Goal: Information Seeking & Learning: Get advice/opinions

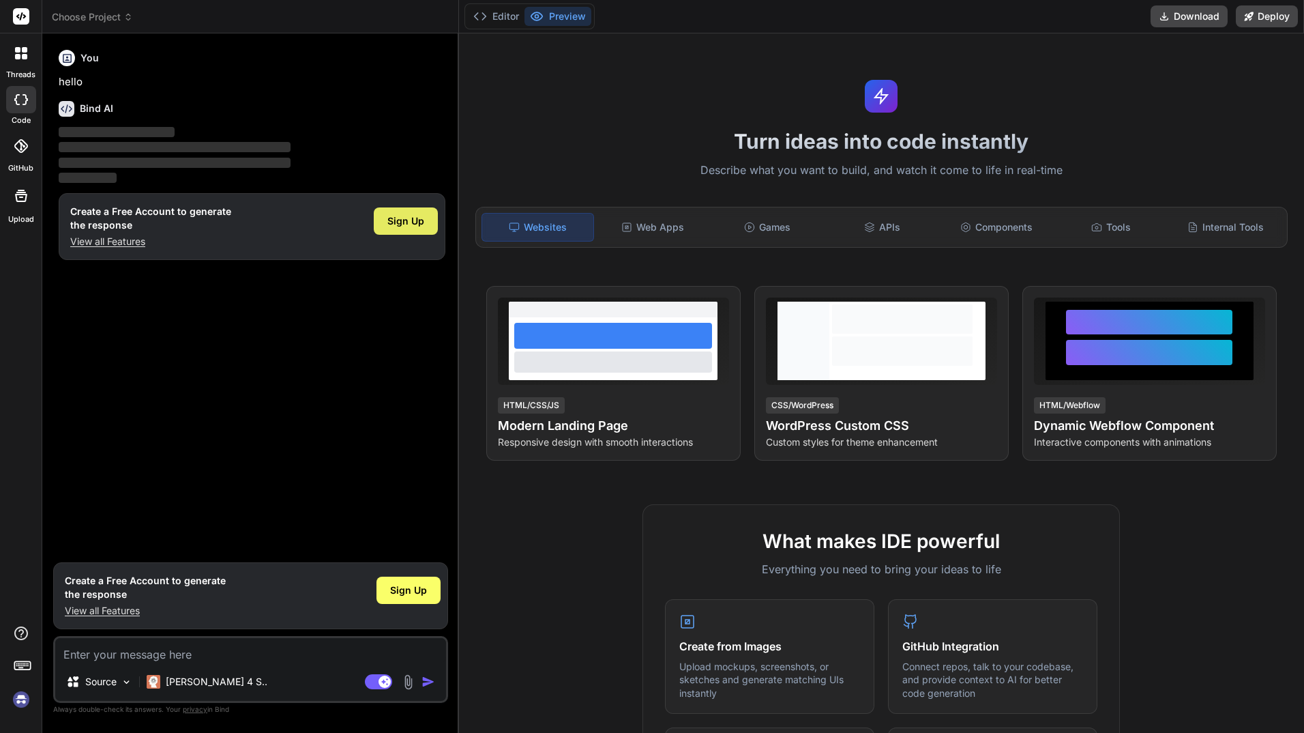
click at [400, 222] on span "Sign Up" at bounding box center [406, 221] width 37 height 14
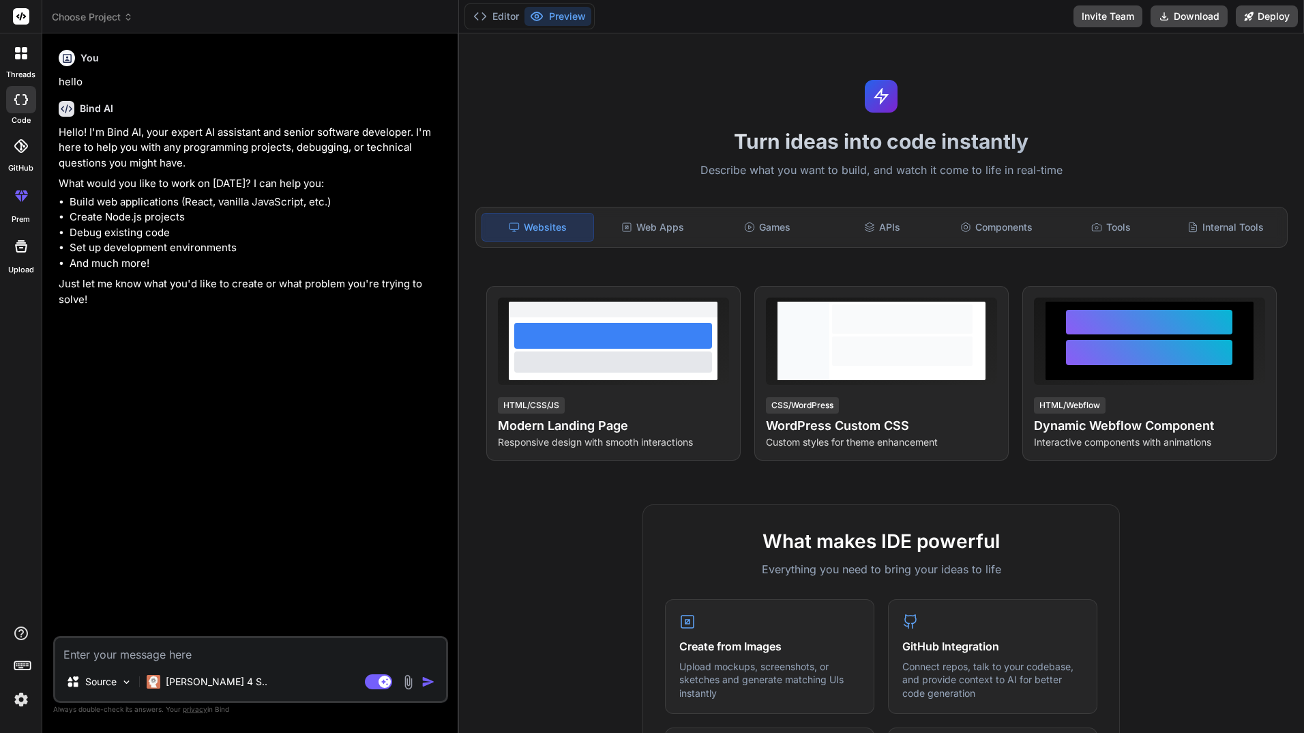
type textarea "x"
click at [111, 643] on textarea at bounding box center [250, 650] width 391 height 25
paste textarea "Create an app that helps people dealing with legal issues identify the forms th…"
type textarea "Create an app that helps people dealing with legal issues identify the forms th…"
type textarea "x"
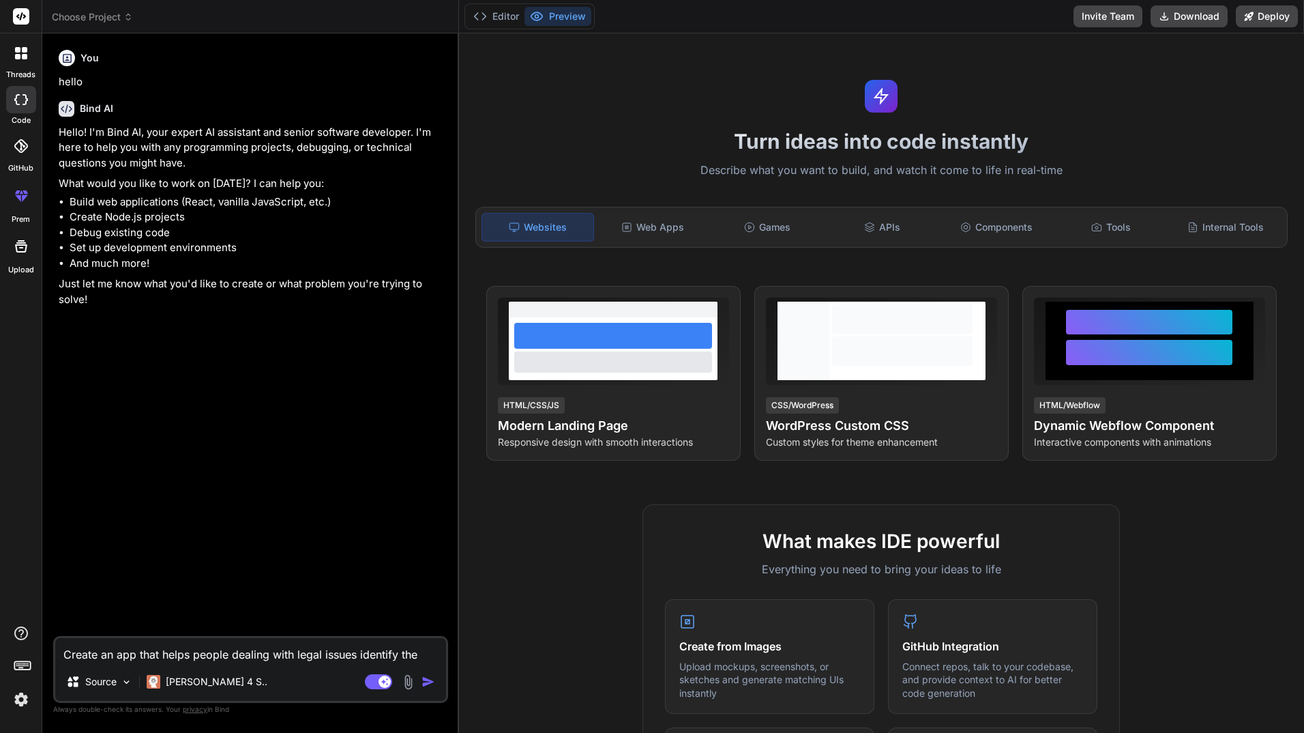
scroll to position [1, 0]
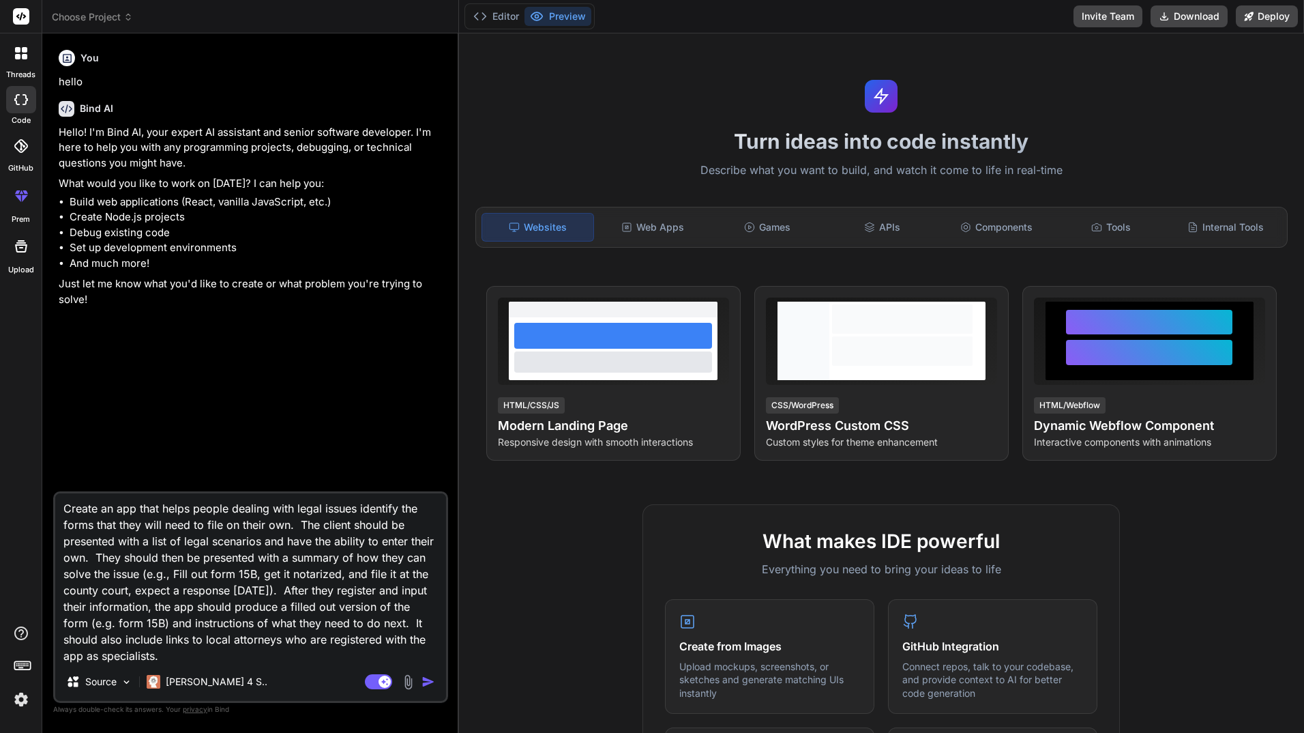
click at [122, 514] on textarea "Create an app that helps people dealing with legal issues identify the forms th…" at bounding box center [250, 577] width 391 height 169
click at [119, 514] on textarea "Create an app that helps people dealing with legal issues identify the forms th…" at bounding box center [250, 577] width 391 height 169
type textarea "Create anapp that helps people dealing with legal issues identify the forms tha…"
type textarea "x"
type textarea "Create aapp that helps people dealing with legal issues identify the forms that…"
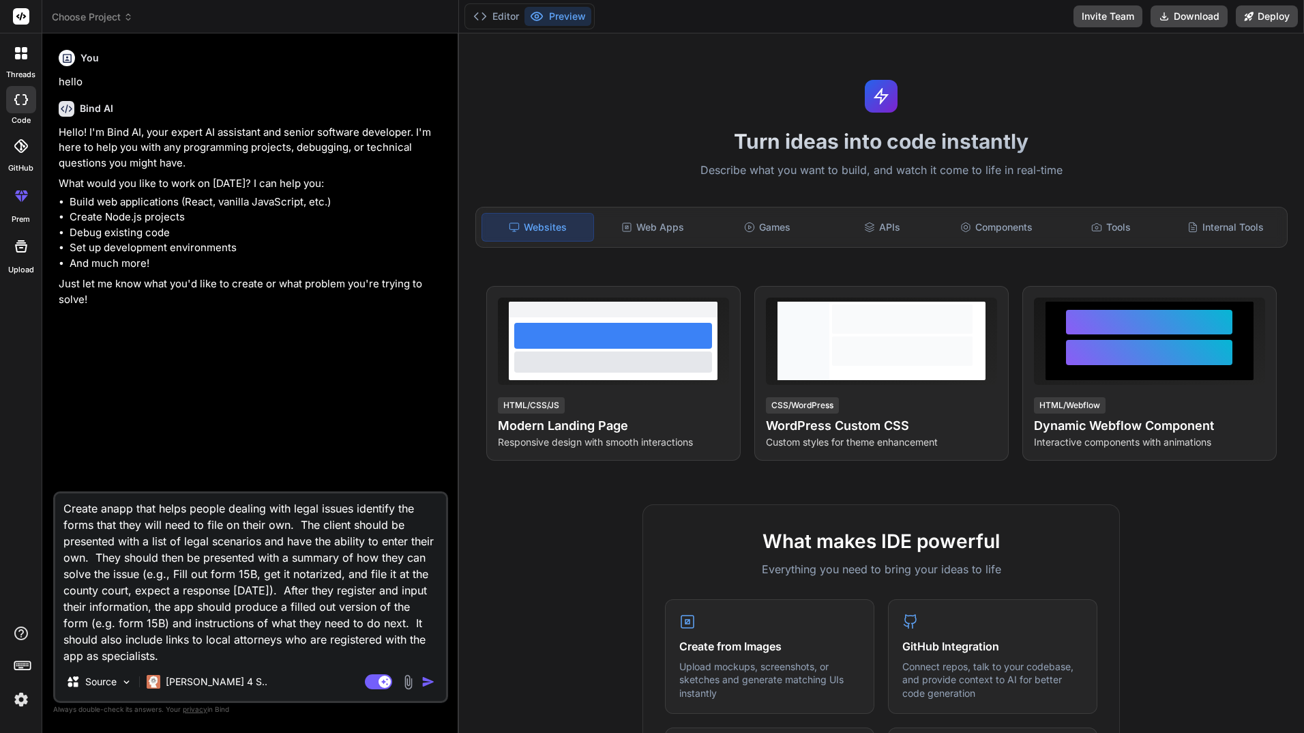
type textarea "x"
type textarea "Create a app that helps people dealing with legal issues identify the forms tha…"
type textarea "x"
type textarea "Create aapp that helps people dealing with legal issues identify the forms that…"
type textarea "x"
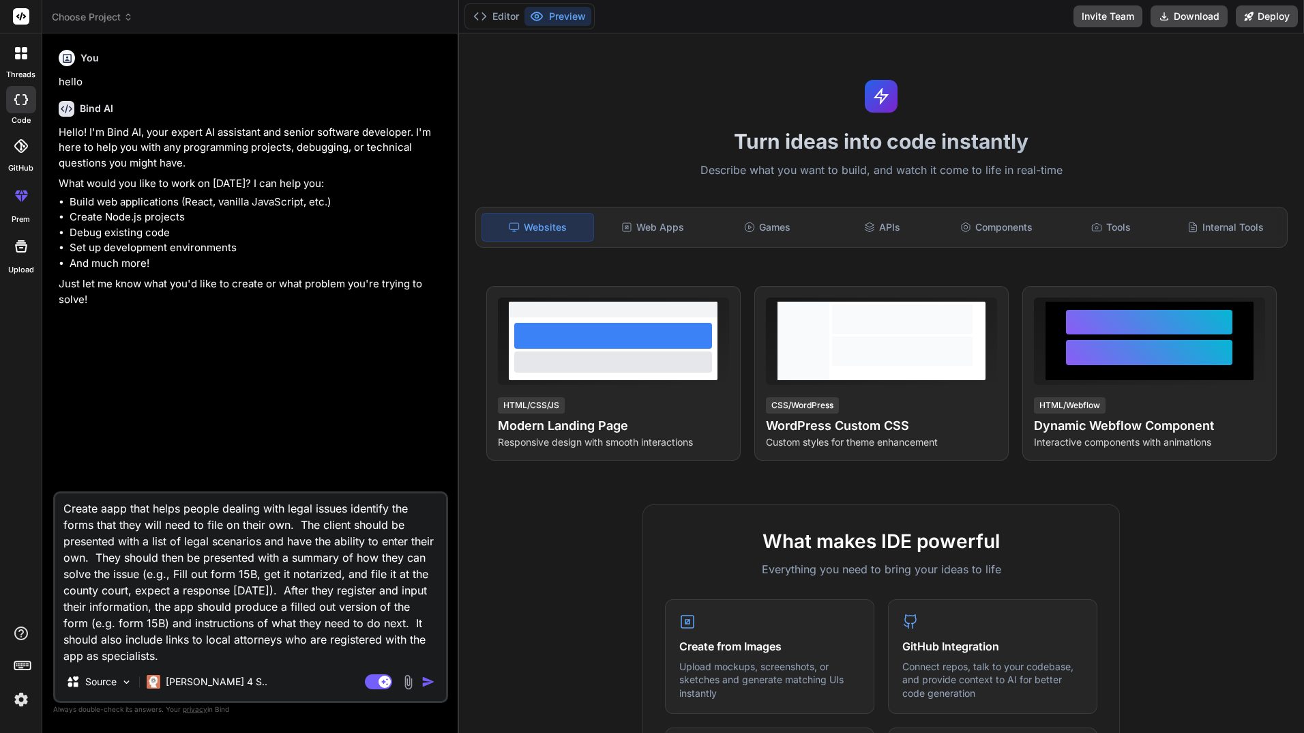
type textarea "Create anapp that helps people dealing with legal issues identify the forms tha…"
type textarea "x"
type textarea "Create an app that helps people dealing with legal issues identify the forms th…"
type textarea "x"
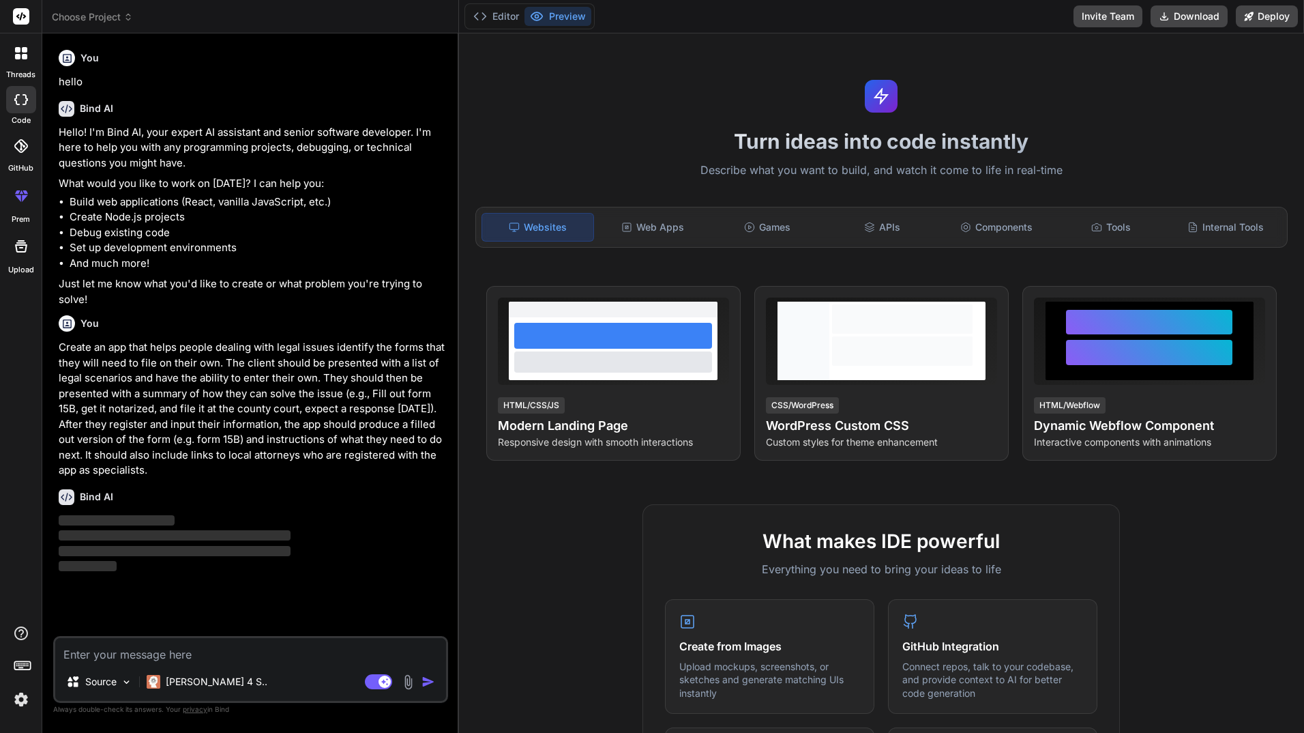
scroll to position [0, 0]
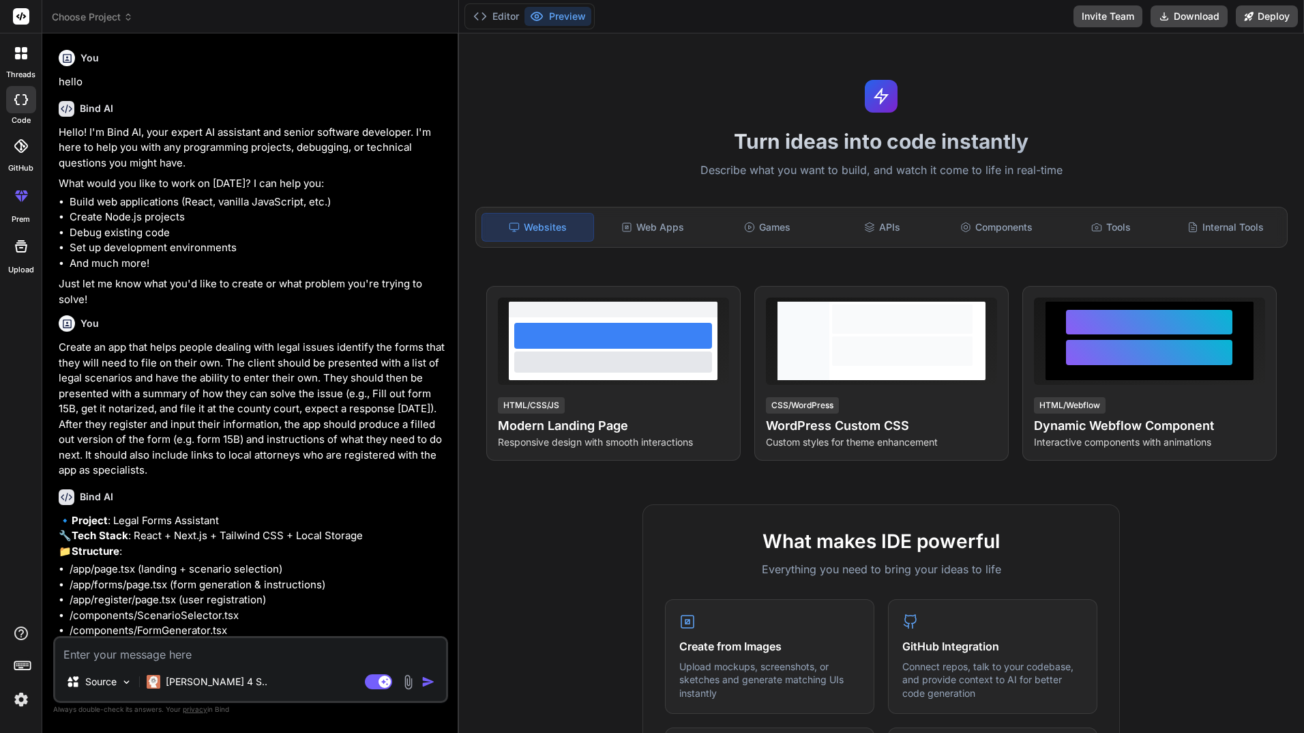
type textarea "x"
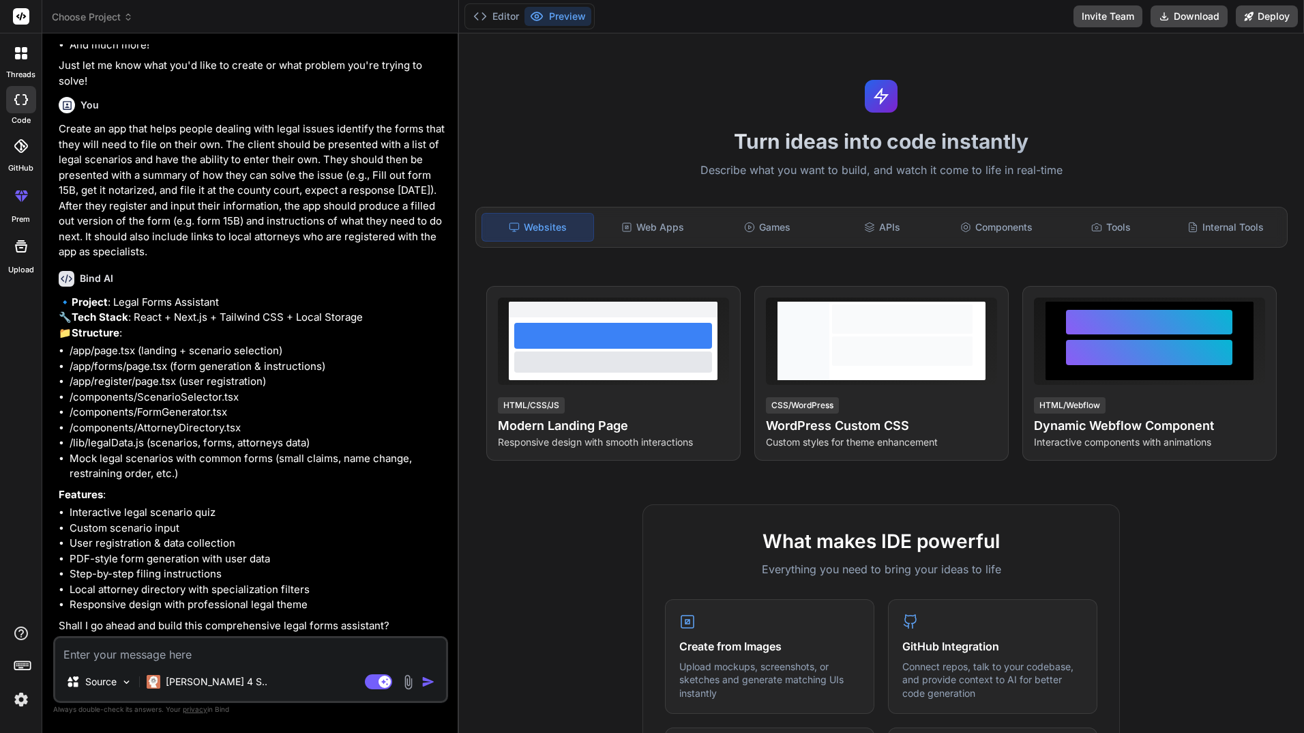
scroll to position [249, 0]
type textarea "y"
type textarea "x"
type textarea "ye"
type textarea "x"
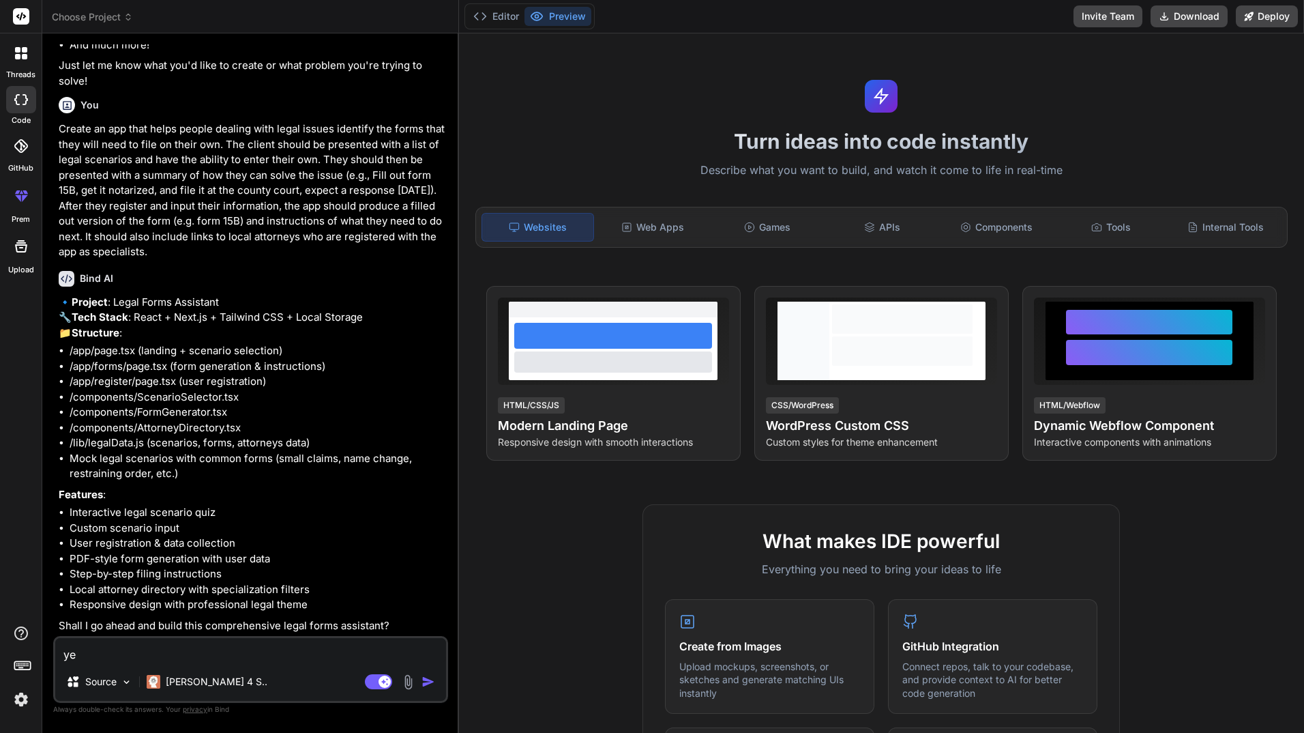
type textarea "yes"
type textarea "x"
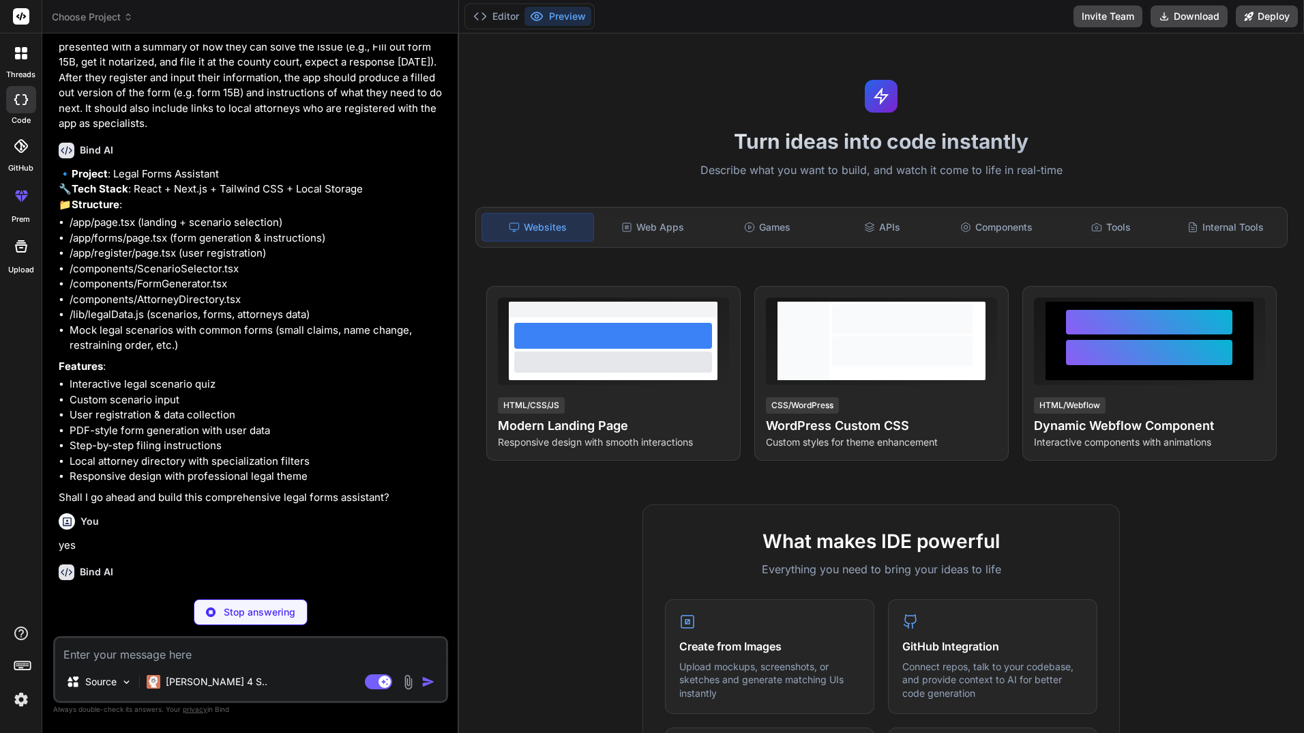
scroll to position [391, 0]
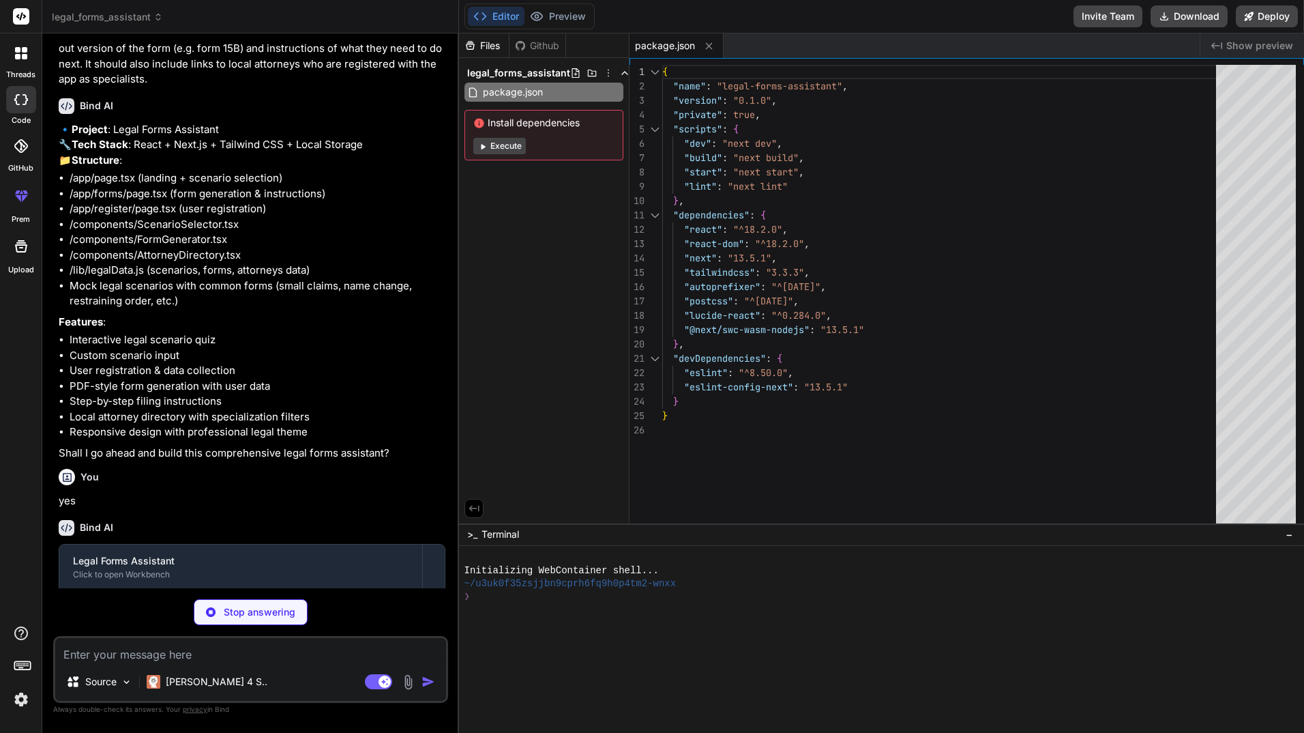
type textarea "x"
type textarea "/** @type {import('next').NextConfig} */ const nextConfig = { experimental: { a…"
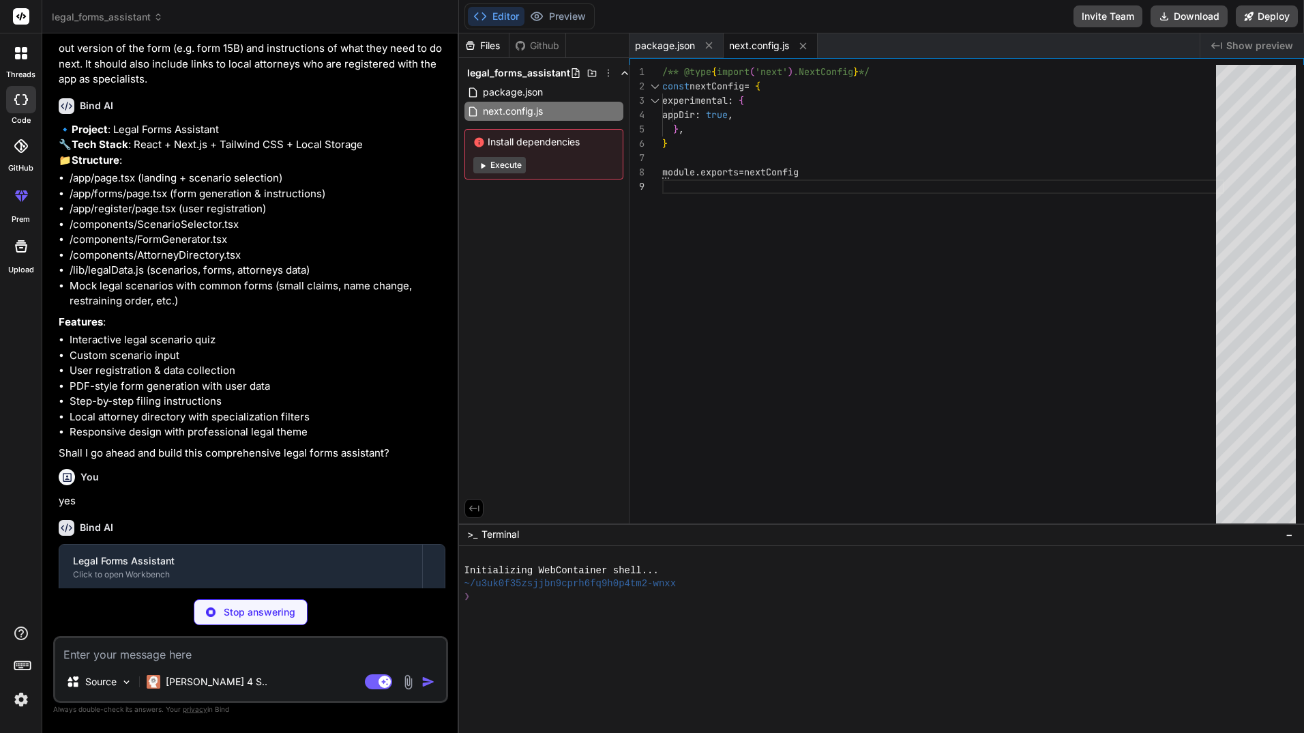
type textarea "x"
type textarea "900: '#0f172a', } } }, }, plugins: [], }"
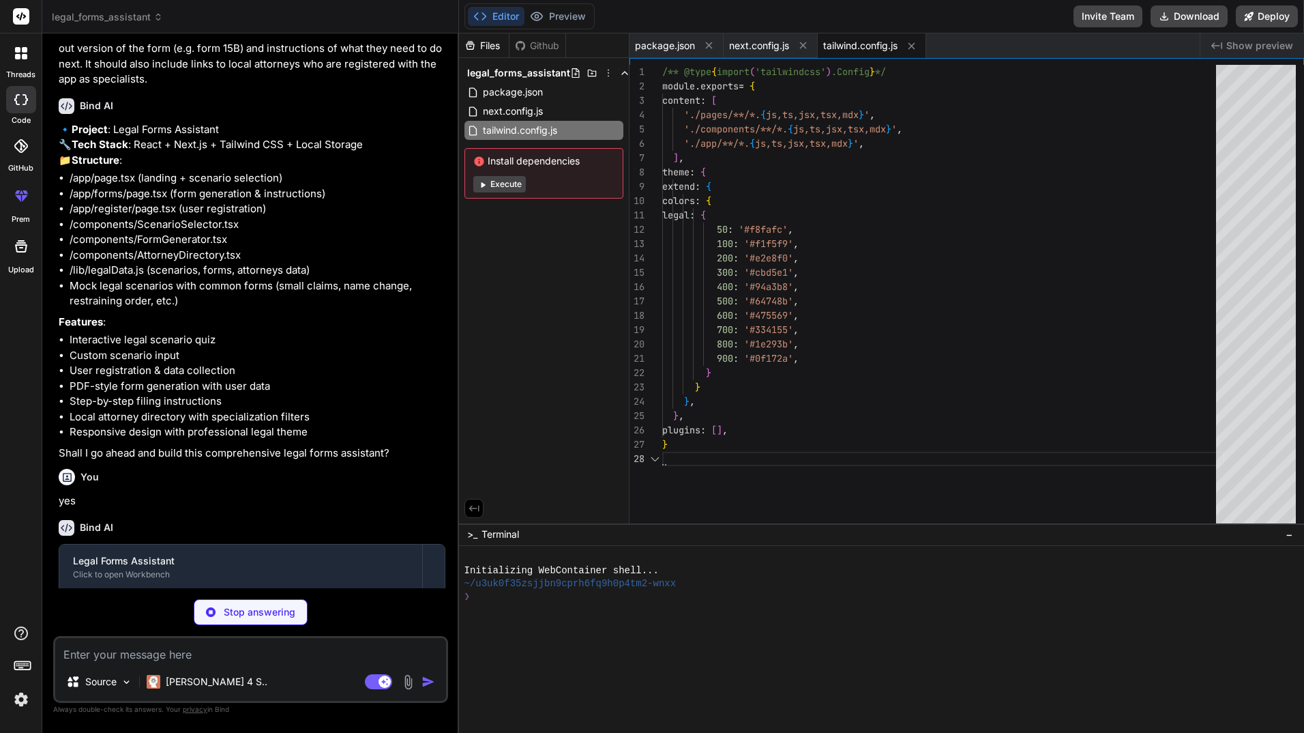
type textarea "x"
type textarea "module.exports = { plugins: { tailwindcss: {}, autoprefixer: {}, }, }"
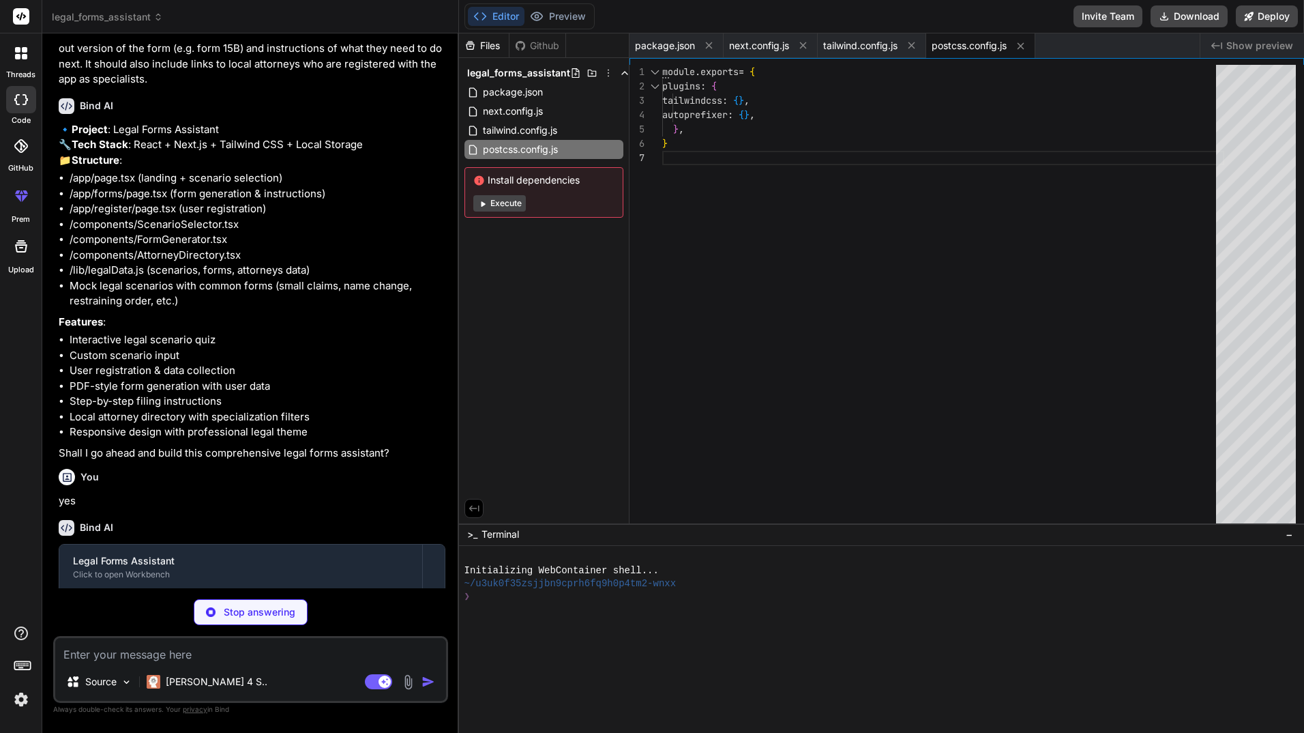
type textarea "x"
type textarea ".btn-secondary { @apply bg-white hover:bg-legal-50 text-legal-700 border border…"
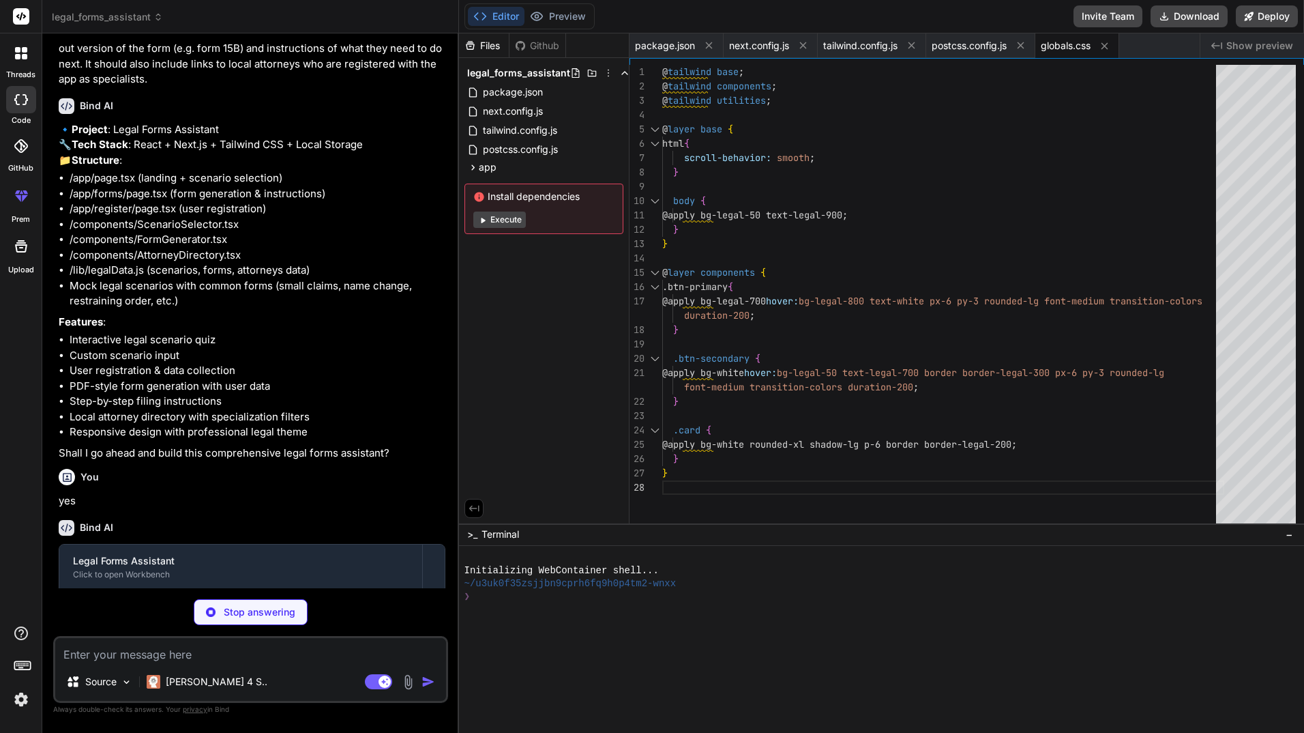
type textarea "x"
type textarea "</div> </div> </div> </nav> <main>{children}</main> </body> </html> ) }"
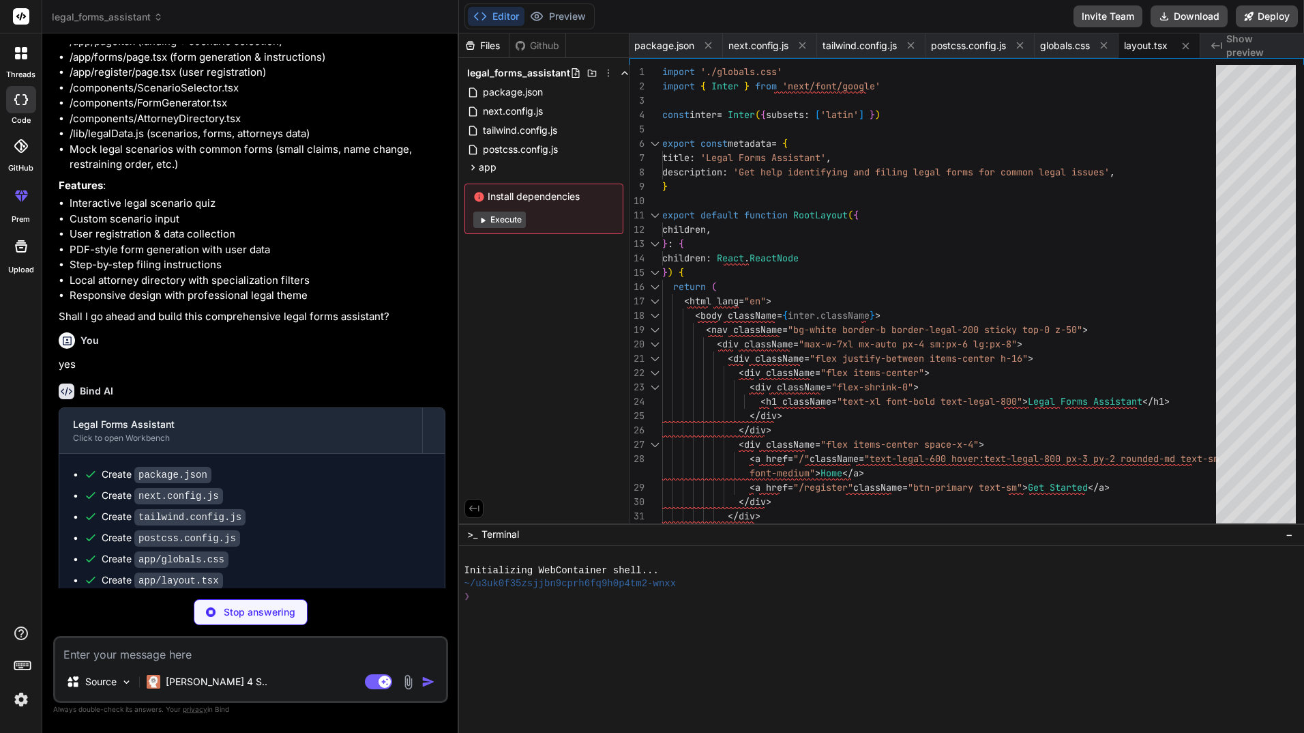
scroll to position [593, 0]
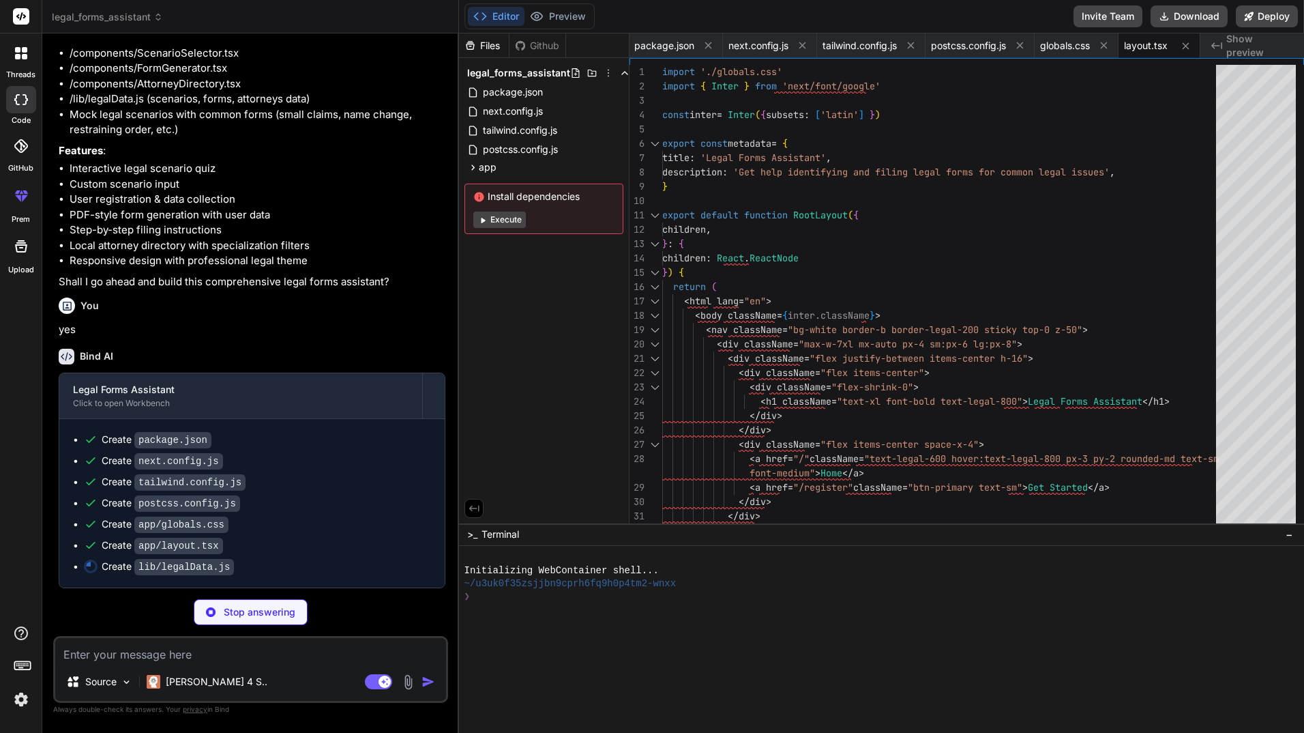
type textarea "x"
type textarea "] } };"
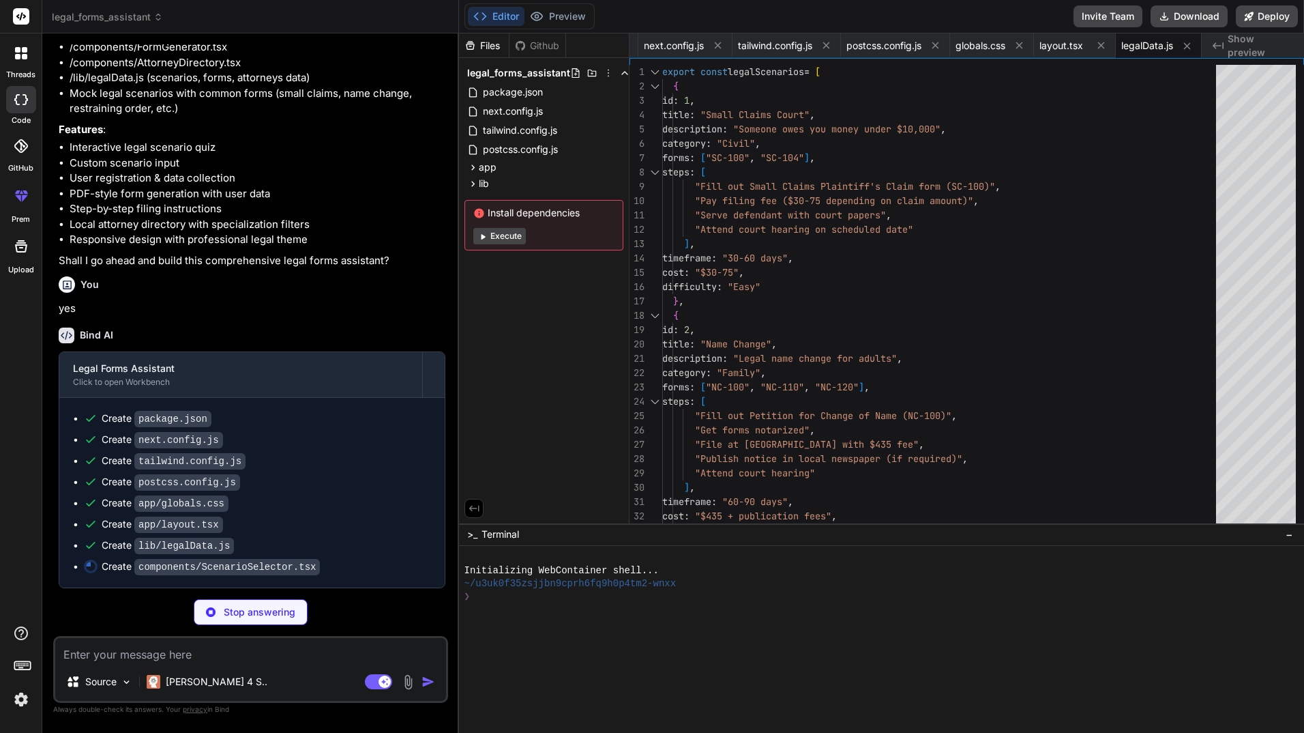
scroll to position [614, 0]
type textarea "x"
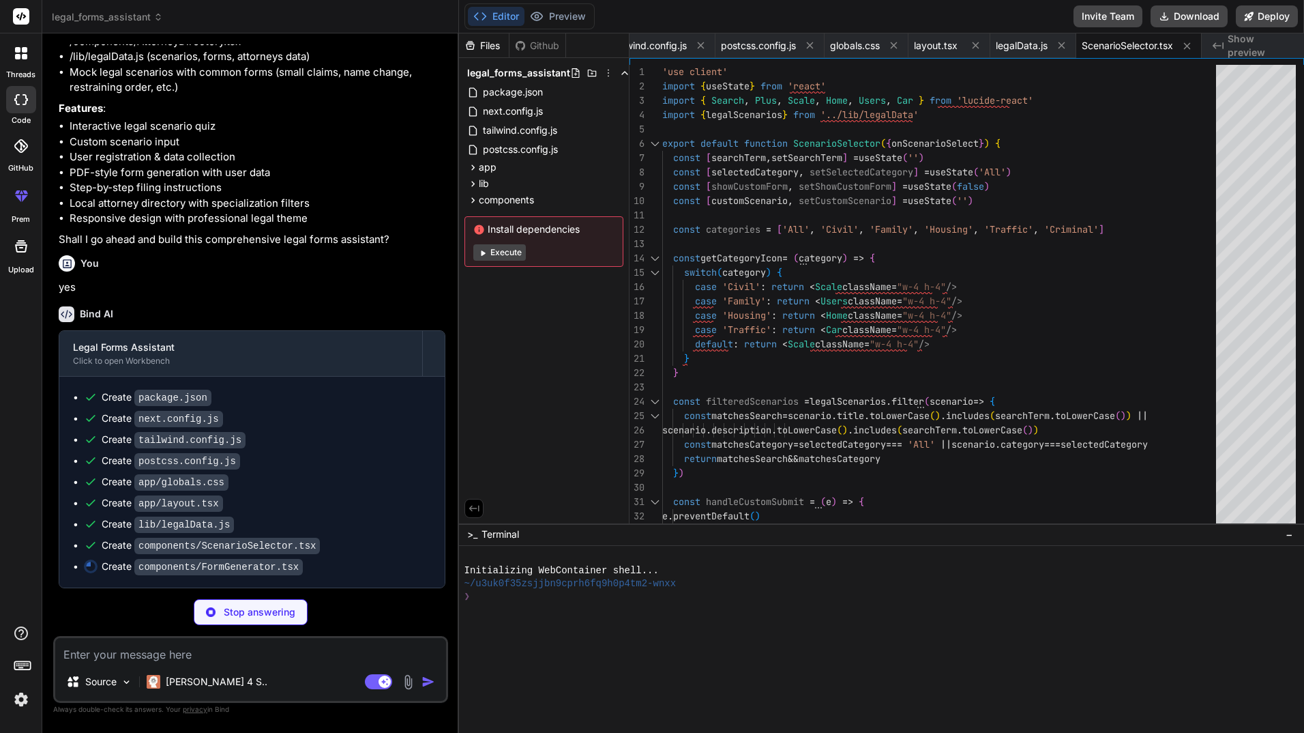
scroll to position [635, 0]
type textarea "x"
type textarea "</div> </div> ) }"
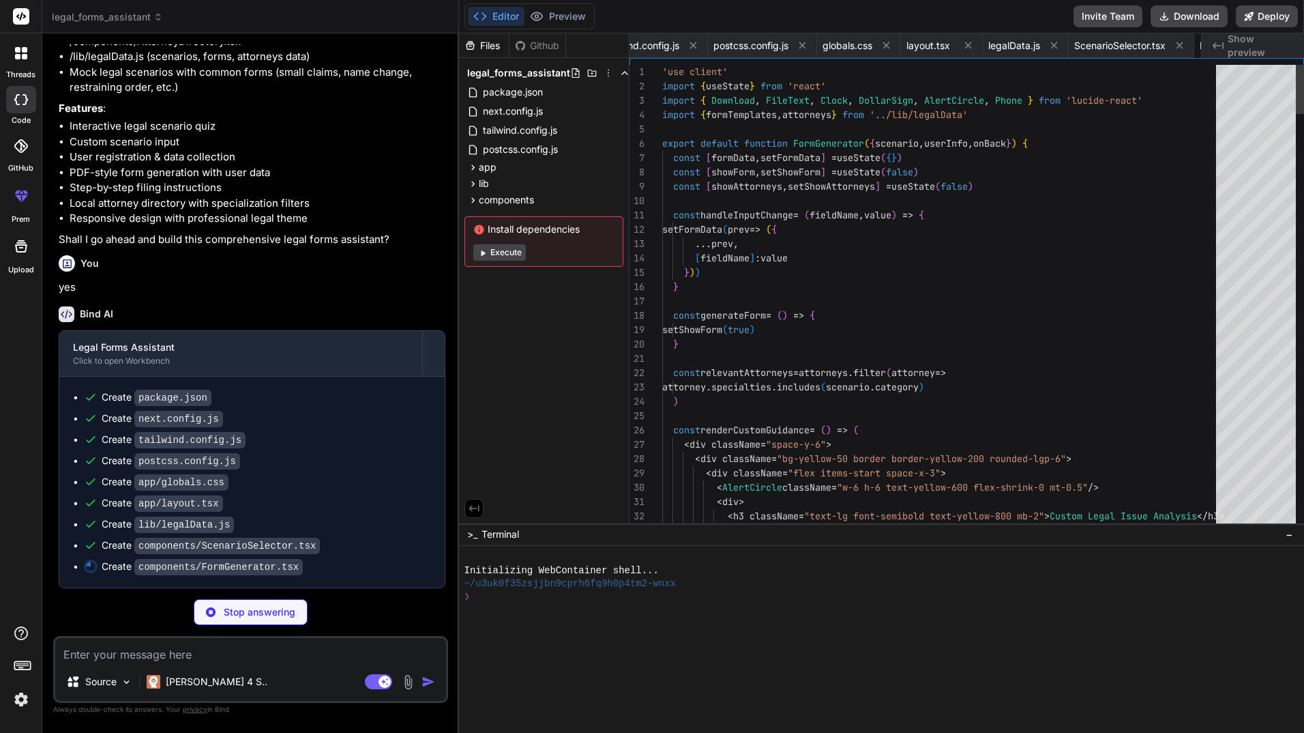
scroll to position [0, 336]
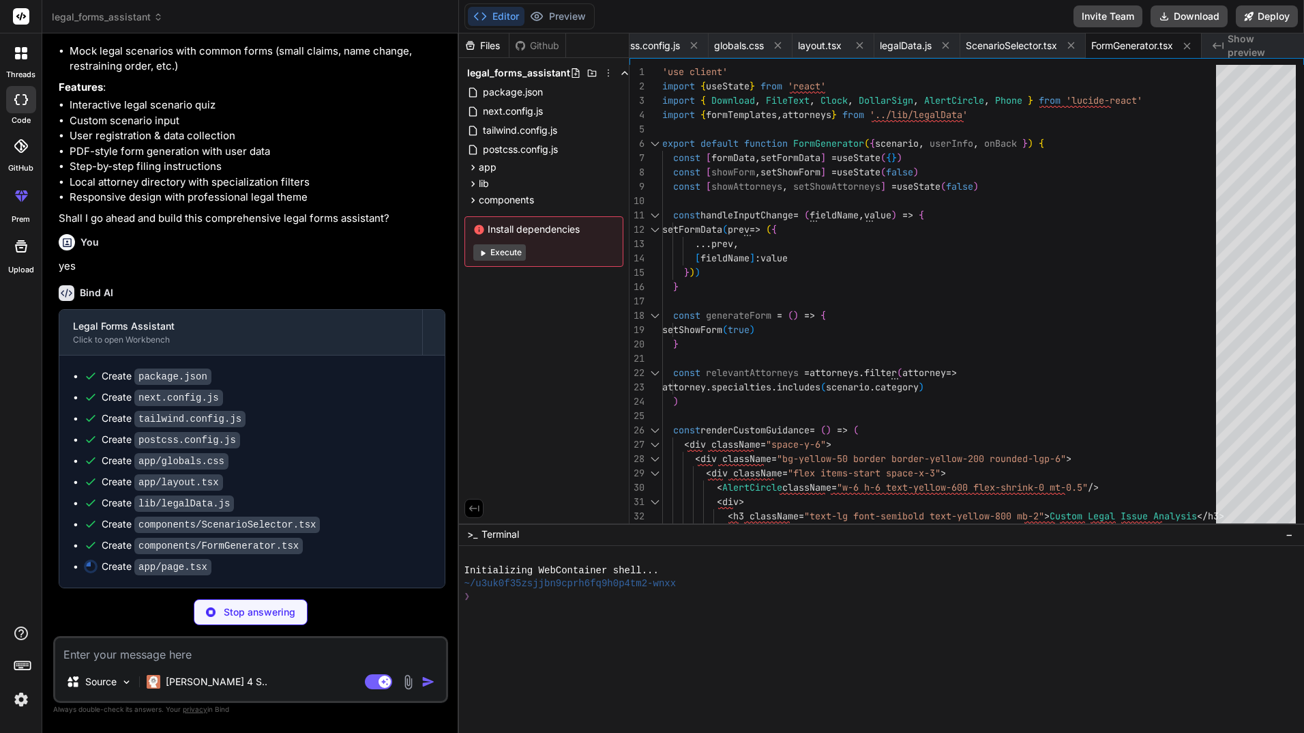
type textarea "x"
type textarea "</div> </div> ) : ( <ScenarioSelector onScenarioSelect={handleScenarioSelect} /…"
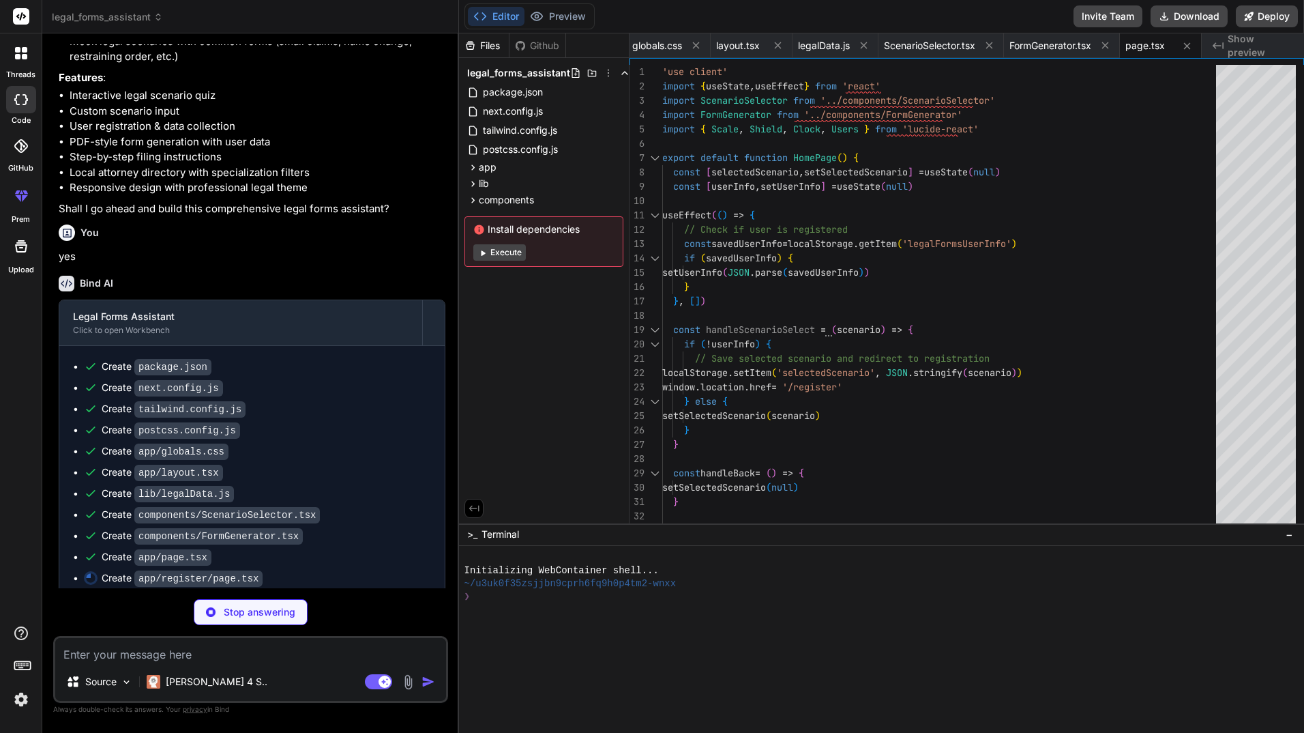
type textarea "x"
type textarea "</div> ) }"
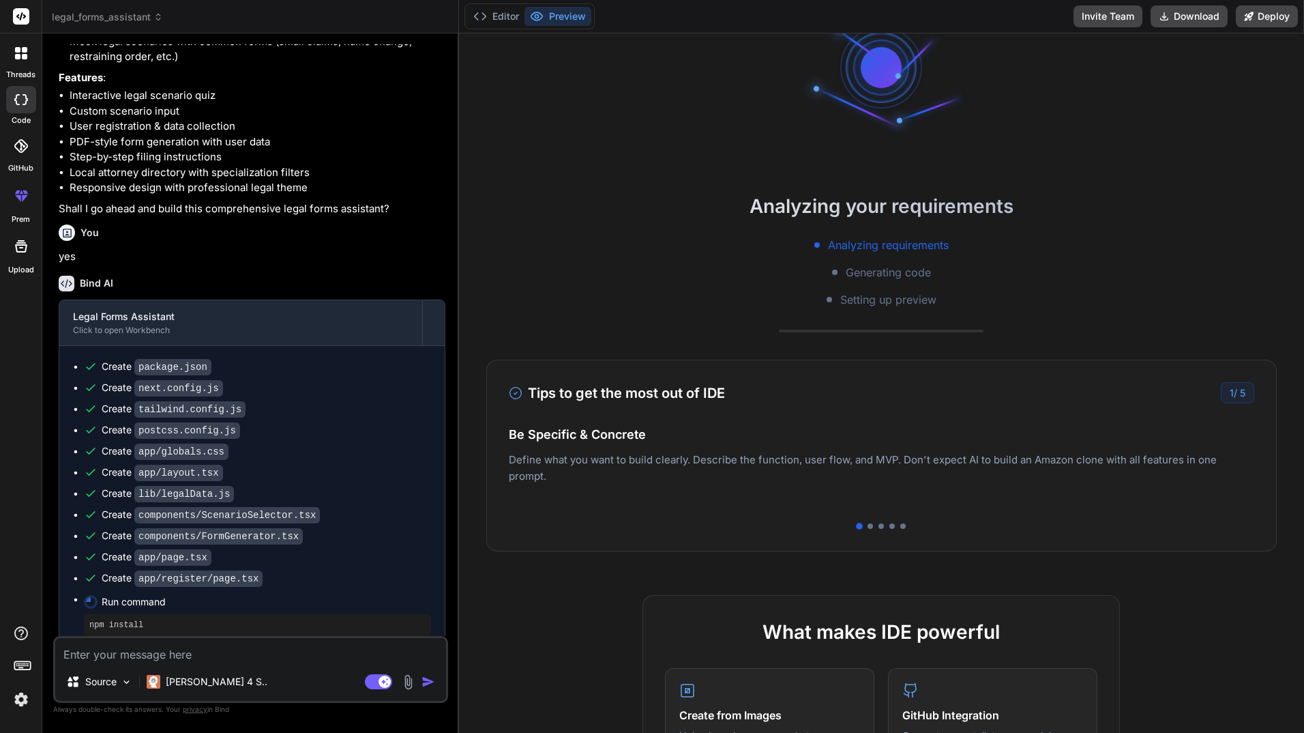
scroll to position [136, 0]
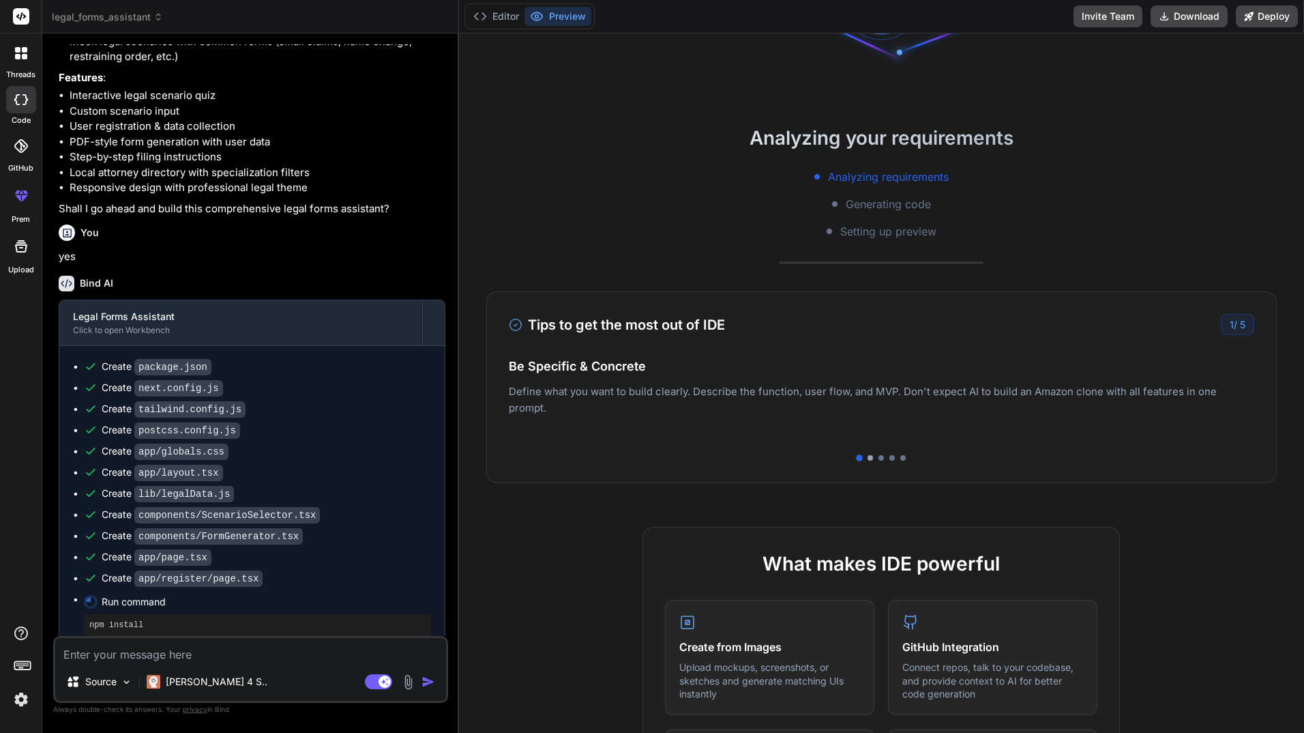
click at [868, 457] on div at bounding box center [870, 457] width 5 height 5
click at [878, 454] on div "Tips to get the most out of IDE 2 / 5 Be Specific & Concrete Define what you wa…" at bounding box center [881, 387] width 791 height 192
click at [879, 456] on div at bounding box center [881, 457] width 5 height 5
click at [890, 455] on div at bounding box center [892, 457] width 5 height 5
click at [901, 455] on div at bounding box center [903, 457] width 5 height 5
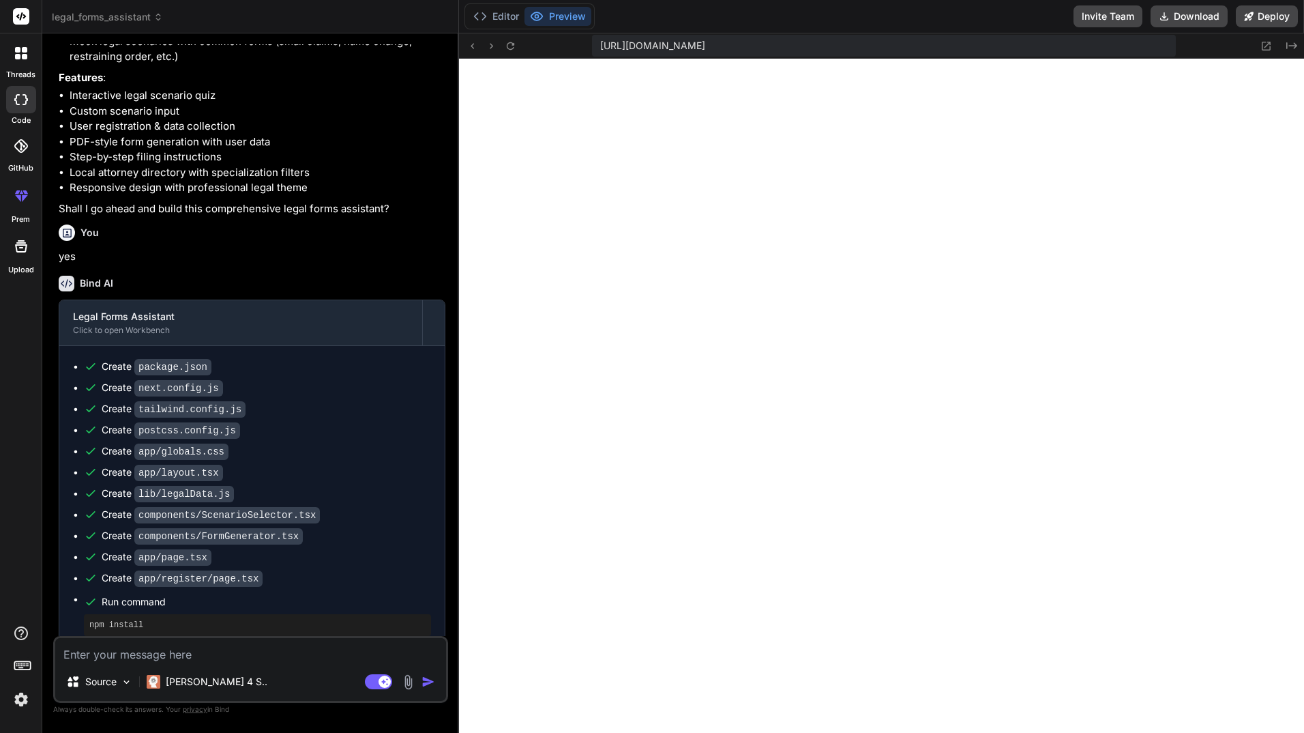
scroll to position [635, 0]
type textarea "x"
click at [563, 10] on button "Preview" at bounding box center [558, 16] width 67 height 19
click at [542, 16] on icon at bounding box center [537, 16] width 12 height 8
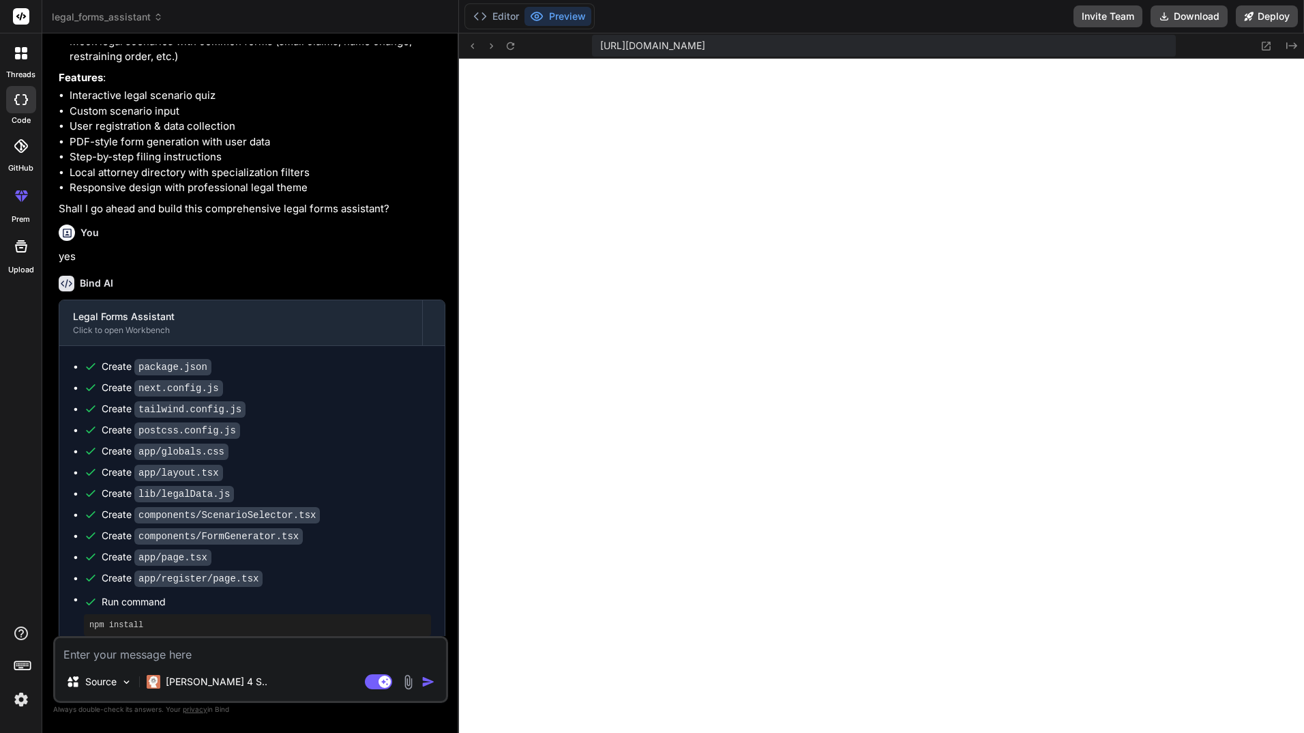
scroll to position [868, 0]
click at [478, 17] on icon at bounding box center [480, 17] width 14 height 14
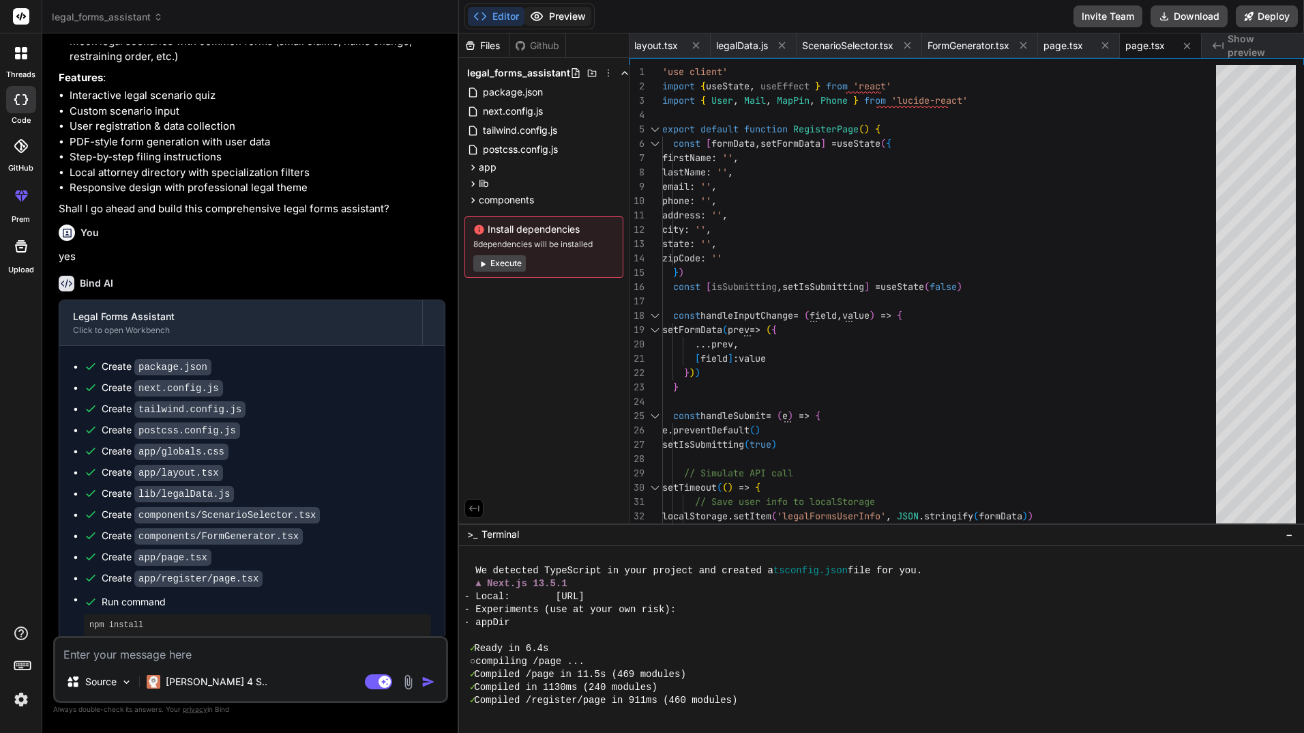
click at [570, 18] on button "Preview" at bounding box center [558, 16] width 67 height 19
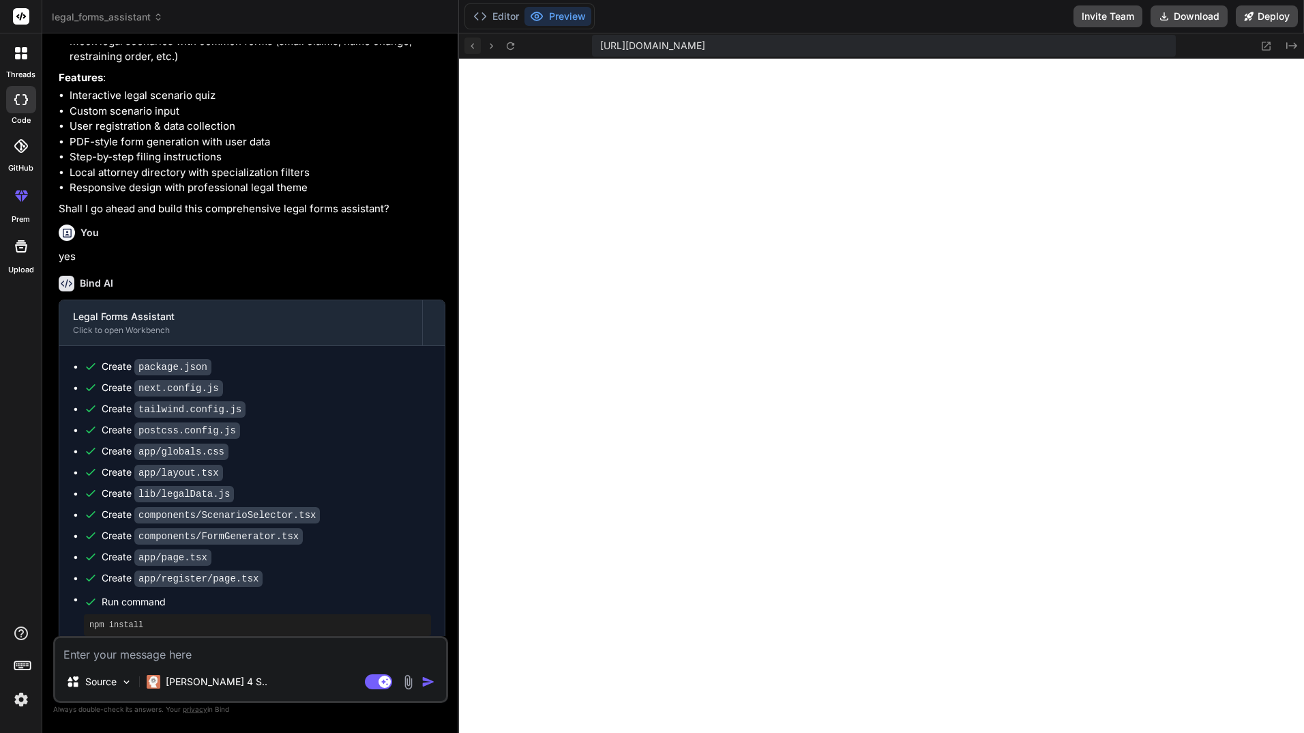
click at [476, 46] on icon at bounding box center [473, 46] width 12 height 12
click at [474, 44] on icon at bounding box center [472, 45] width 3 height 5
click at [1266, 43] on icon at bounding box center [1267, 46] width 12 height 12
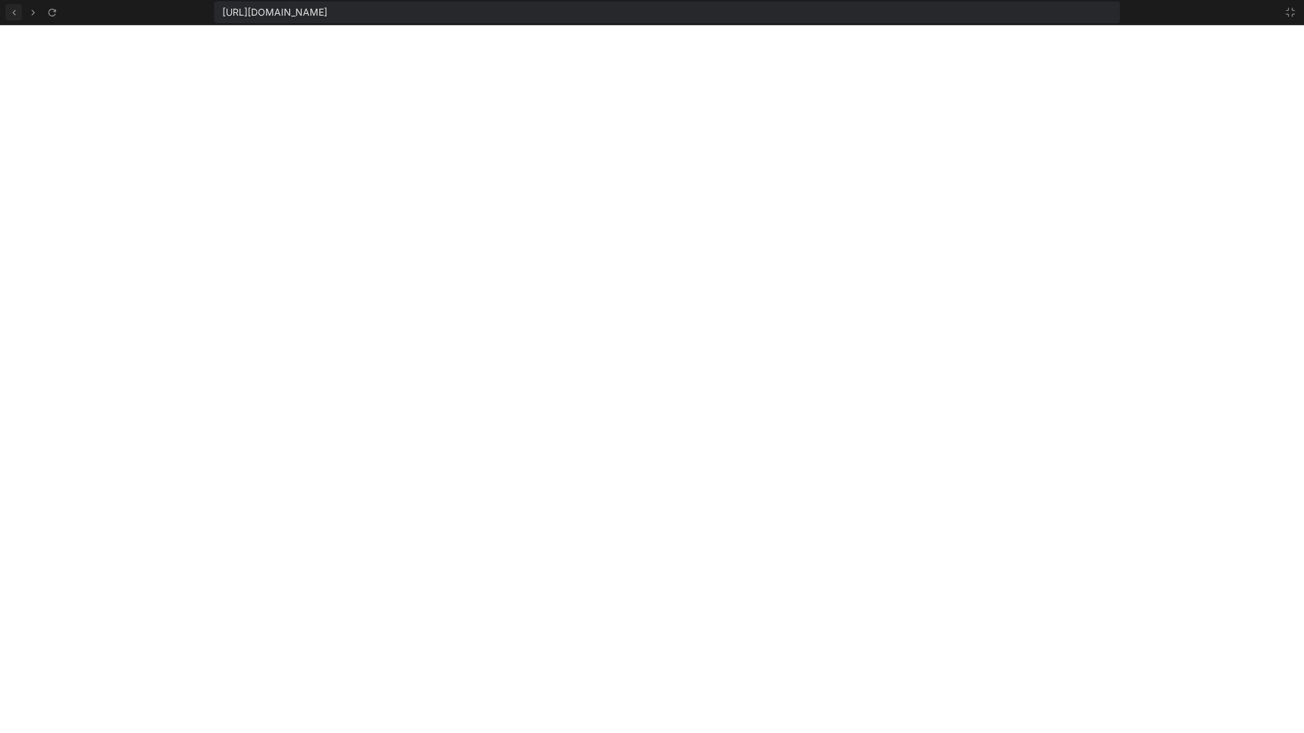
click at [9, 5] on button at bounding box center [13, 12] width 16 height 16
click at [1290, 7] on icon at bounding box center [1290, 12] width 11 height 11
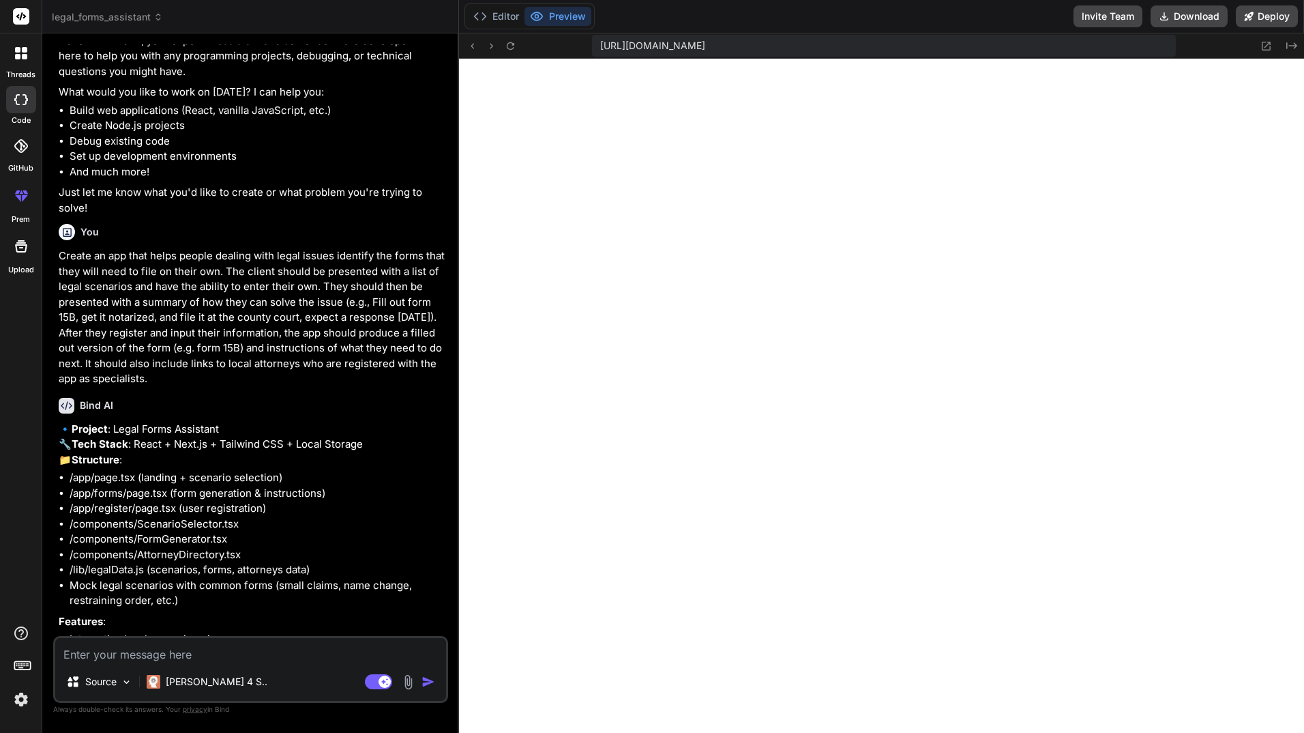
scroll to position [21, 0]
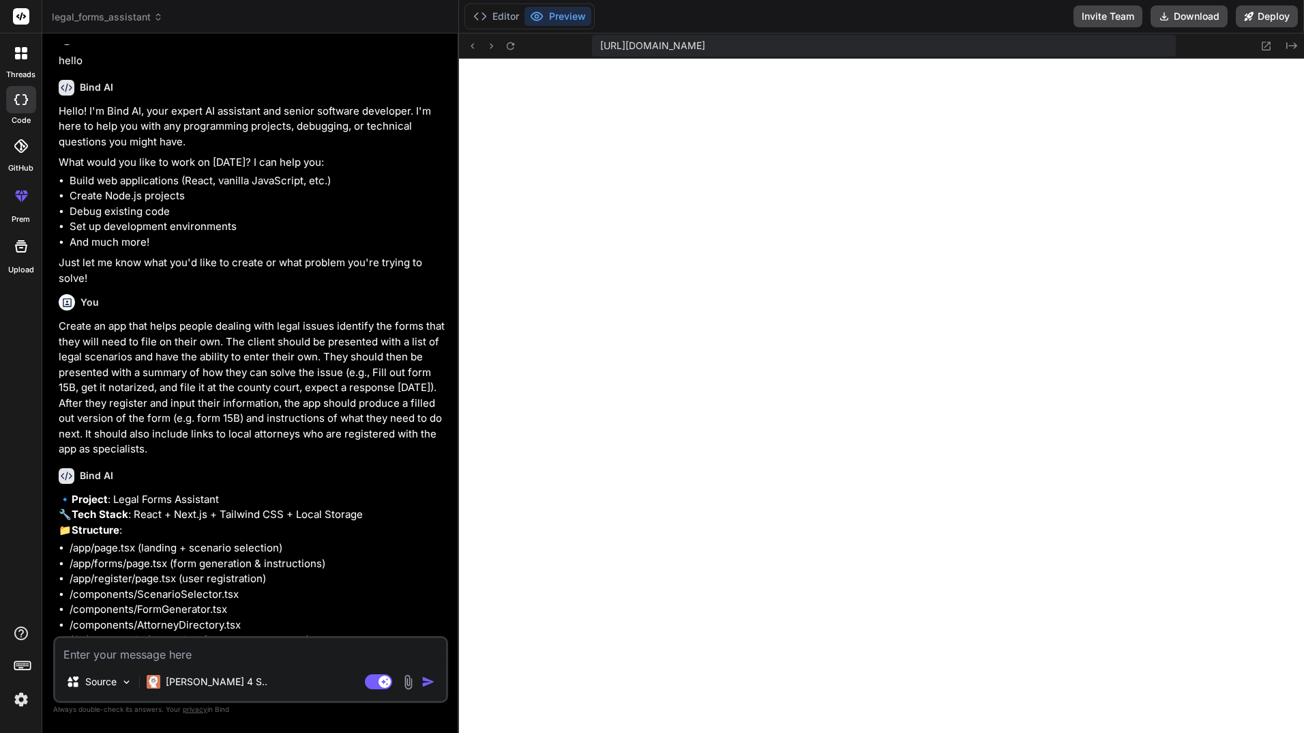
click at [16, 59] on icon at bounding box center [17, 56] width 5 height 5
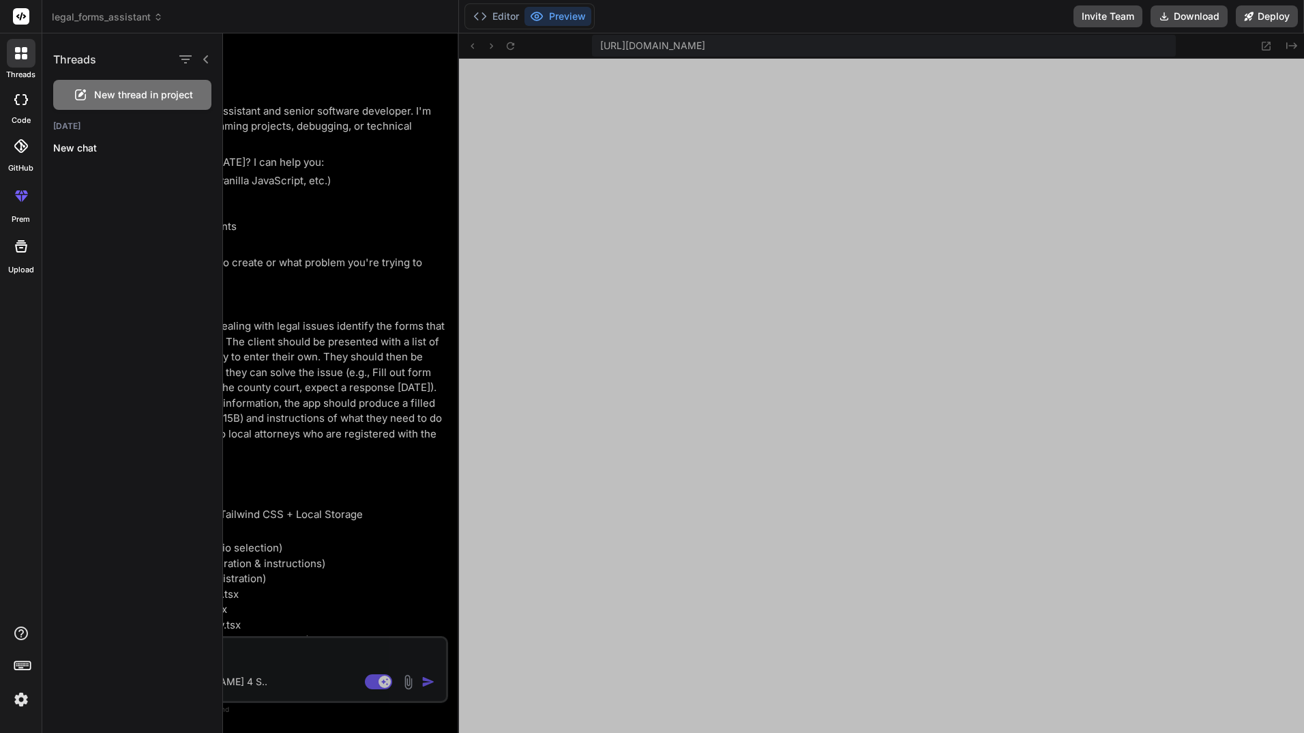
click at [206, 61] on icon at bounding box center [205, 59] width 5 height 8
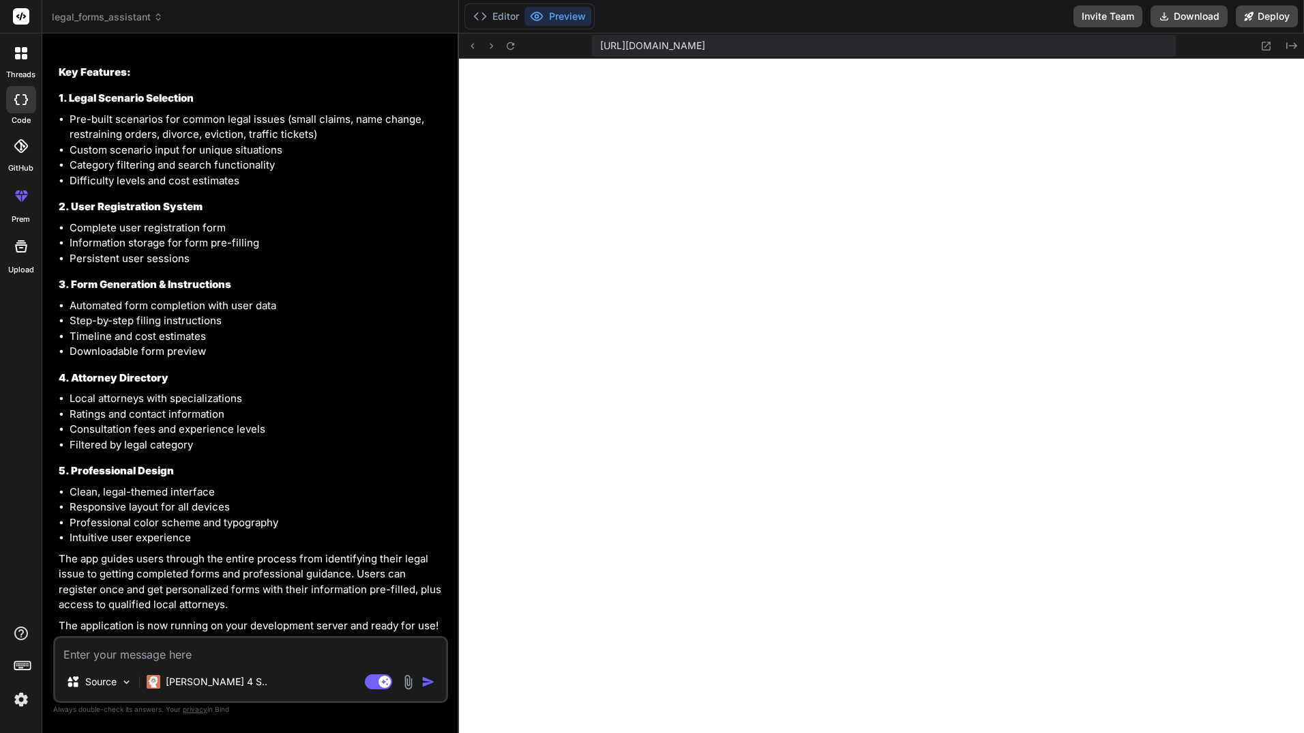
scroll to position [1360, 0]
click at [147, 651] on textarea at bounding box center [250, 650] width 391 height 25
type textarea "g"
type textarea "x"
type textarea "gr"
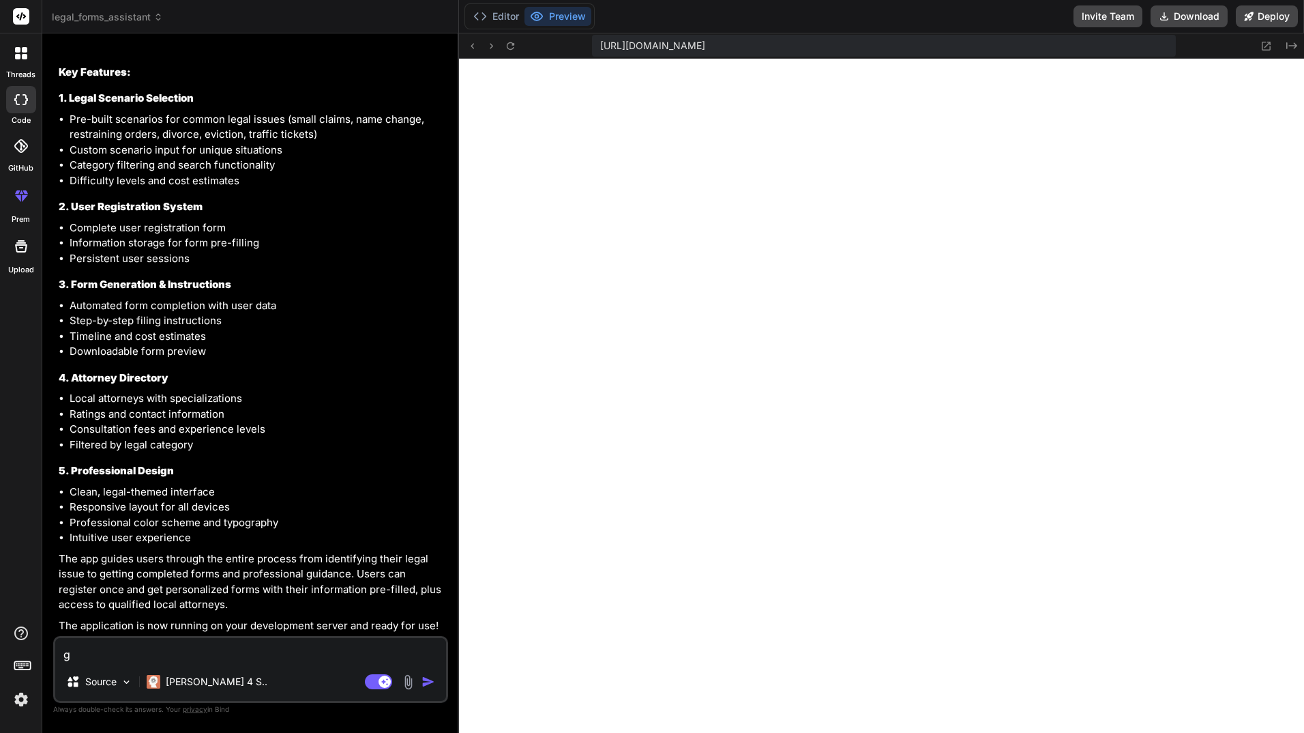
type textarea "x"
type textarea "gre"
type textarea "x"
type textarea "grea"
type textarea "x"
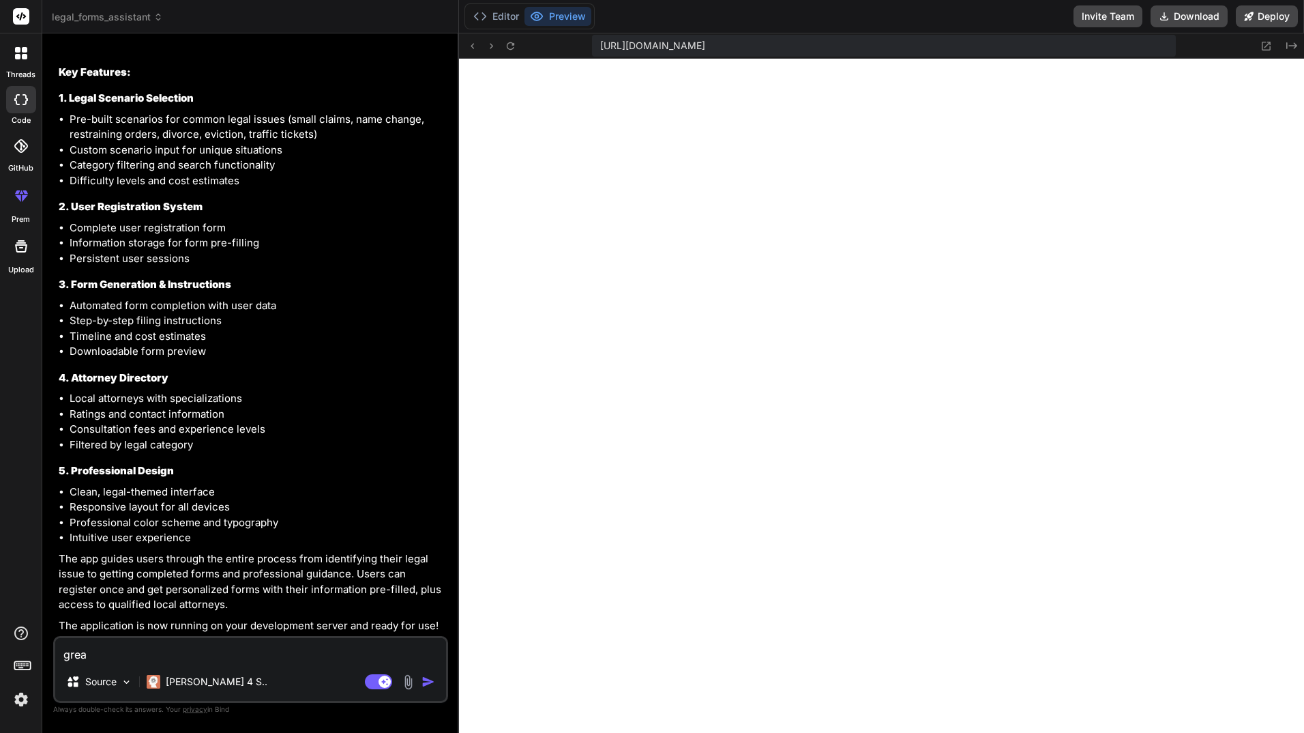
type textarea "great"
type textarea "x"
type textarea "great!"
type textarea "x"
type textarea "great!"
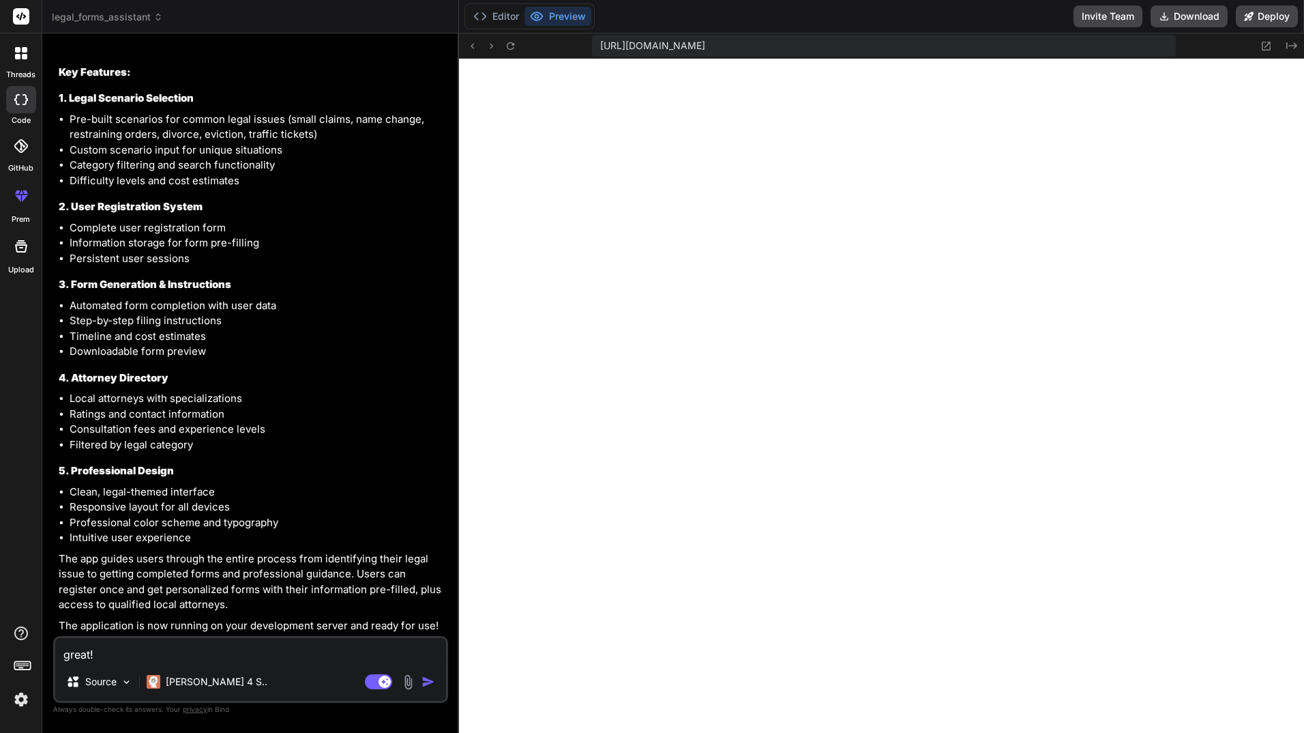
type textarea "x"
type textarea "great!"
type textarea "x"
type textarea "great! h"
type textarea "x"
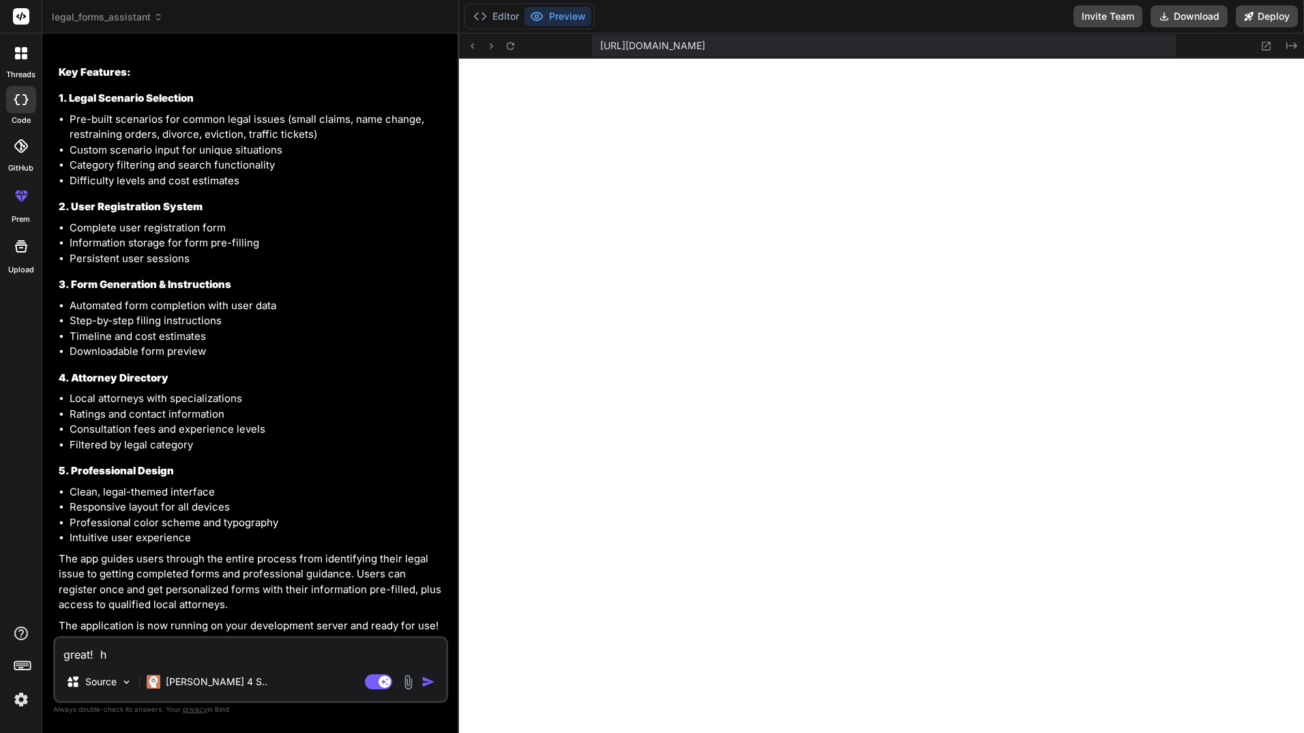
type textarea "great! ho"
type textarea "x"
type textarea "great! how"
type textarea "x"
type textarea "great! how"
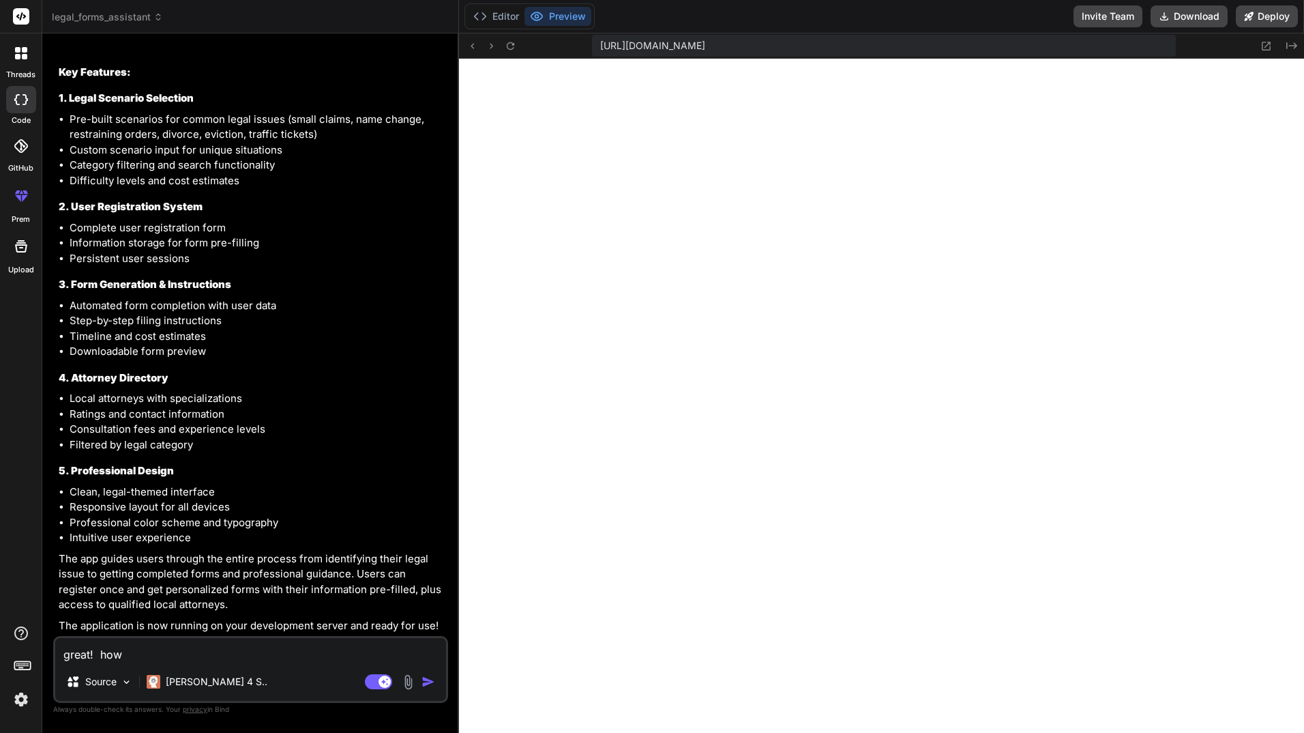
type textarea "x"
type textarea "great! how d"
type textarea "x"
type textarea "great! how do"
type textarea "x"
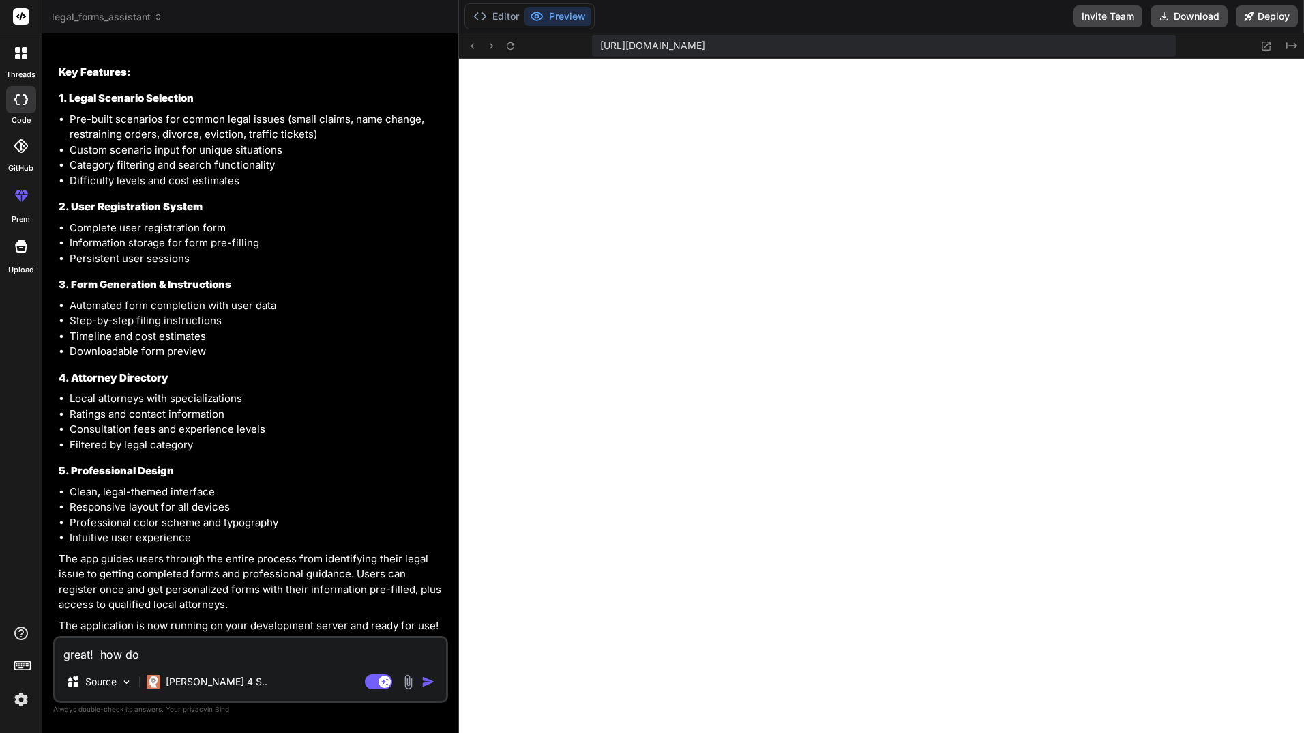
type textarea "great! how do"
type textarea "x"
type textarea "great! how do"
type textarea "x"
type textarea "great! how do"
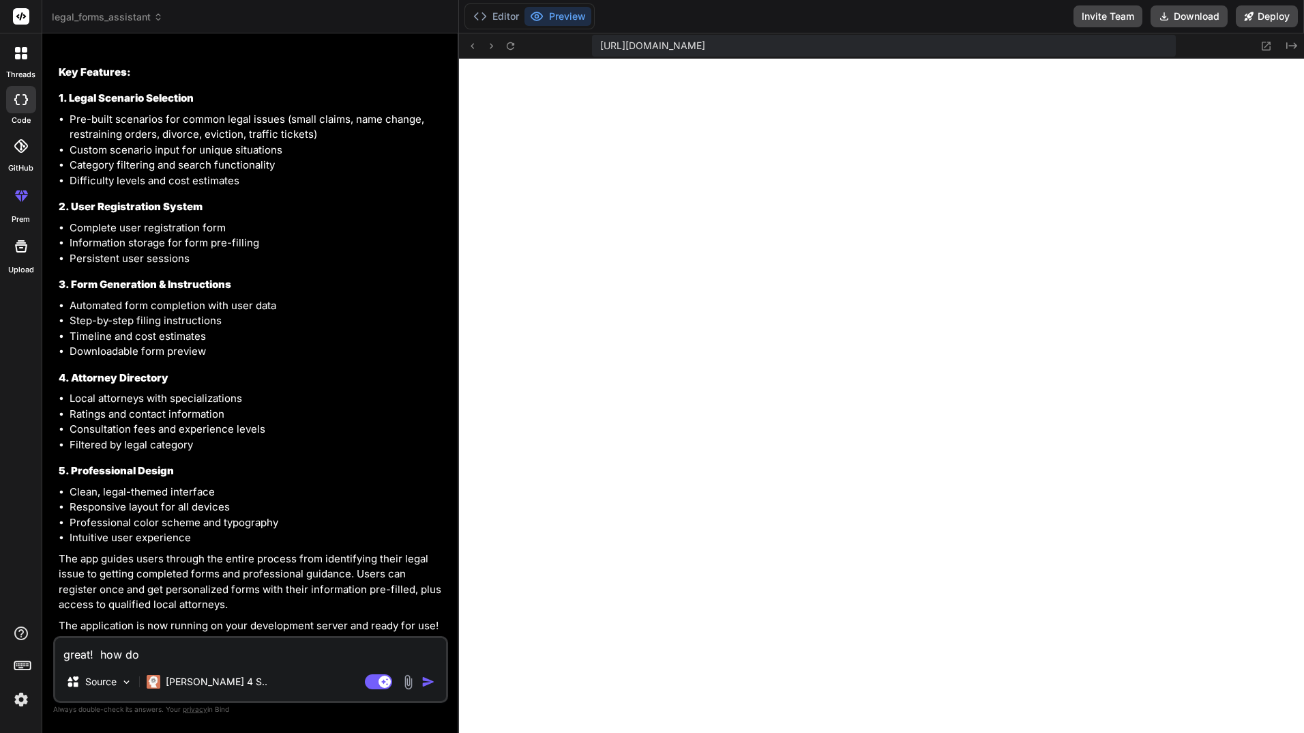
type textarea "x"
type textarea "great! how do I"
type textarea "x"
type textarea "great! how do I"
type textarea "x"
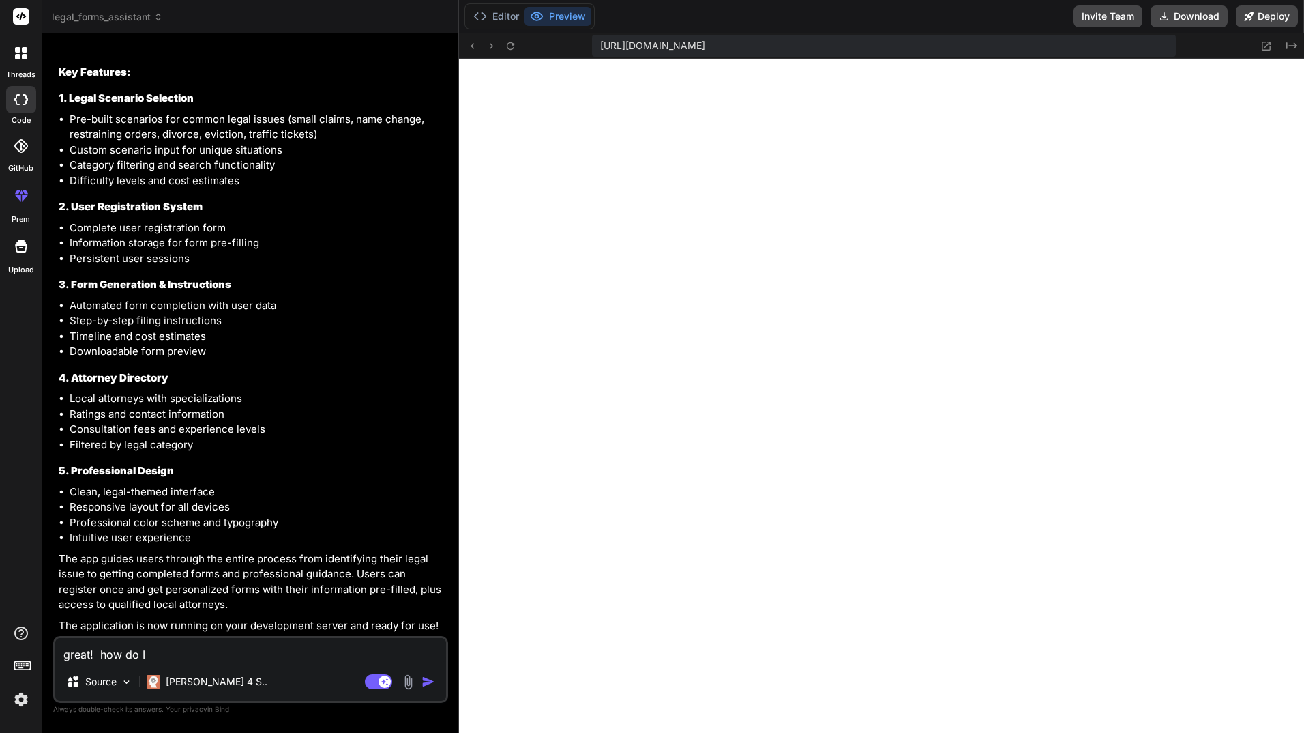
type textarea "great! how do I s"
type textarea "x"
type textarea "great! how do I sa"
type textarea "x"
type textarea "great! how do I sav"
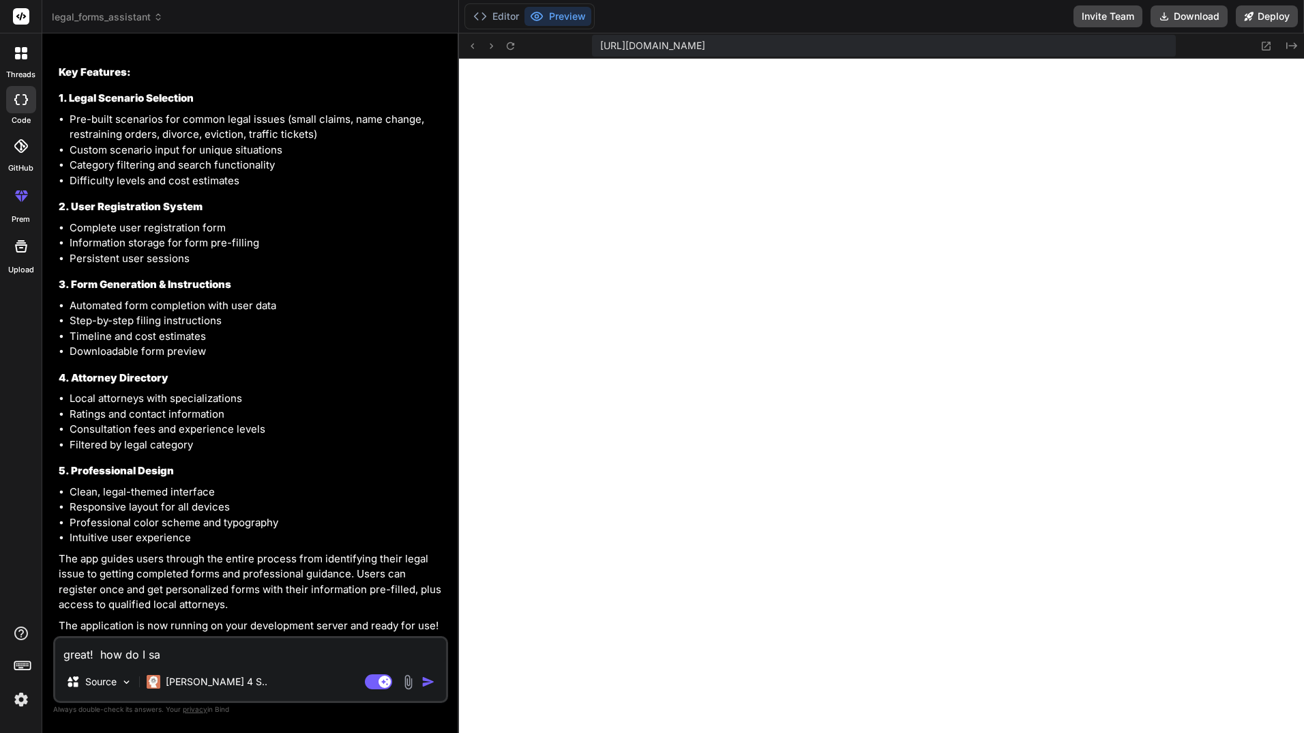
type textarea "x"
type textarea "great! how do I save"
type textarea "x"
type textarea "great! how do I save"
type textarea "x"
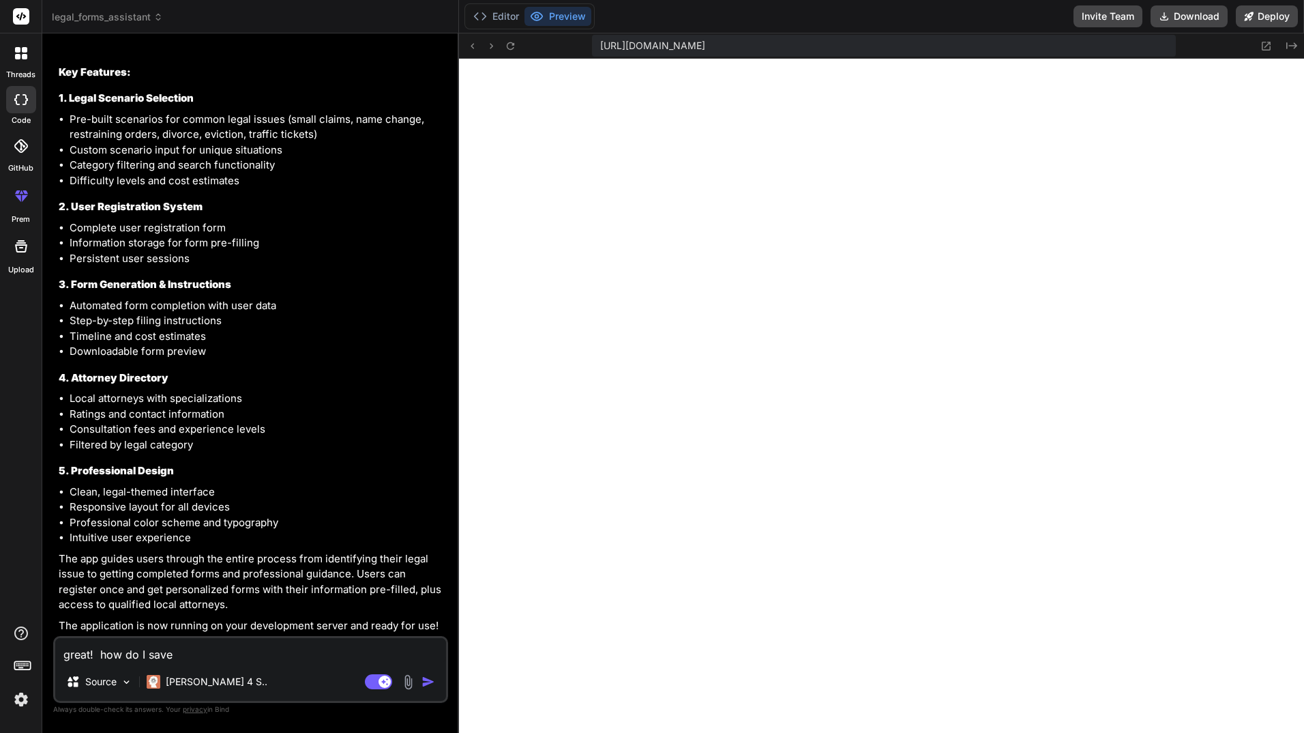
type textarea "great! how do I save t"
type textarea "x"
type textarea "great! how do I save th"
type textarea "x"
type textarea "great! how do I save thi"
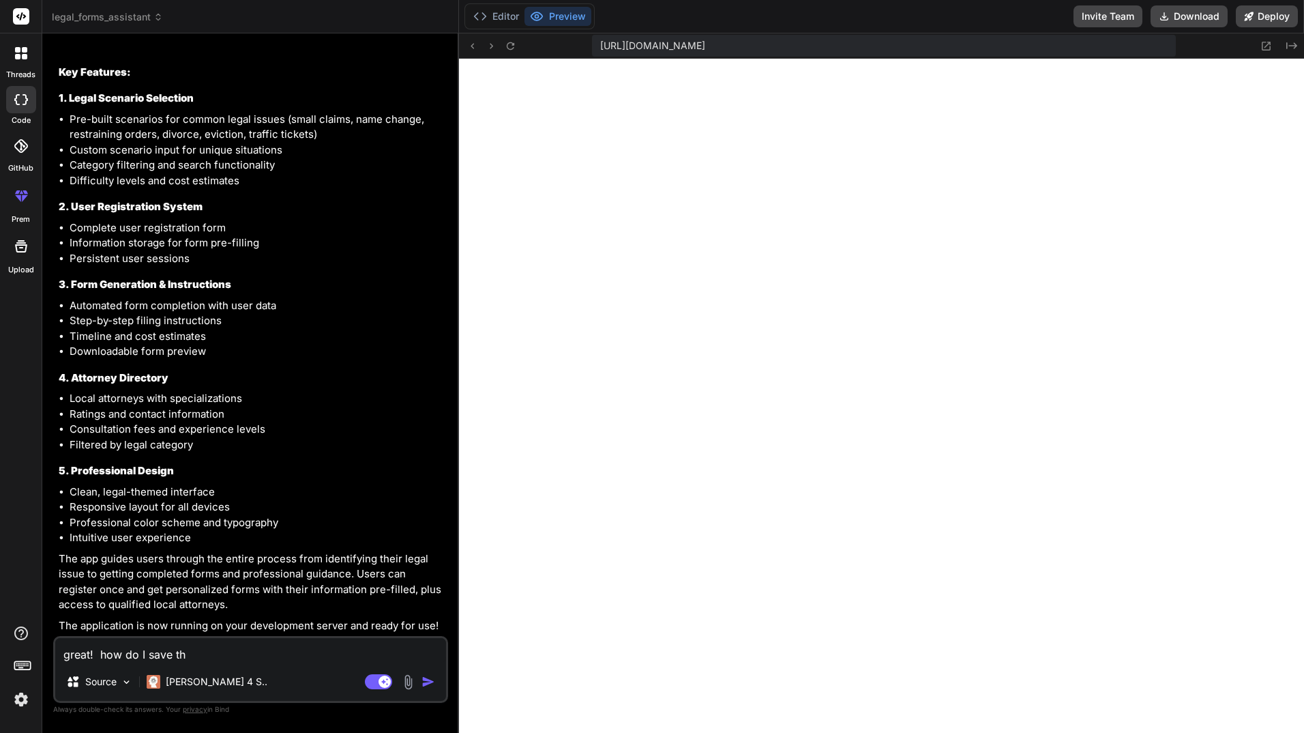
type textarea "x"
type textarea "great! how do I save this"
type textarea "x"
type textarea "great! how do I save this?"
type textarea "x"
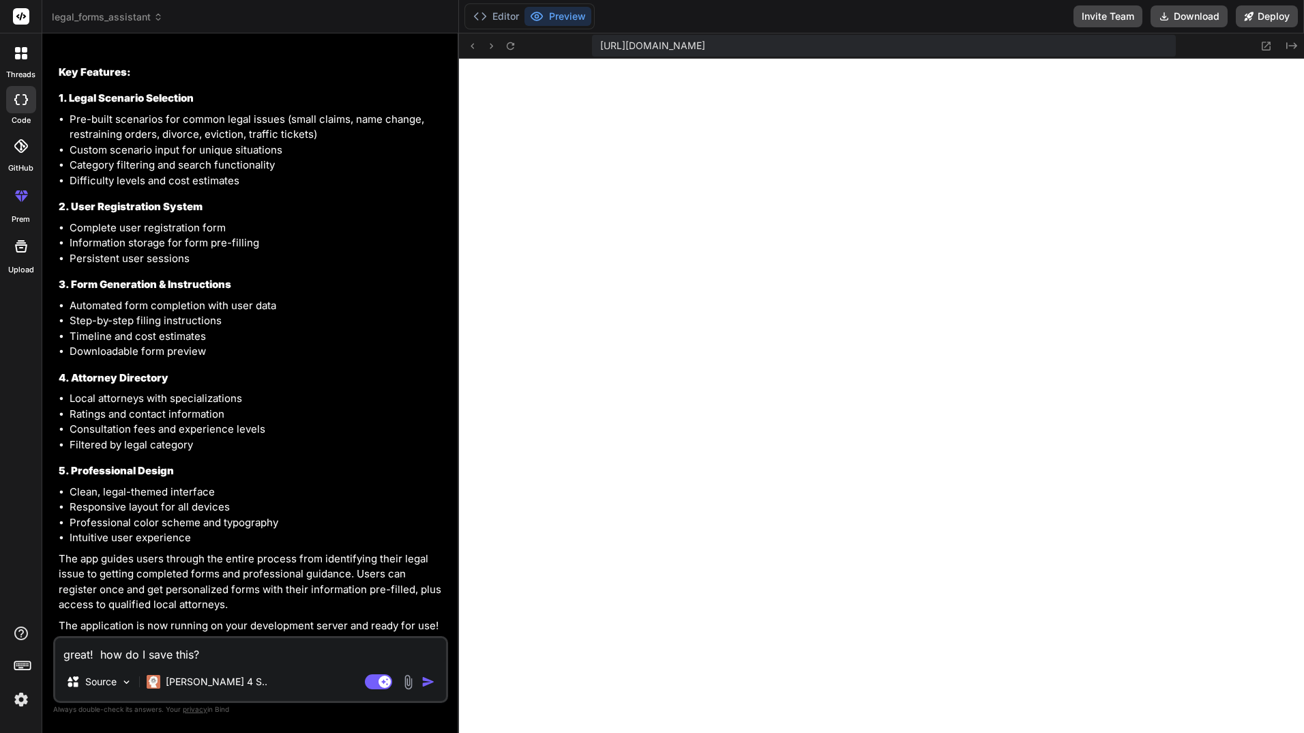
type textarea "great! how do I save this"
type textarea "x"
type textarea "great! how do I save this"
type textarea "x"
type textarea "great! how do I save this s"
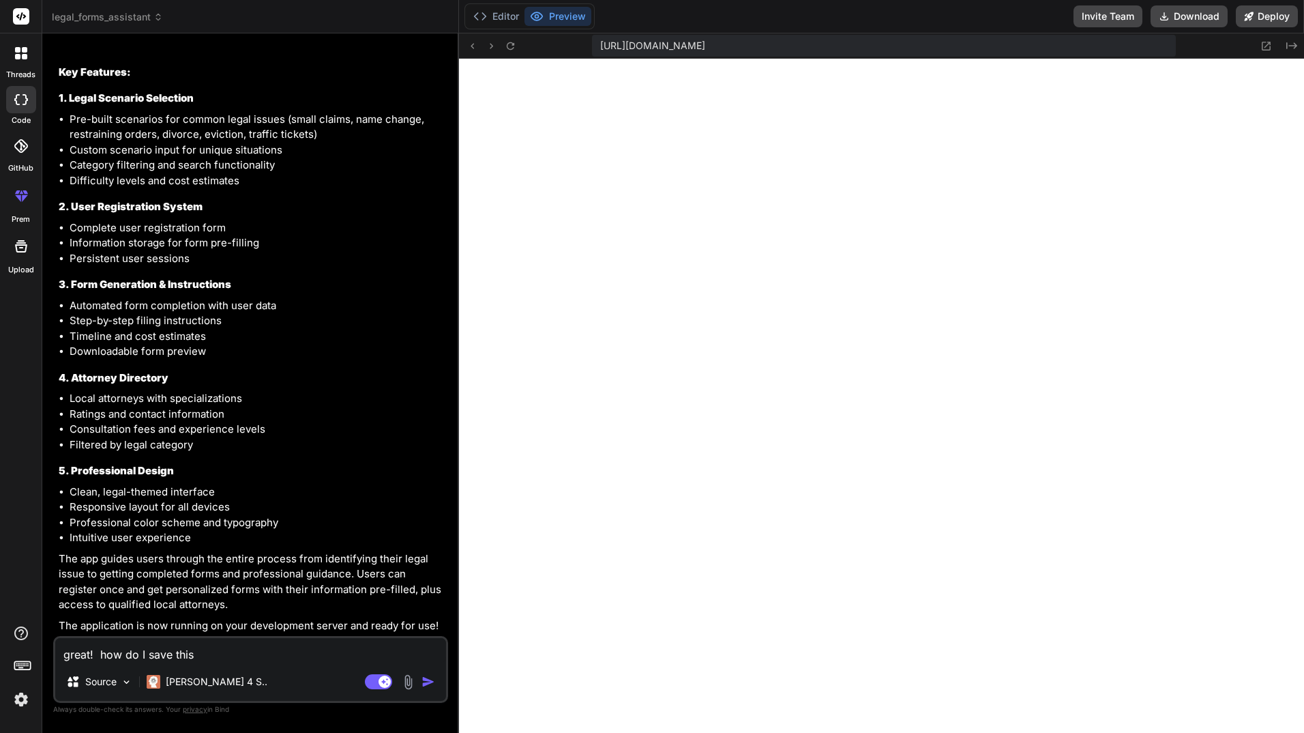
type textarea "x"
type textarea "great! how do I save this so"
type textarea "x"
type textarea "great! how do I save this s"
type textarea "x"
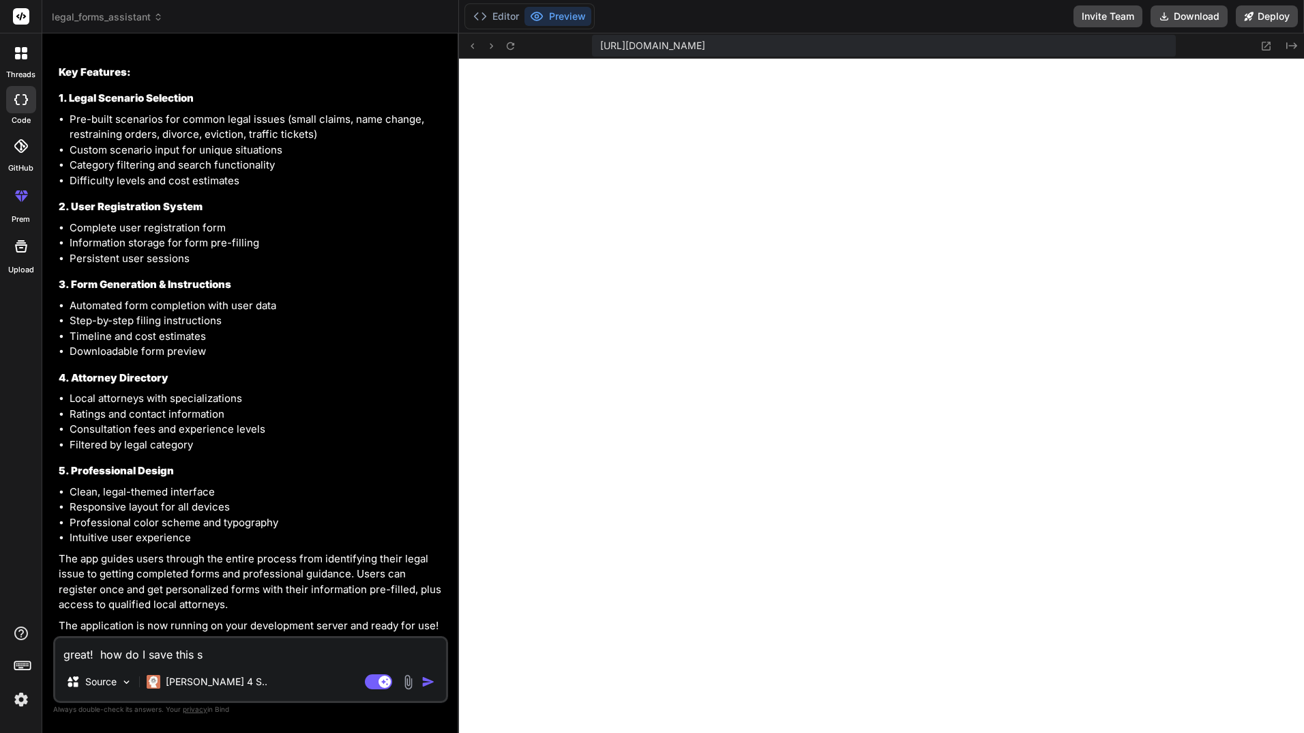
type textarea "great! how do I save this so"
type textarea "x"
type textarea "great! how do I save this so"
type textarea "x"
type textarea "great! how do I save this so t"
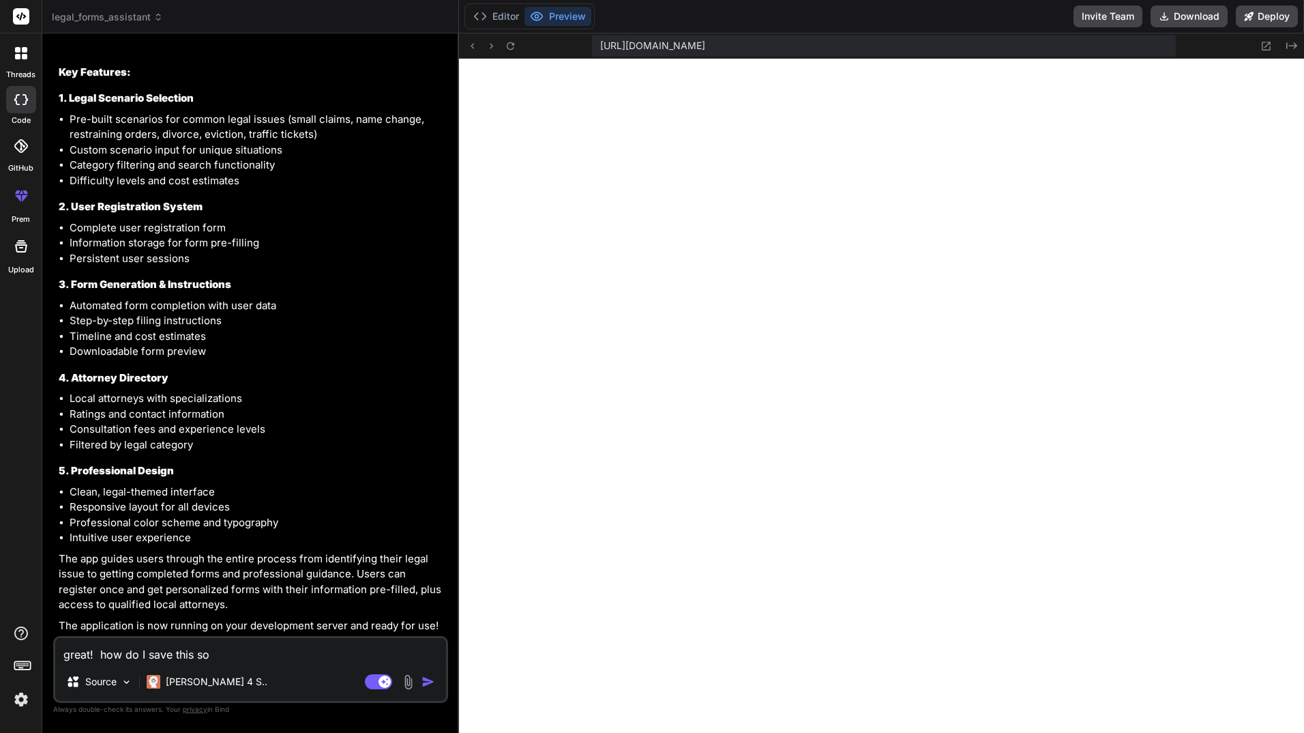
type textarea "x"
type textarea "great! how do I save this so th"
type textarea "x"
type textarea "great! how do I save this so tha"
type textarea "x"
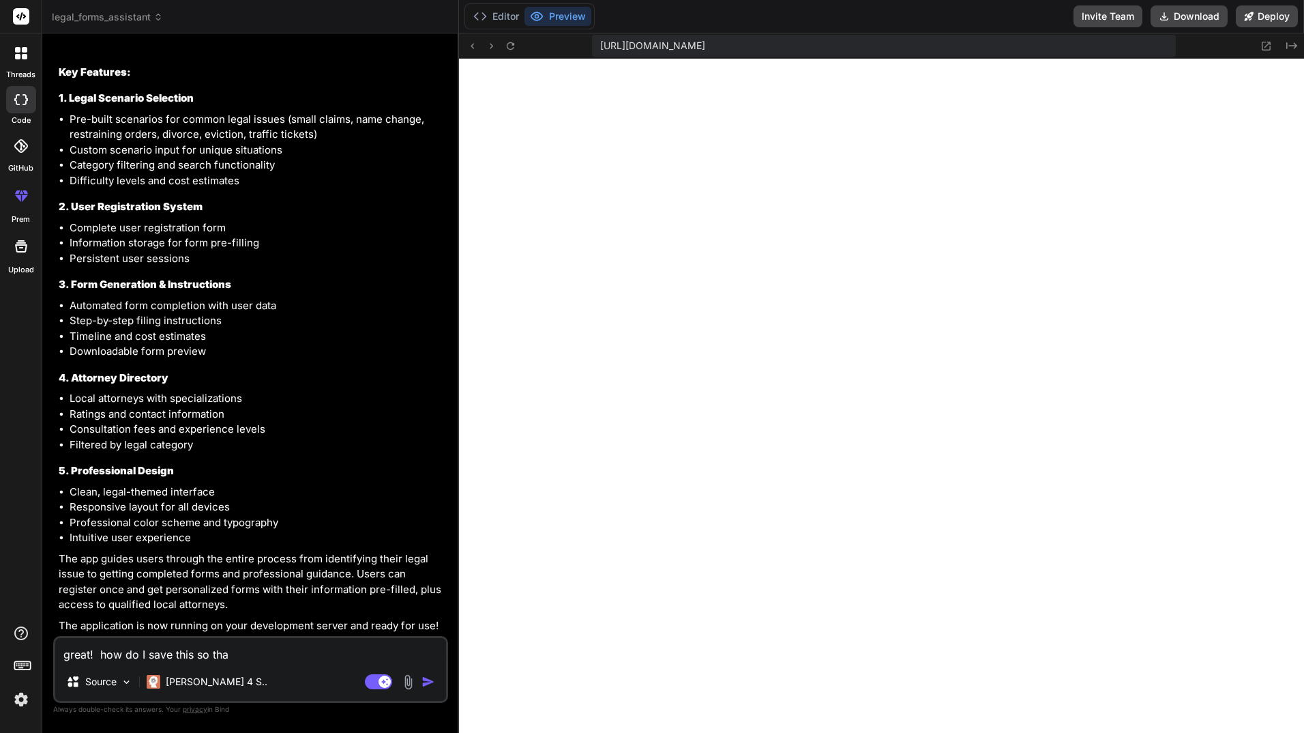
type textarea "great! how do I save this so that"
type textarea "x"
type textarea "great! how do I save this so that"
type textarea "x"
type textarea "great! how do I save this so that I"
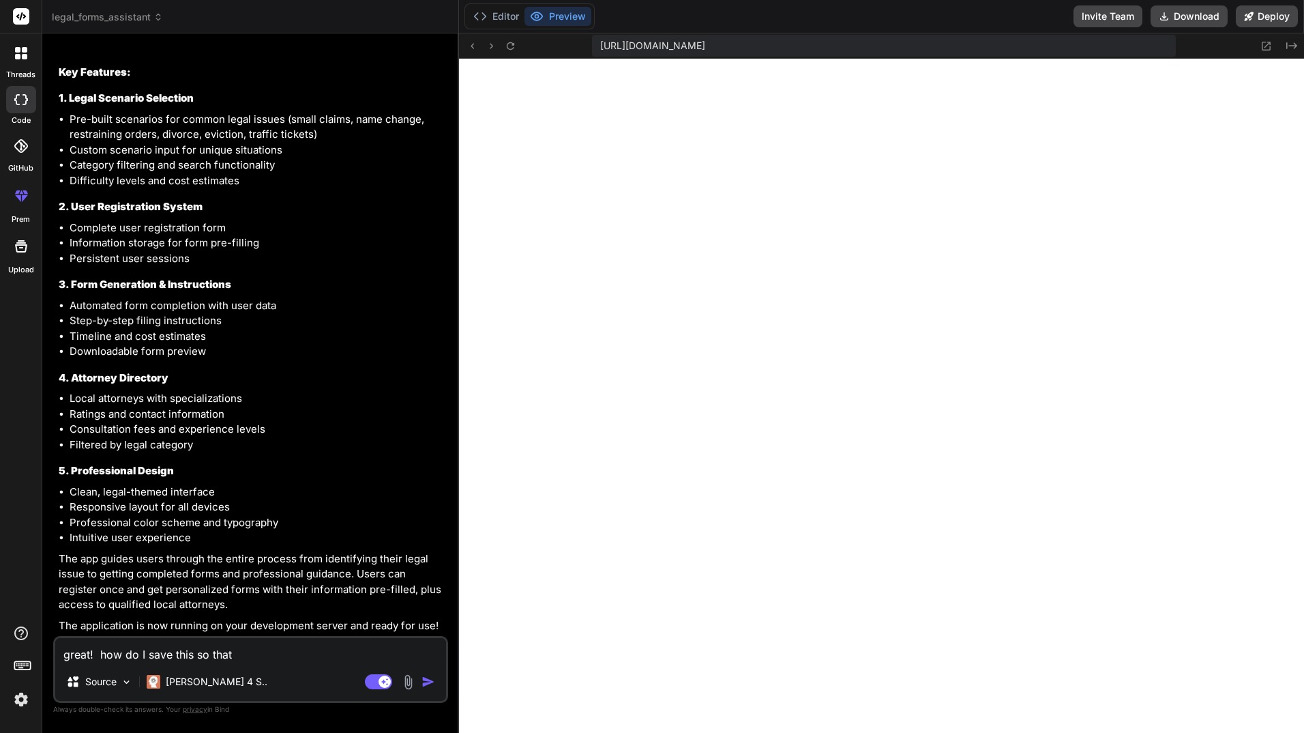
type textarea "x"
type textarea "great! how do I save this so that I"
type textarea "x"
type textarea "great! how do I save this so that I c"
type textarea "x"
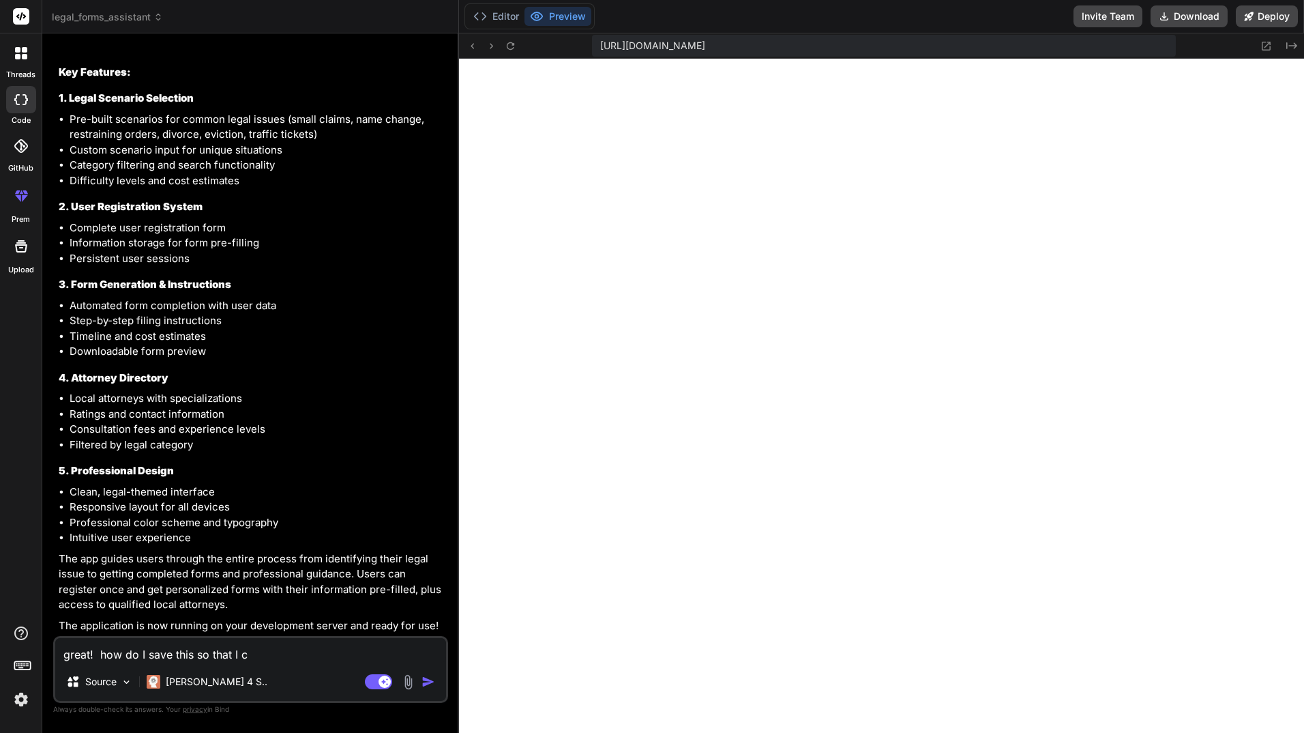
type textarea "great! how do I save this so that I ca"
type textarea "x"
type textarea "great! how do I save this so that I can"
type textarea "x"
type textarea "great! how do I save this so that I can"
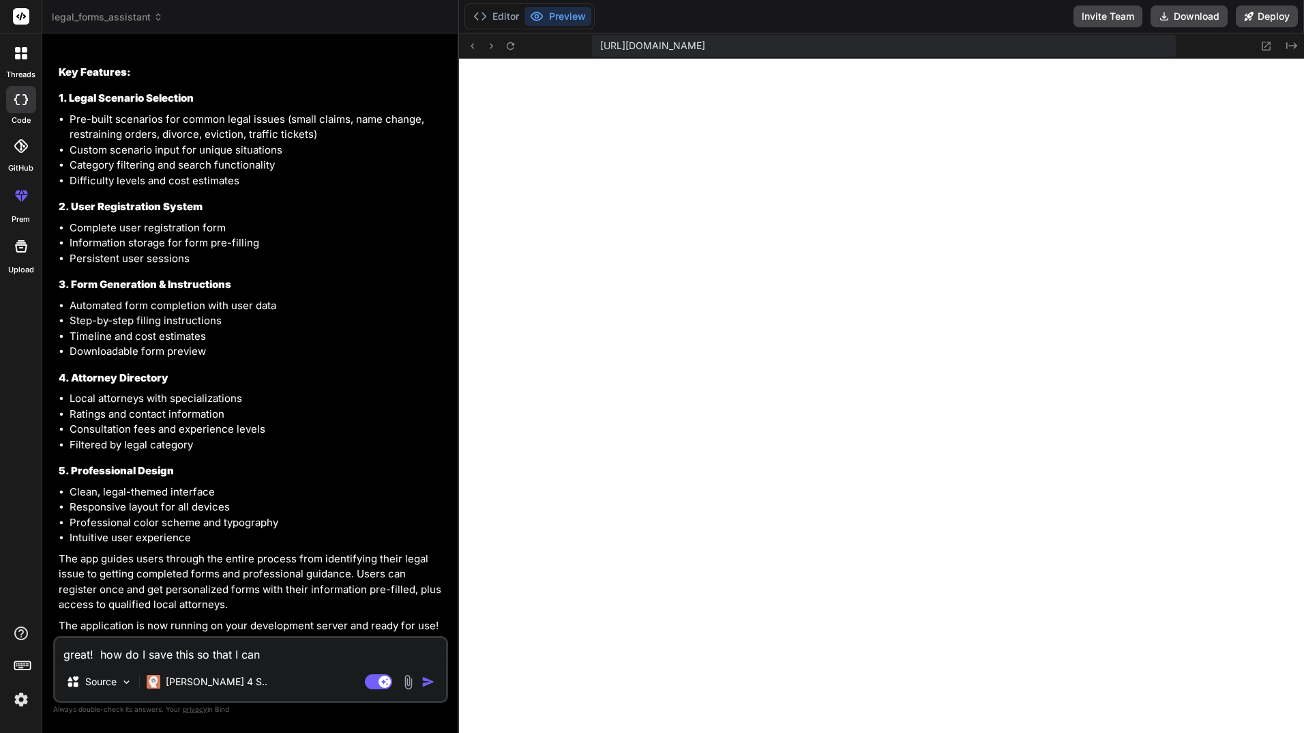
type textarea "x"
type textarea "great! how do I save this so that I can b"
type textarea "x"
type textarea "great! how do I save this so that I can bo"
type textarea "x"
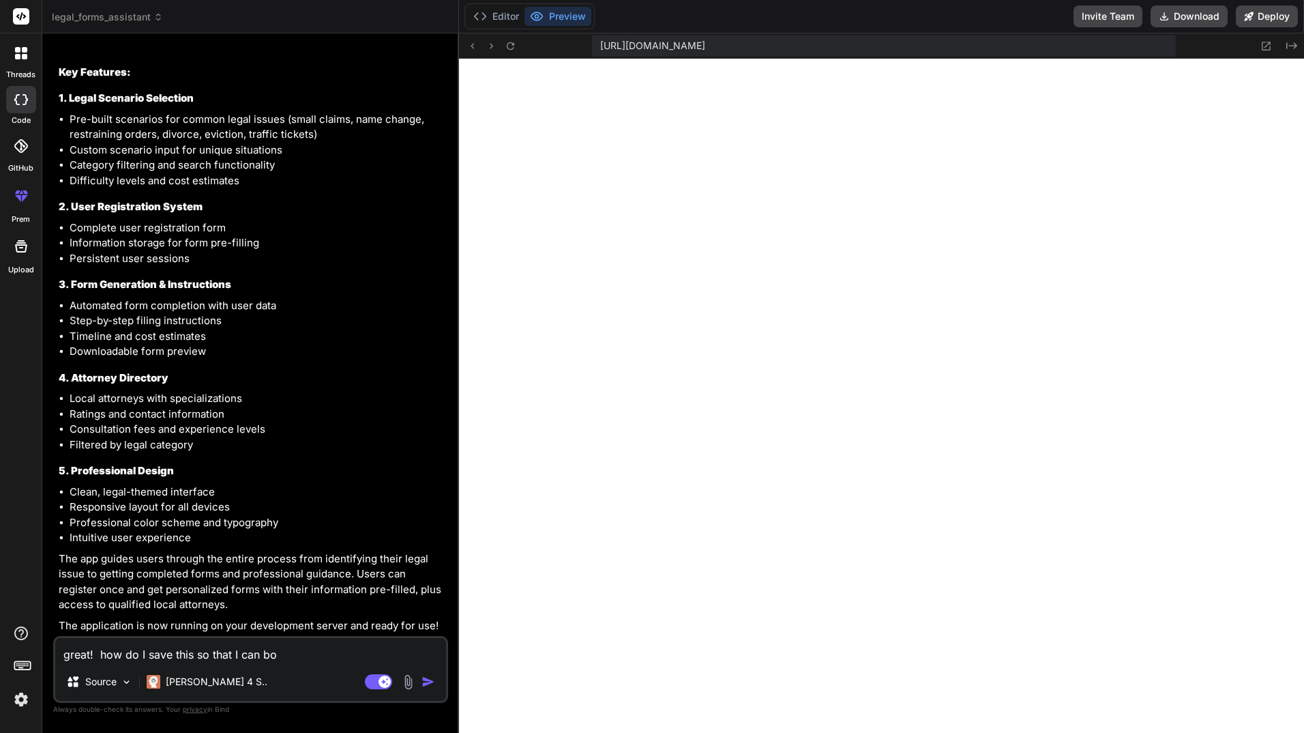
type textarea "great! how do I save this so that I can b"
type textarea "x"
type textarea "great! how do I save this so that I can"
type textarea "x"
type textarea "great! how do I save this so that I can c"
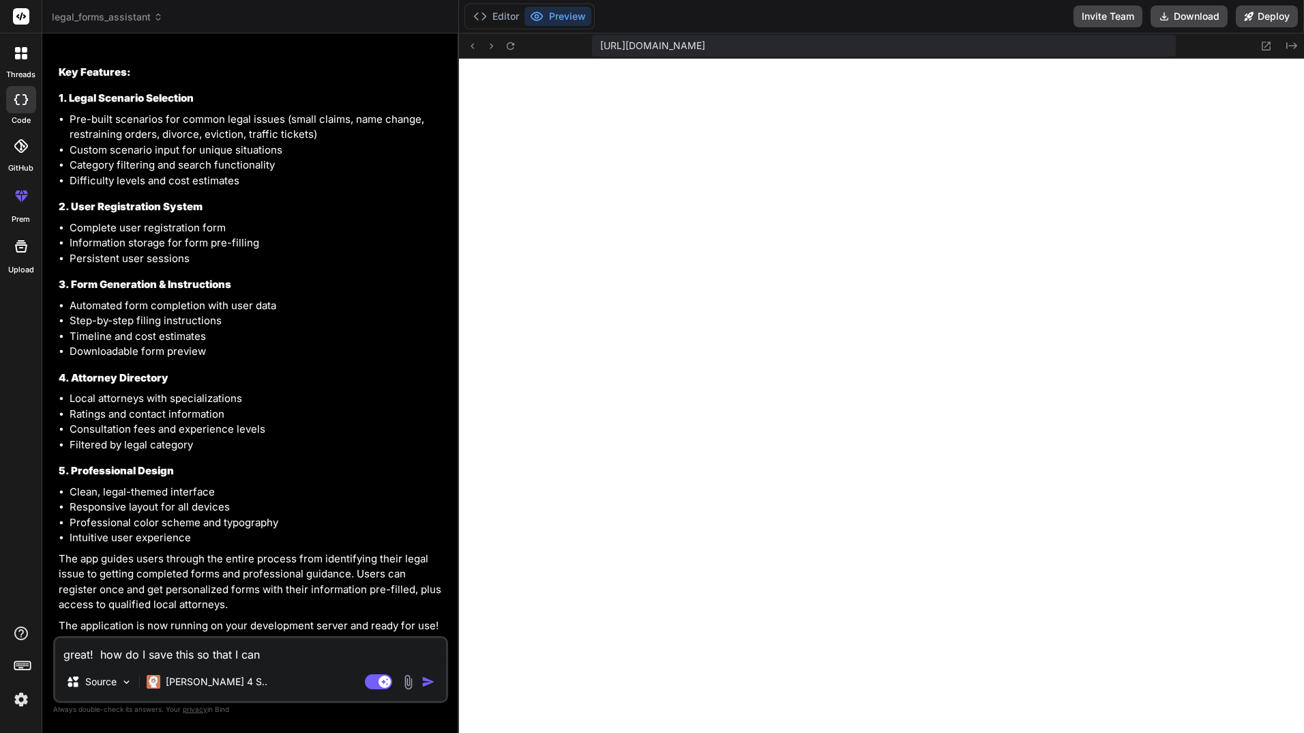
type textarea "x"
type textarea "great! how do I save this so that I can co"
type textarea "x"
type textarea "great! how do I save this so that I can com"
type textarea "x"
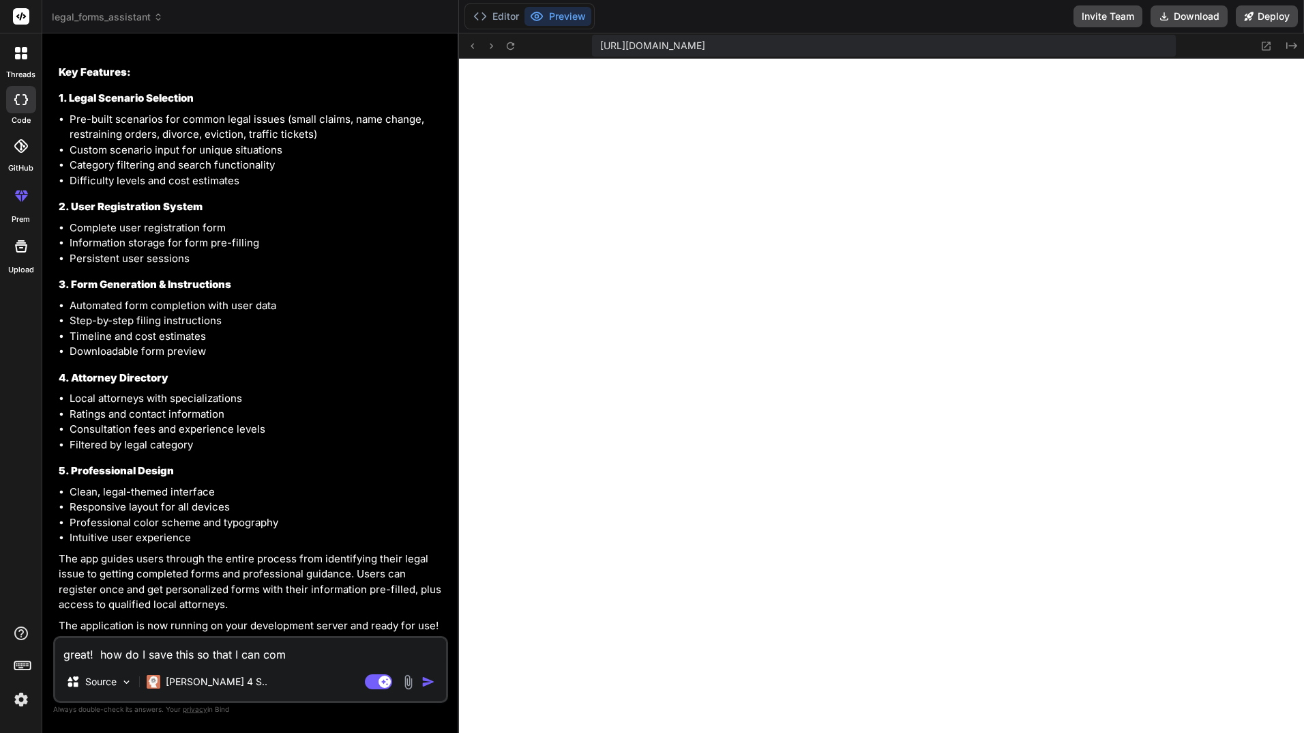
type textarea "great! how do I save this so that I can come"
type textarea "x"
type textarea "great! how do I save this so that I can come"
type textarea "x"
type textarea "great! how do I save this so that I can come b"
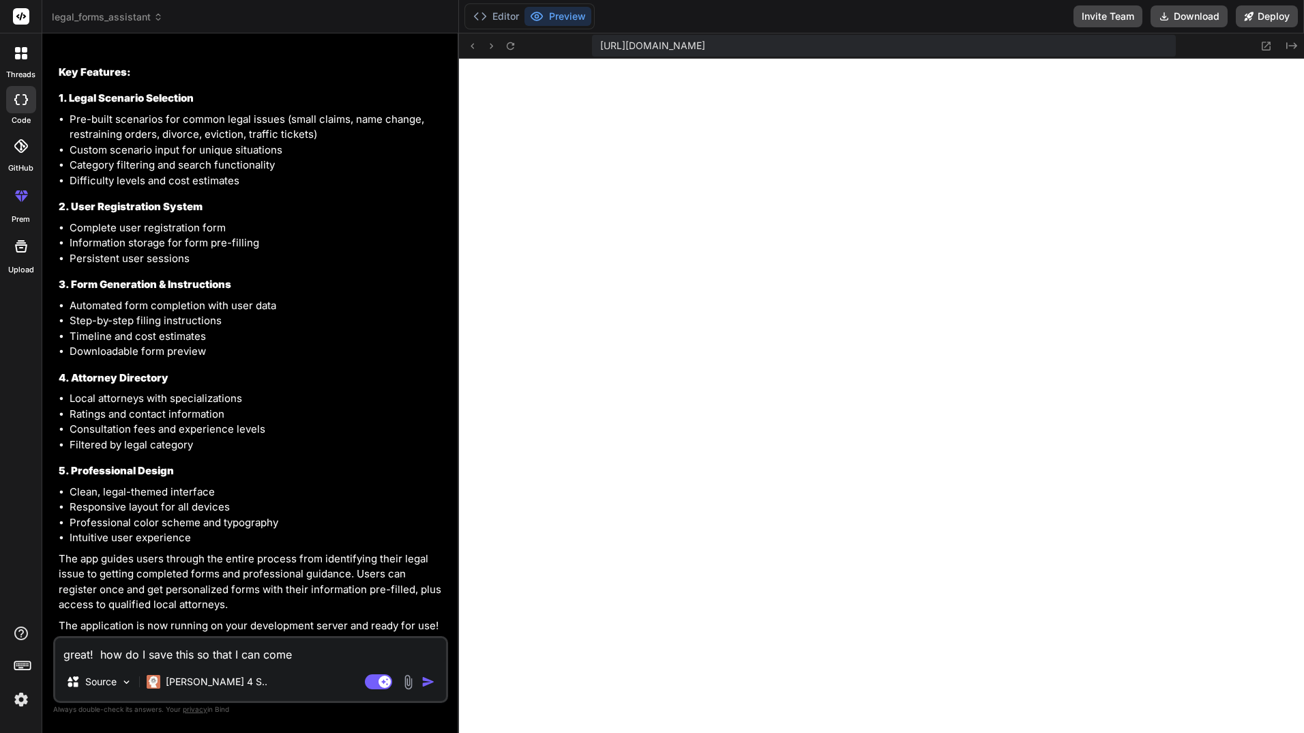
type textarea "x"
type textarea "great! how do I save this so that I can come ba"
type textarea "x"
type textarea "great! how do I save this so that I can come bac"
type textarea "x"
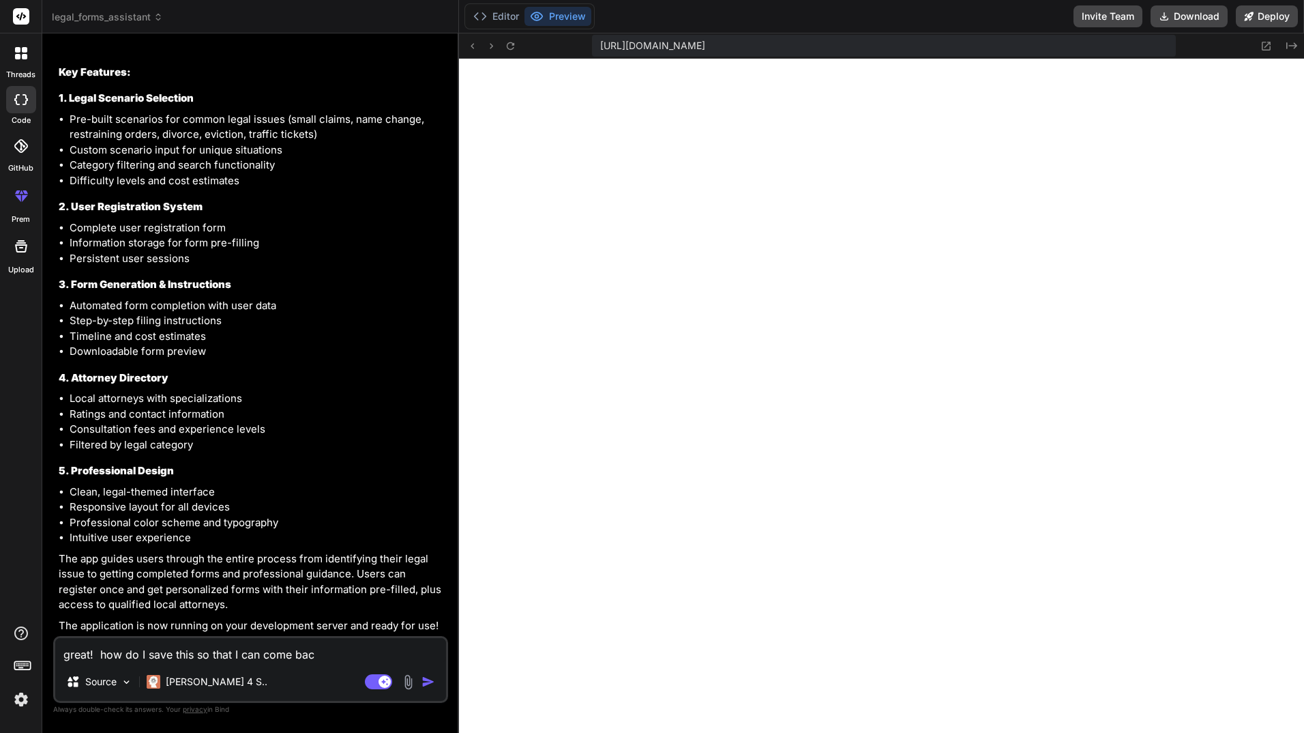
type textarea "great! how do I save this so that I can come back"
type textarea "x"
type textarea "great! how do I save this so that I can come back"
type textarea "x"
type textarea "great! how do I save this so that I can come back t"
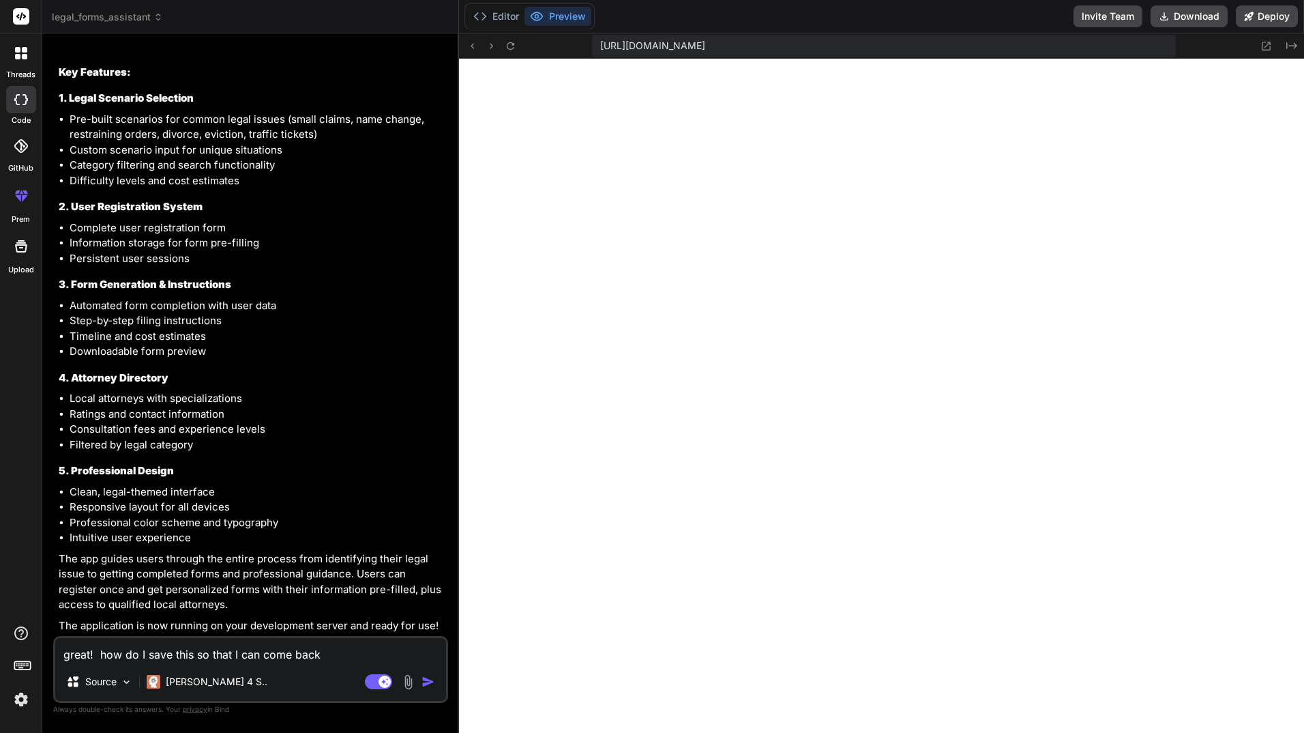
type textarea "x"
type textarea "great! how do I save this so that I can come back to"
type textarea "x"
type textarea "great! how do I save this so that I can come back to"
type textarea "x"
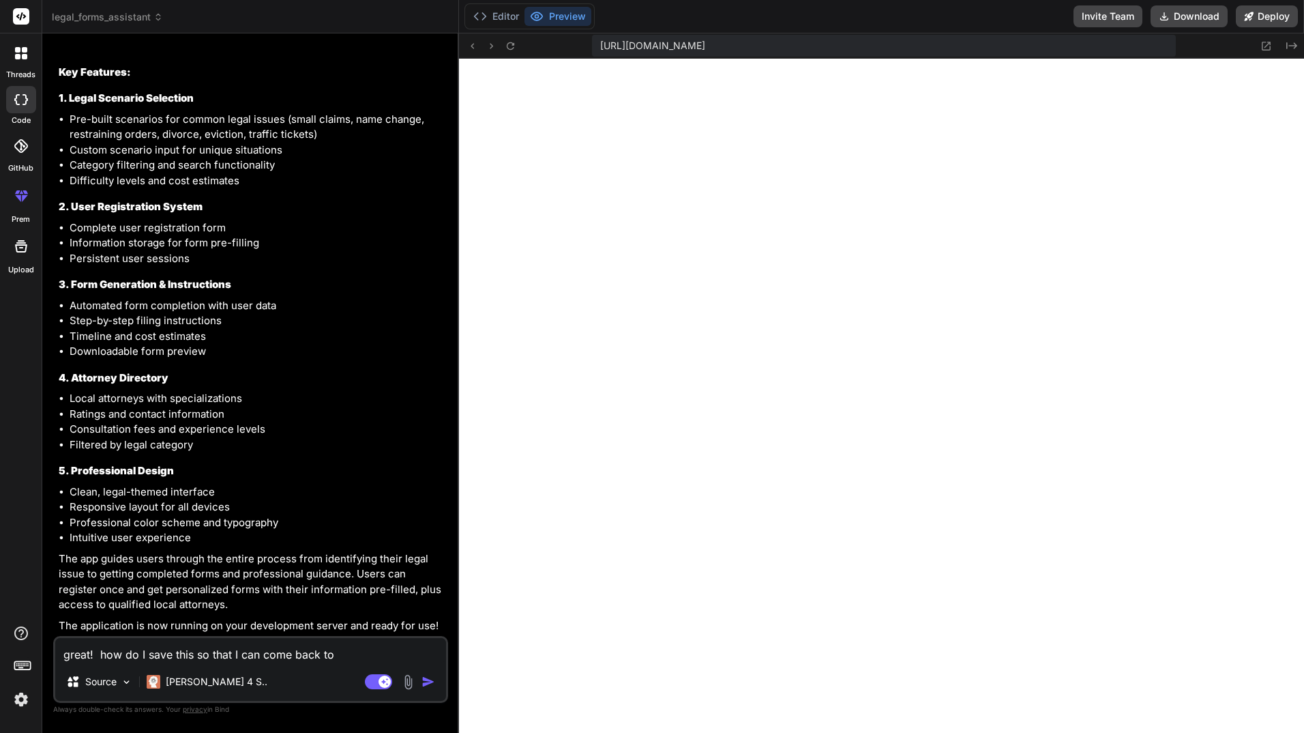
type textarea "great! how do I save this so that I can come back to t"
type textarea "x"
type textarea "great! how do I save this so that I can come back to"
type textarea "x"
type textarea "great! how do I save this so that I can come back to i"
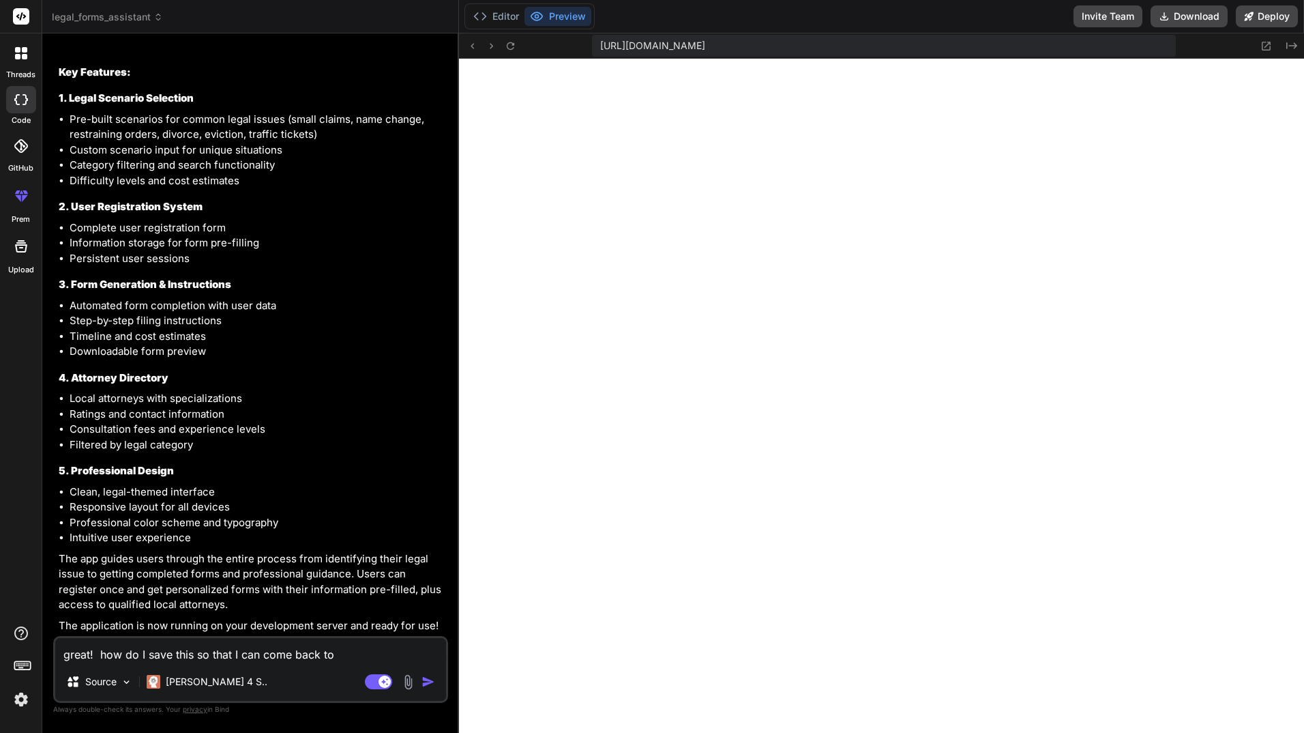
type textarea "x"
type textarea "great! how do I save this so that I can come back to it"
type textarea "x"
type textarea "great! how do I save this so that I can come back to it"
type textarea "x"
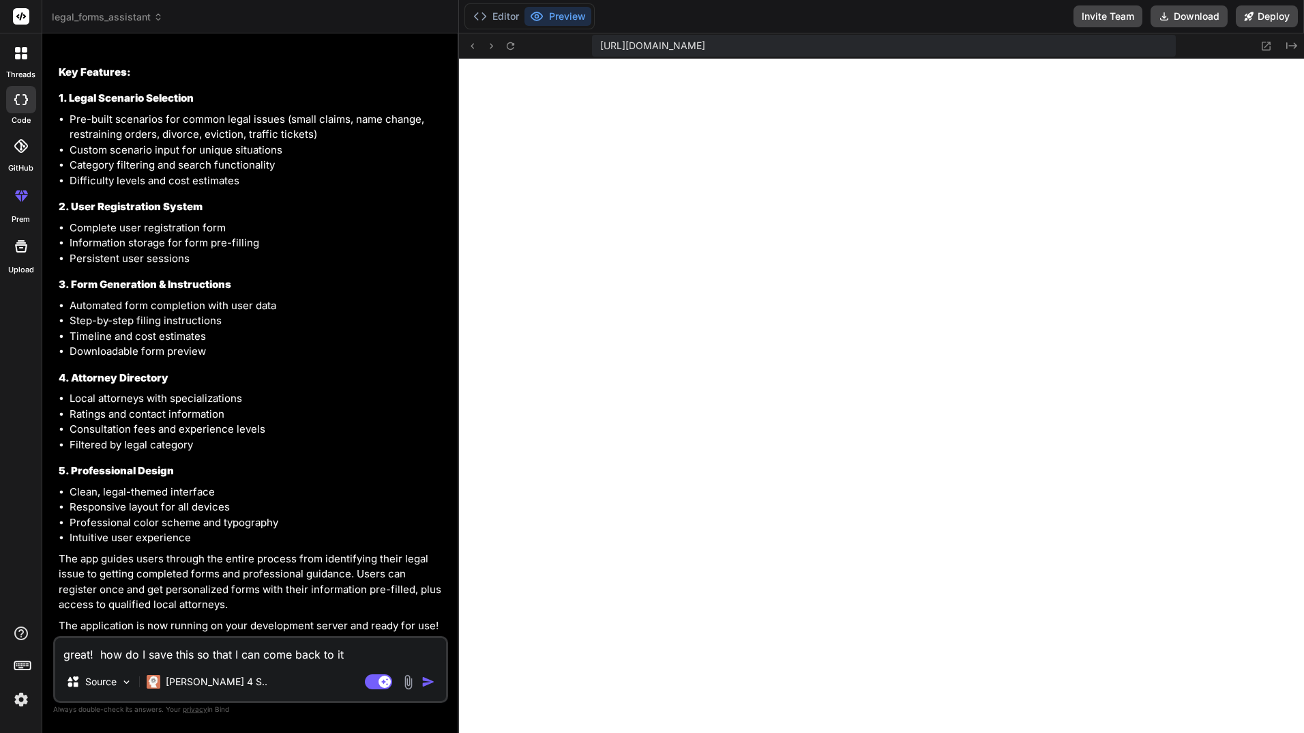
type textarea "great! how do I save this so that I can come back to it l"
type textarea "x"
type textarea "great! how do I save this so that I can come back to it la"
type textarea "x"
type textarea "great! how do I save this so that I can come back to it lat"
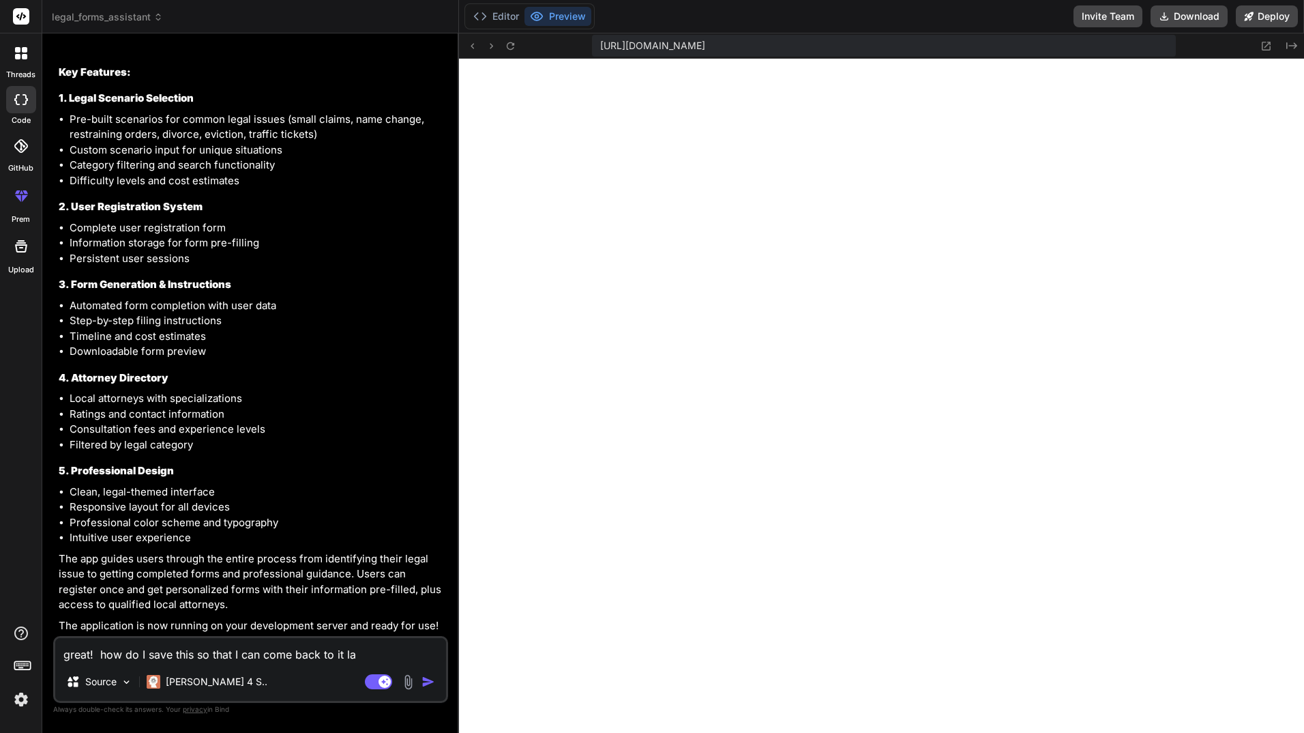
type textarea "x"
type textarea "great! how do I save this so that I can come back to it late"
type textarea "x"
type textarea "great! how do I save this so that I can come back to it later"
type textarea "x"
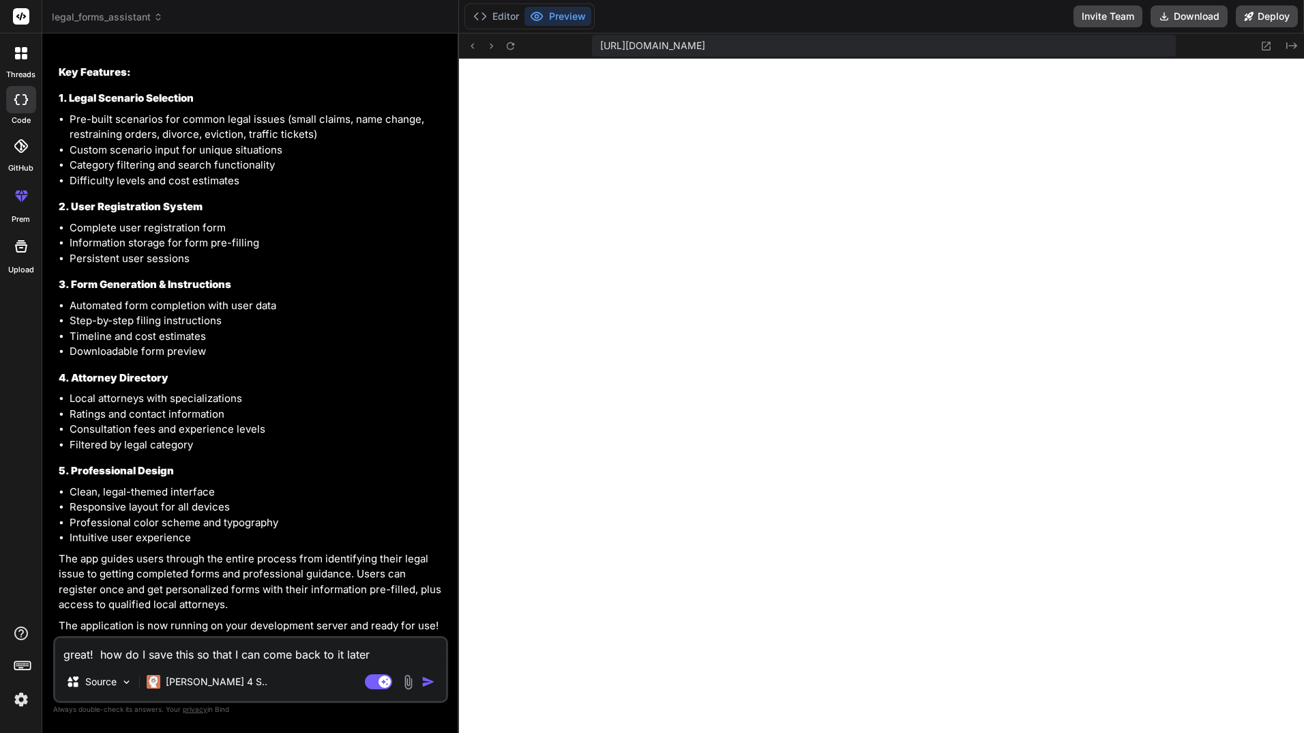
type textarea "great! how do I save this so that I can come back to it later."
type textarea "x"
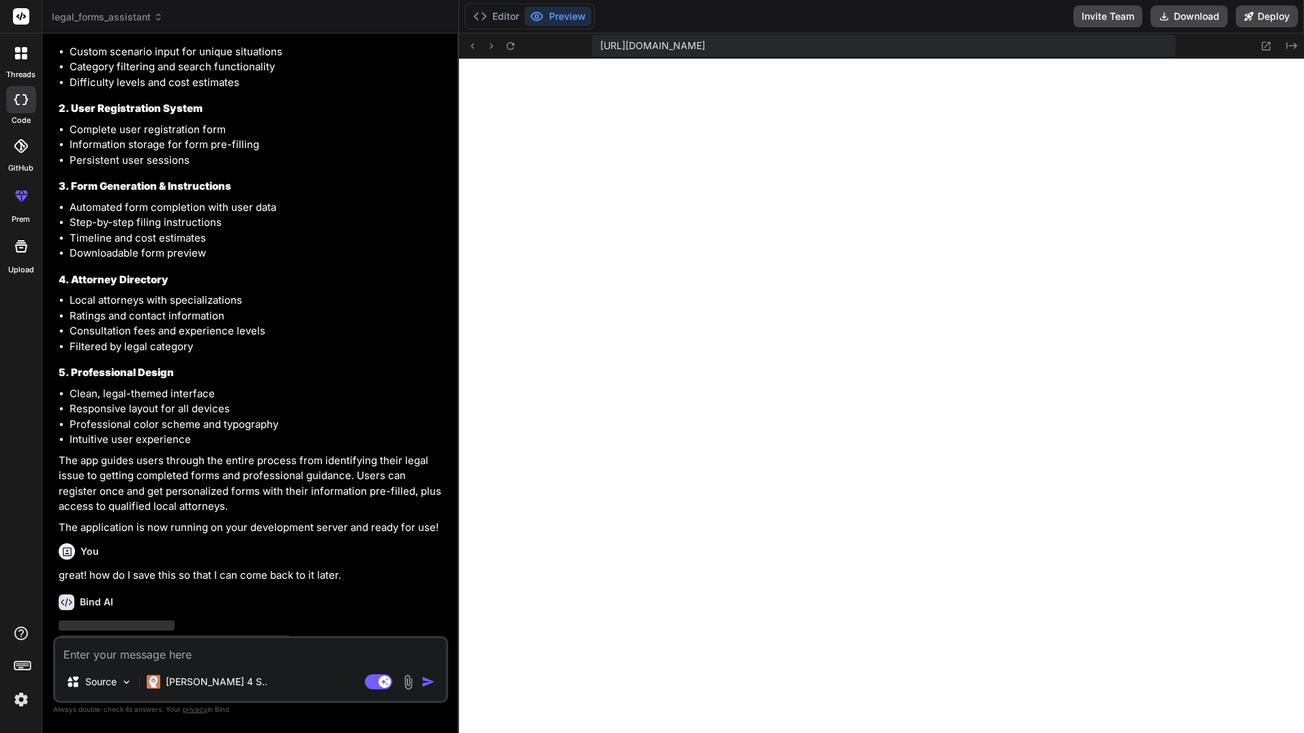
scroll to position [1502, 0]
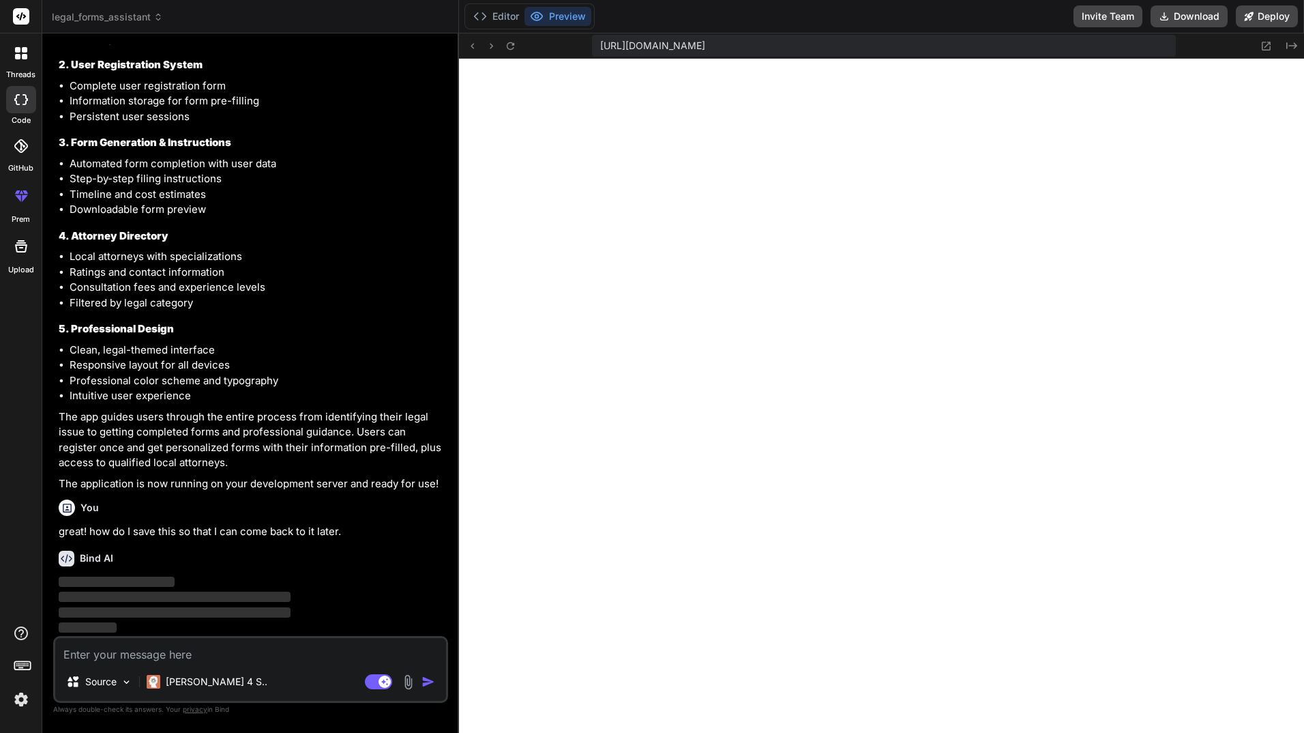
click at [318, 529] on p "great! how do I save this so that I can come back to it later." at bounding box center [252, 532] width 387 height 16
click at [342, 534] on p "great! how do I save this so that I can come back to it later." at bounding box center [252, 532] width 387 height 16
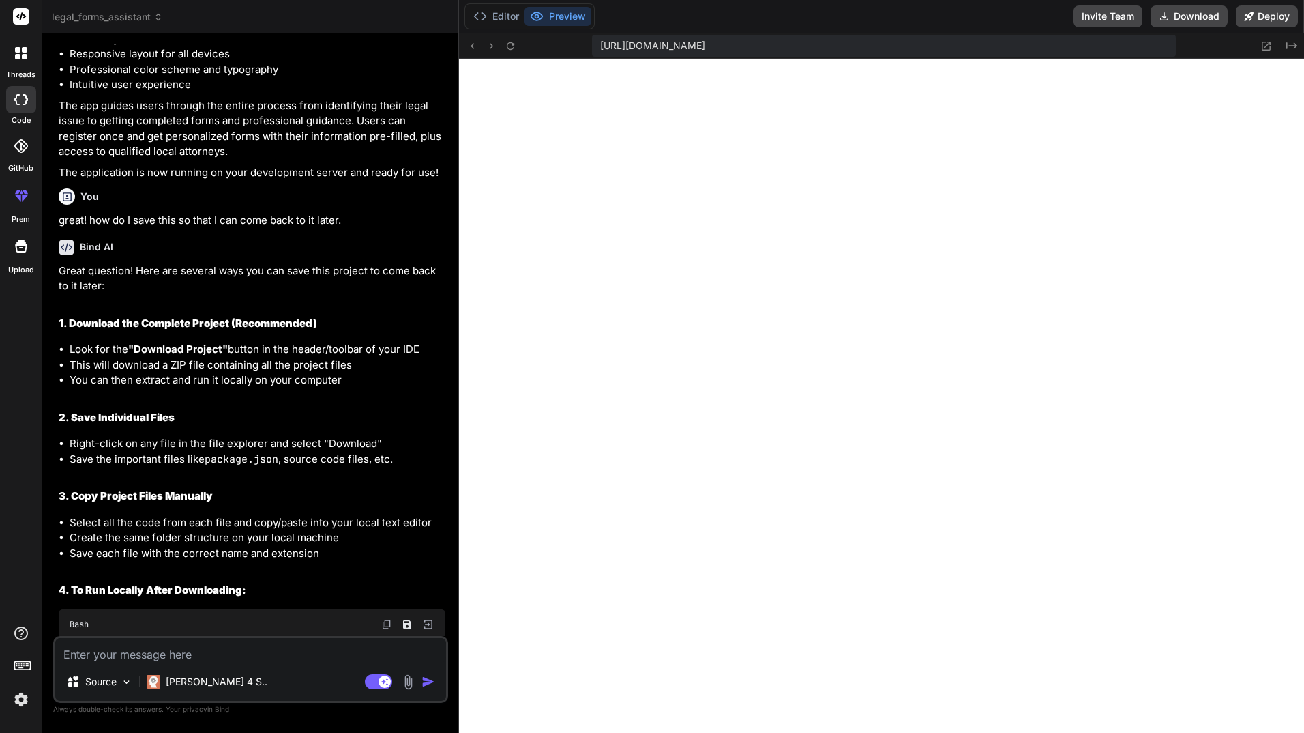
scroll to position [1790, 0]
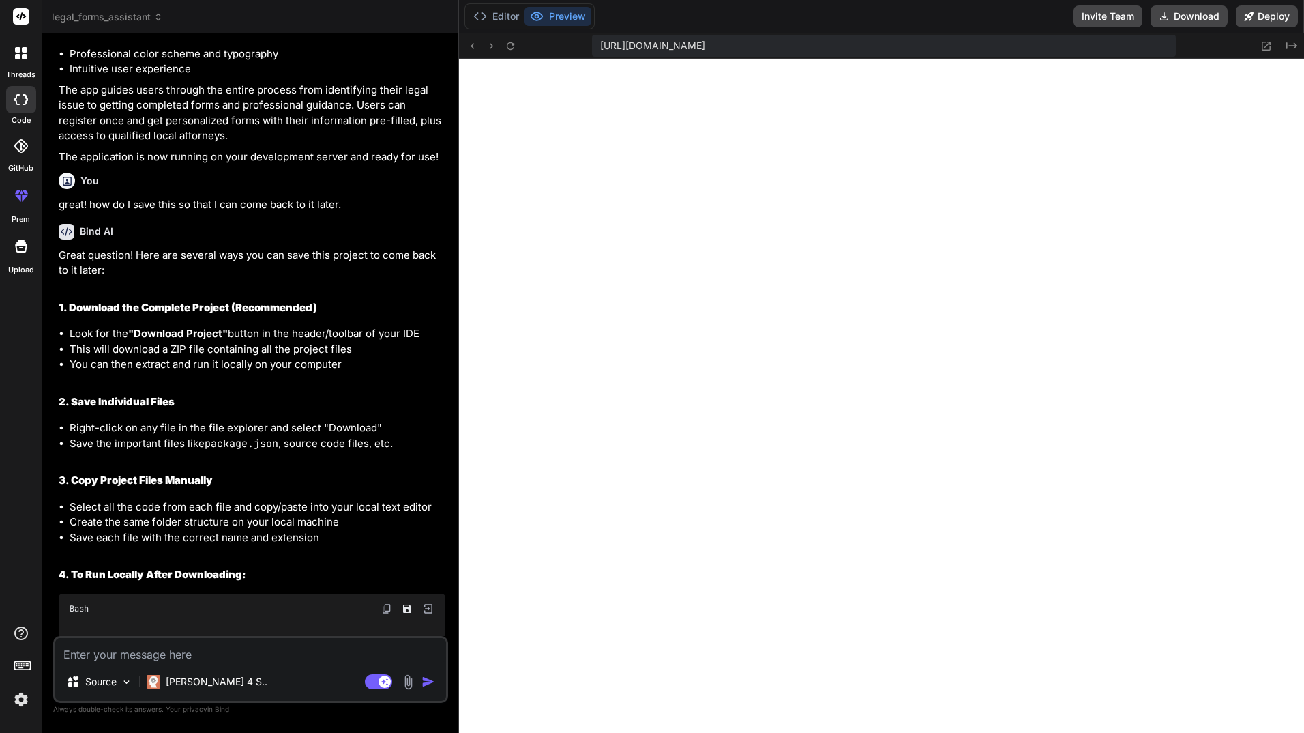
click at [21, 50] on icon at bounding box center [21, 53] width 12 height 12
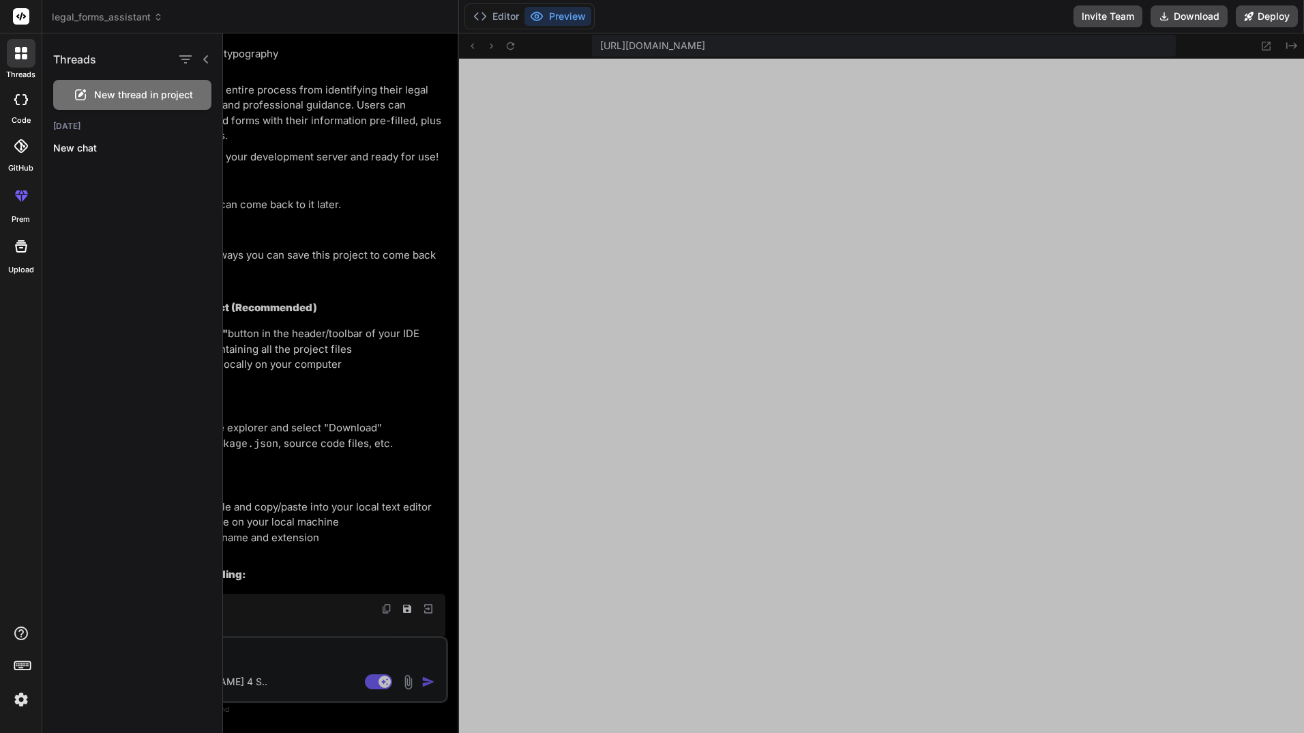
click at [297, 133] on div at bounding box center [763, 382] width 1081 height 699
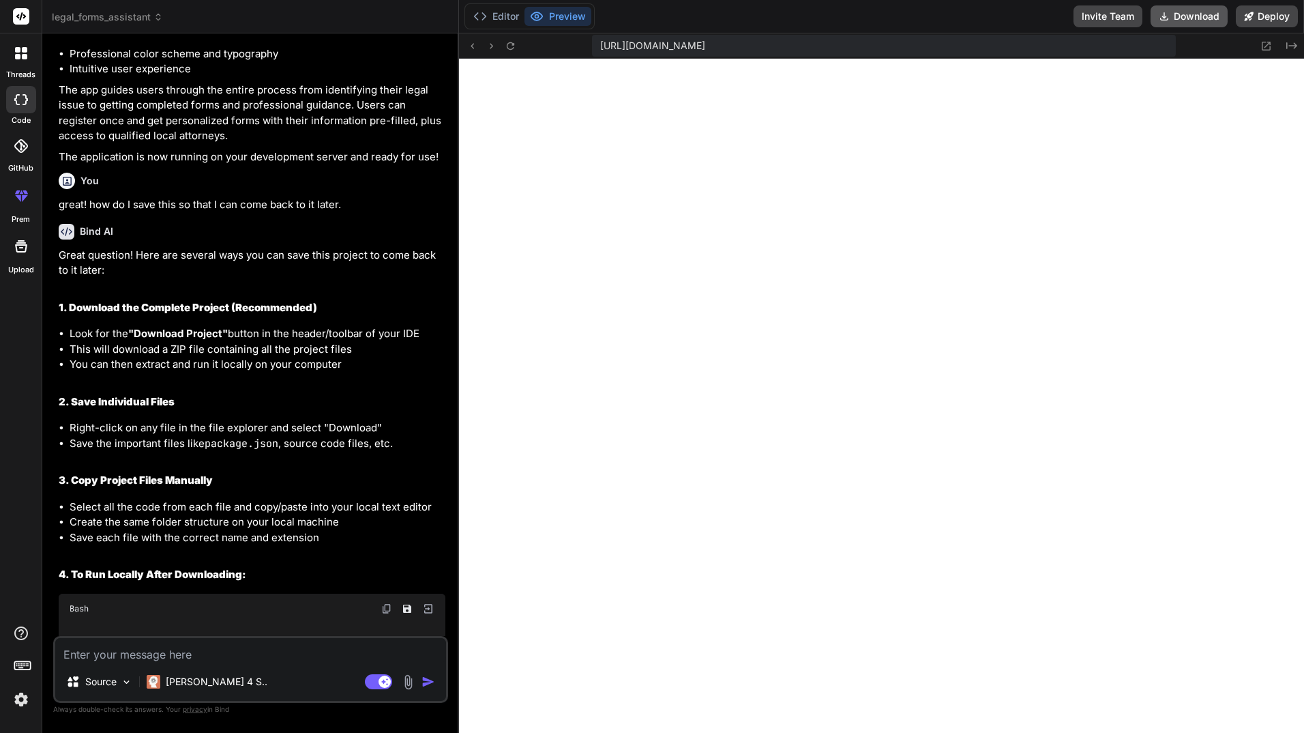
click at [1201, 14] on button "Download" at bounding box center [1189, 16] width 77 height 22
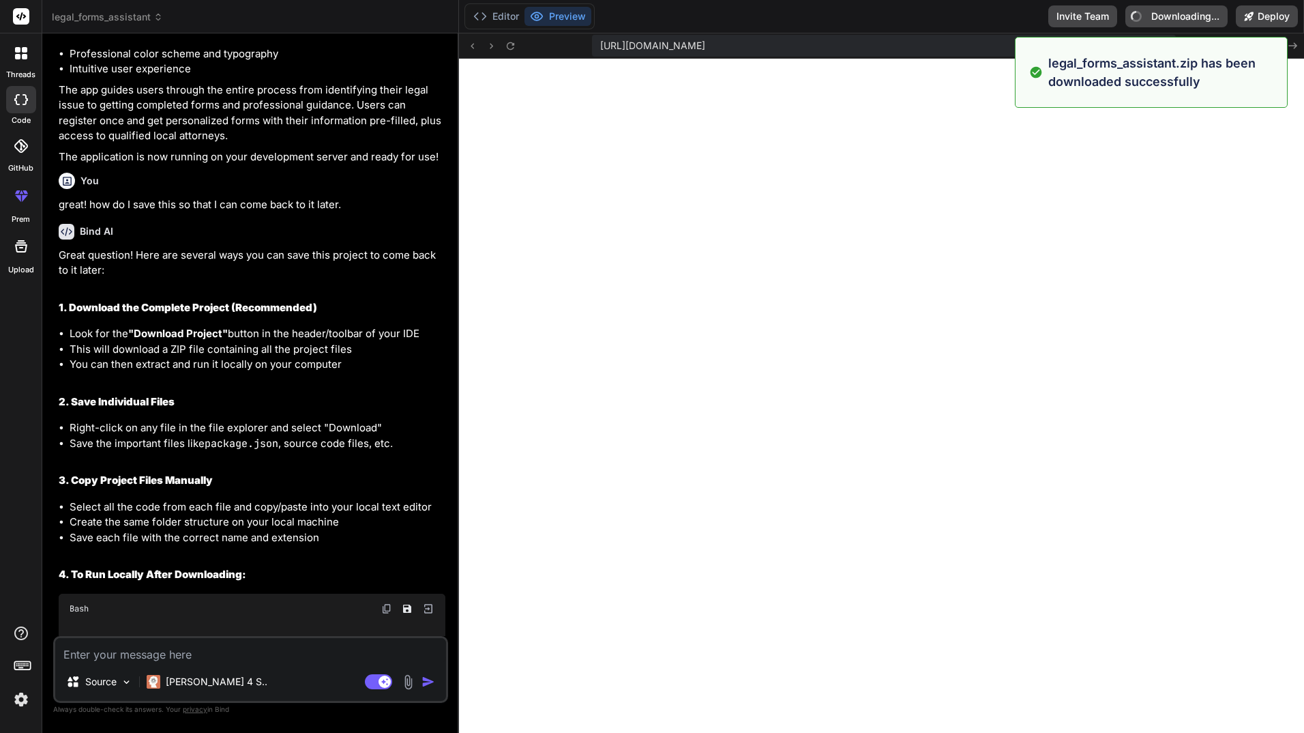
type textarea "x"
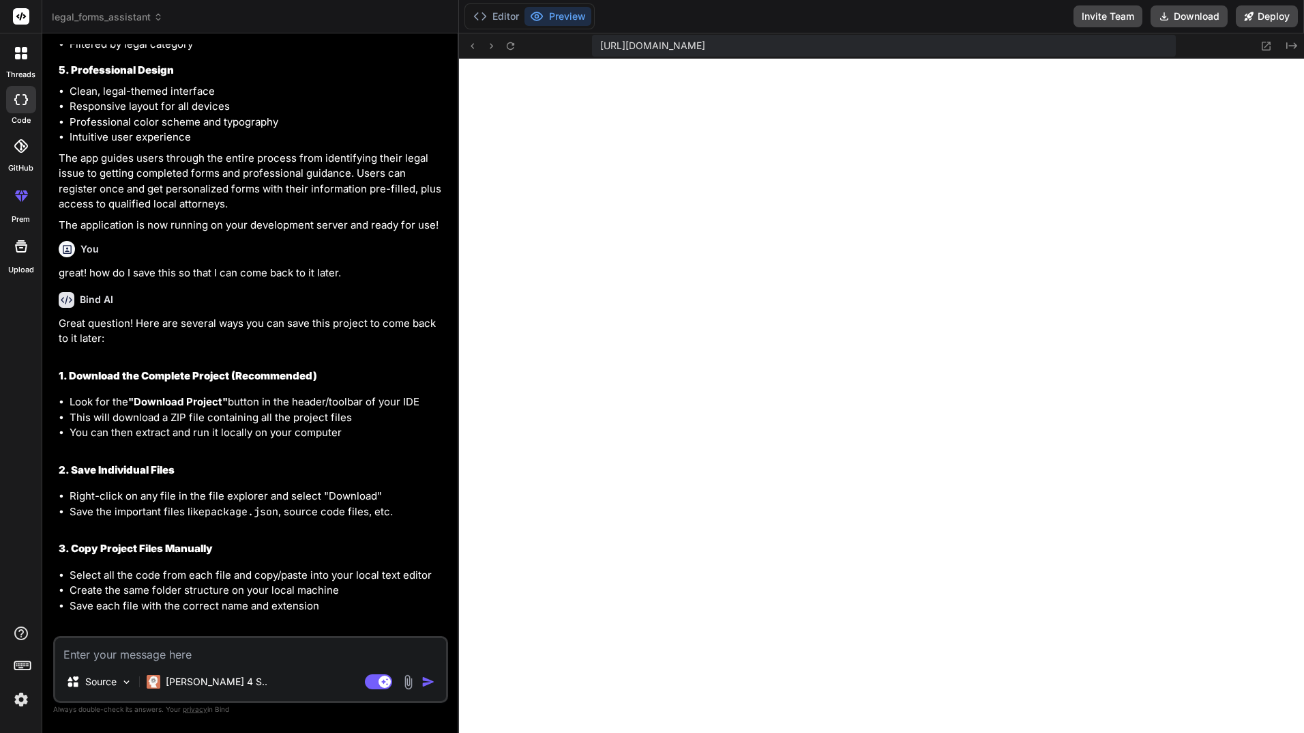
scroll to position [2200, 0]
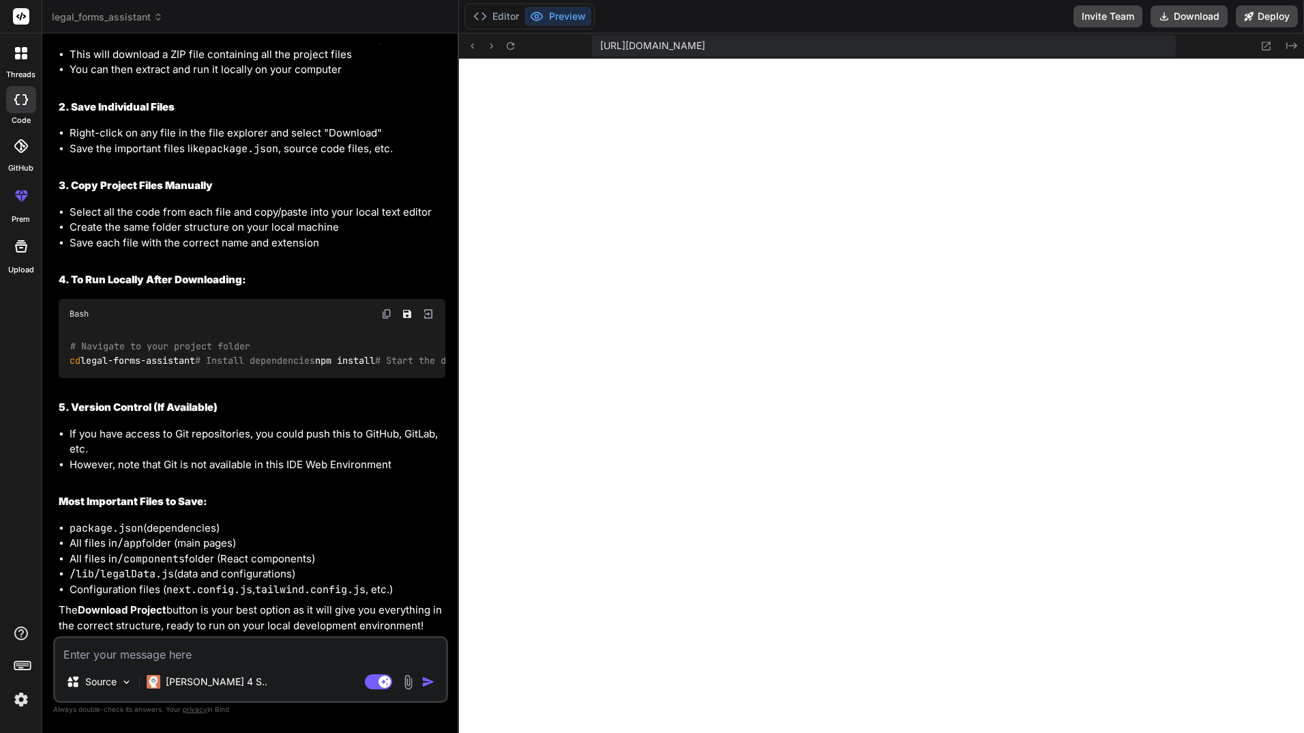
click at [206, 660] on textarea at bounding box center [250, 650] width 391 height 25
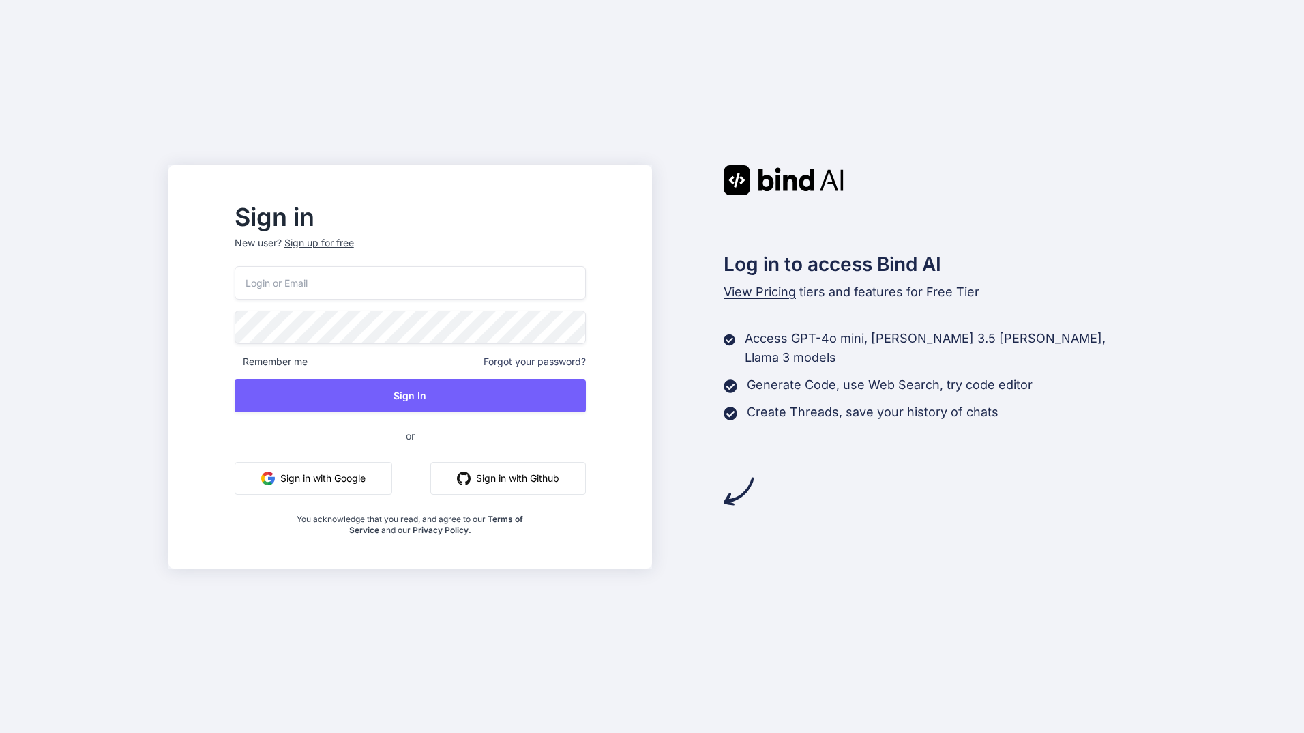
click at [354, 242] on div "Sign up for free" at bounding box center [319, 243] width 70 height 14
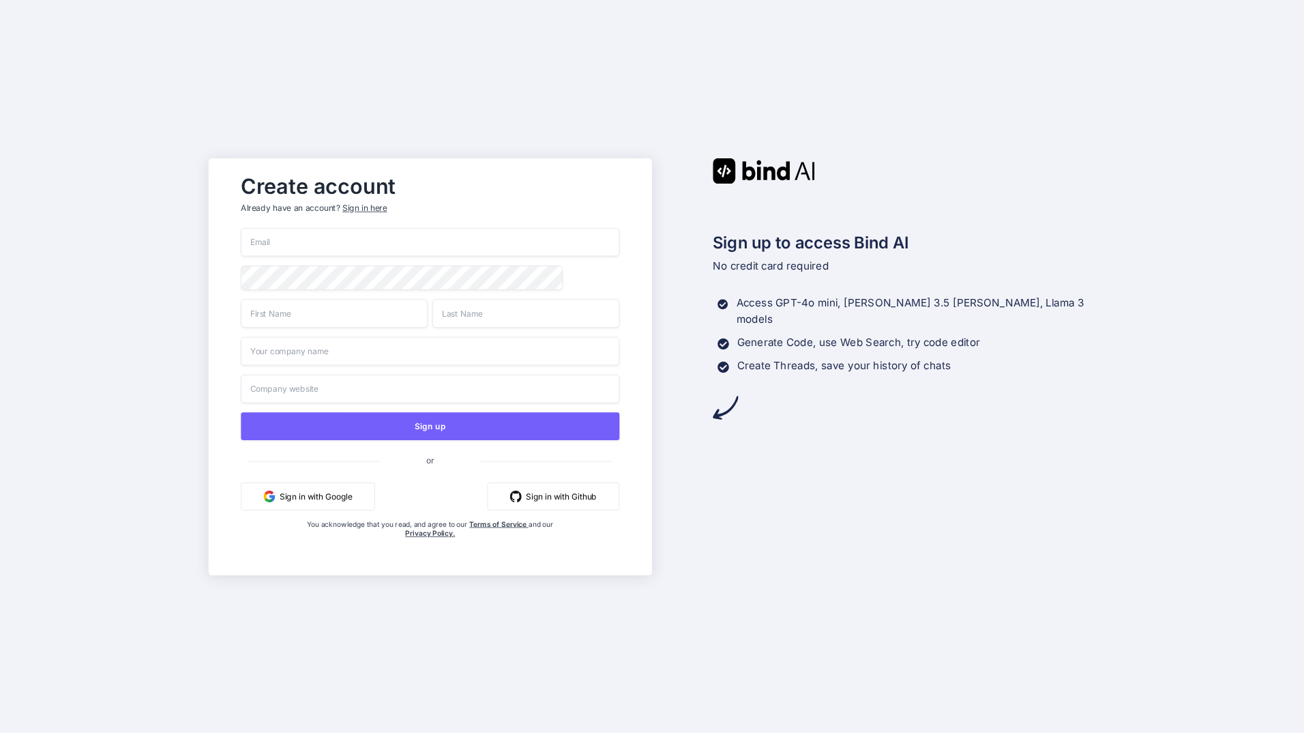
click at [364, 245] on input "email" at bounding box center [431, 242] width 379 height 29
type input "reginaldhandsllc@gmail.com"
type input "Reginald"
type input "Hands"
type input "Hands Law Office"
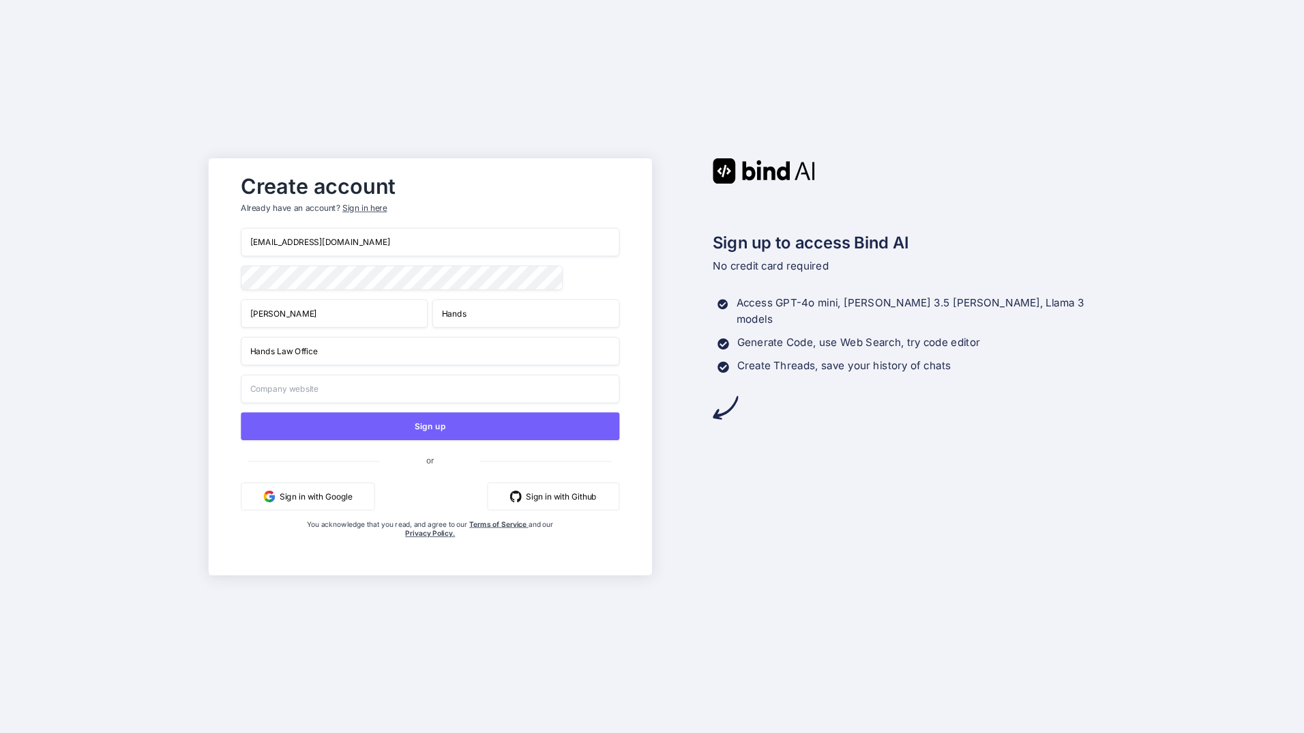
type input "Hands Law Office"
click at [358, 494] on button "Sign in with Google" at bounding box center [309, 496] width 134 height 28
